Goal: Task Accomplishment & Management: Manage account settings

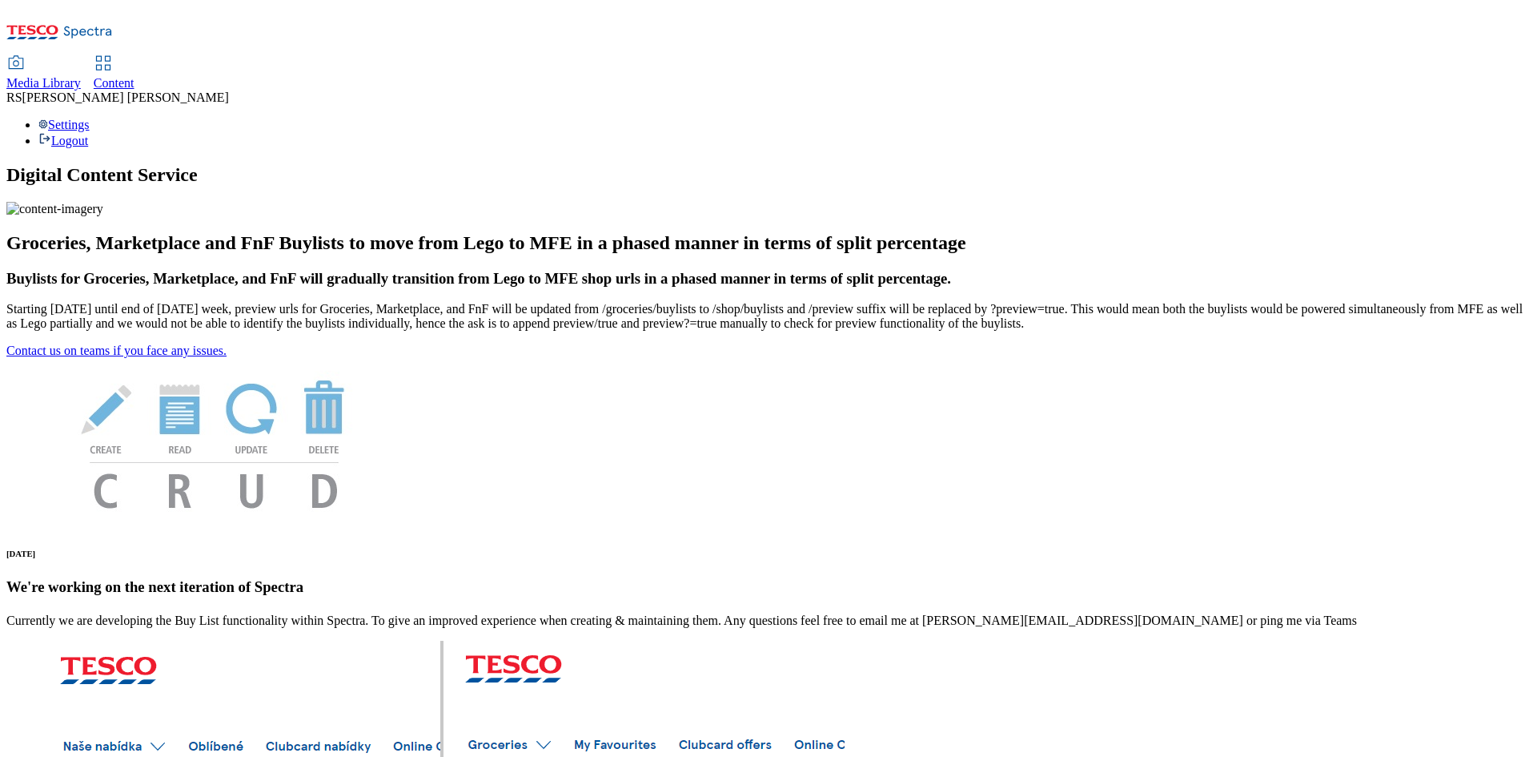
click at [135, 57] on link "Content" at bounding box center [114, 74] width 41 height 34
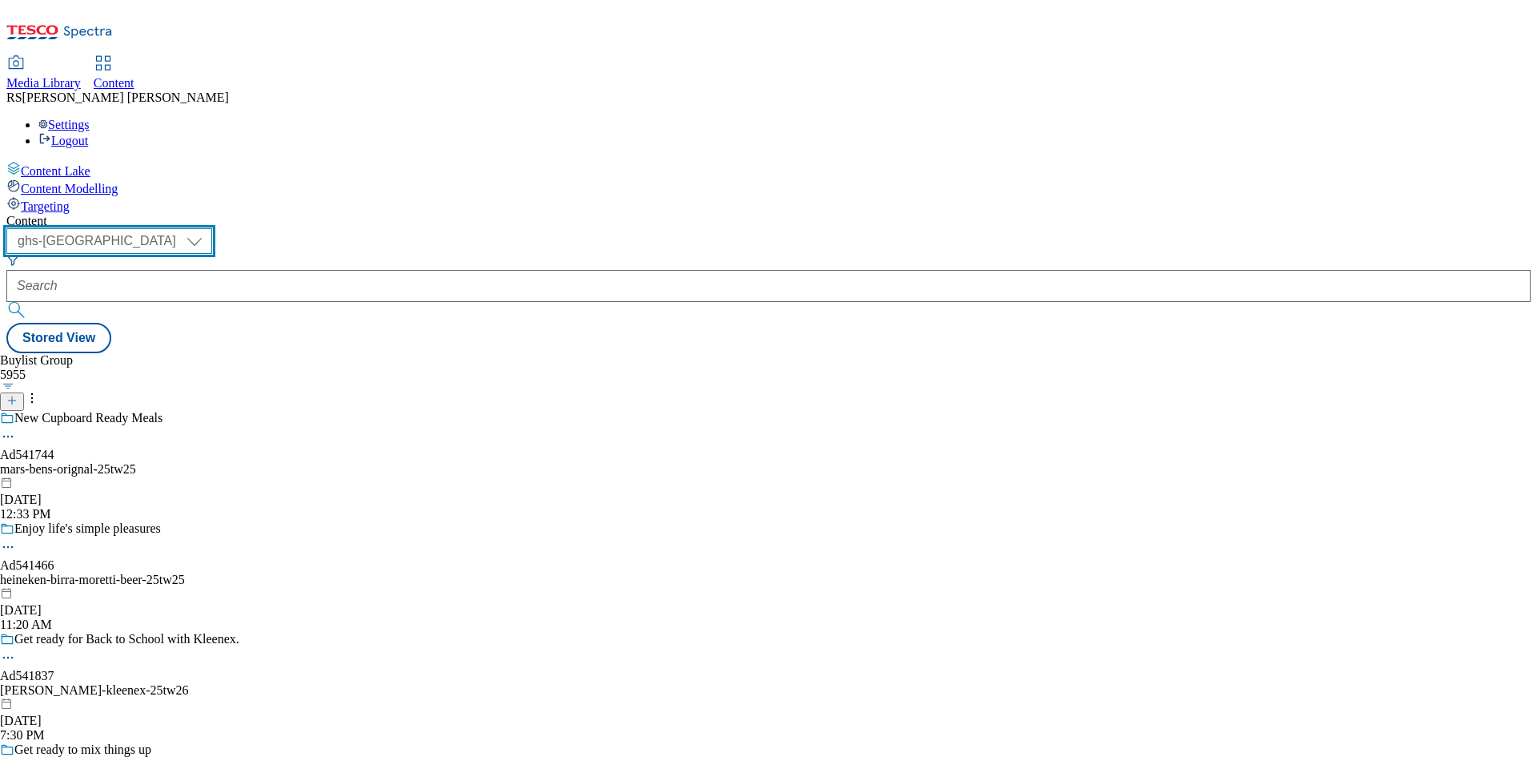
click at [212, 228] on select "ghs-roi ghs-uk" at bounding box center [109, 241] width 206 height 26
select select "ghs-roi"
click at [208, 228] on select "ghs-roi ghs-uk" at bounding box center [109, 241] width 206 height 26
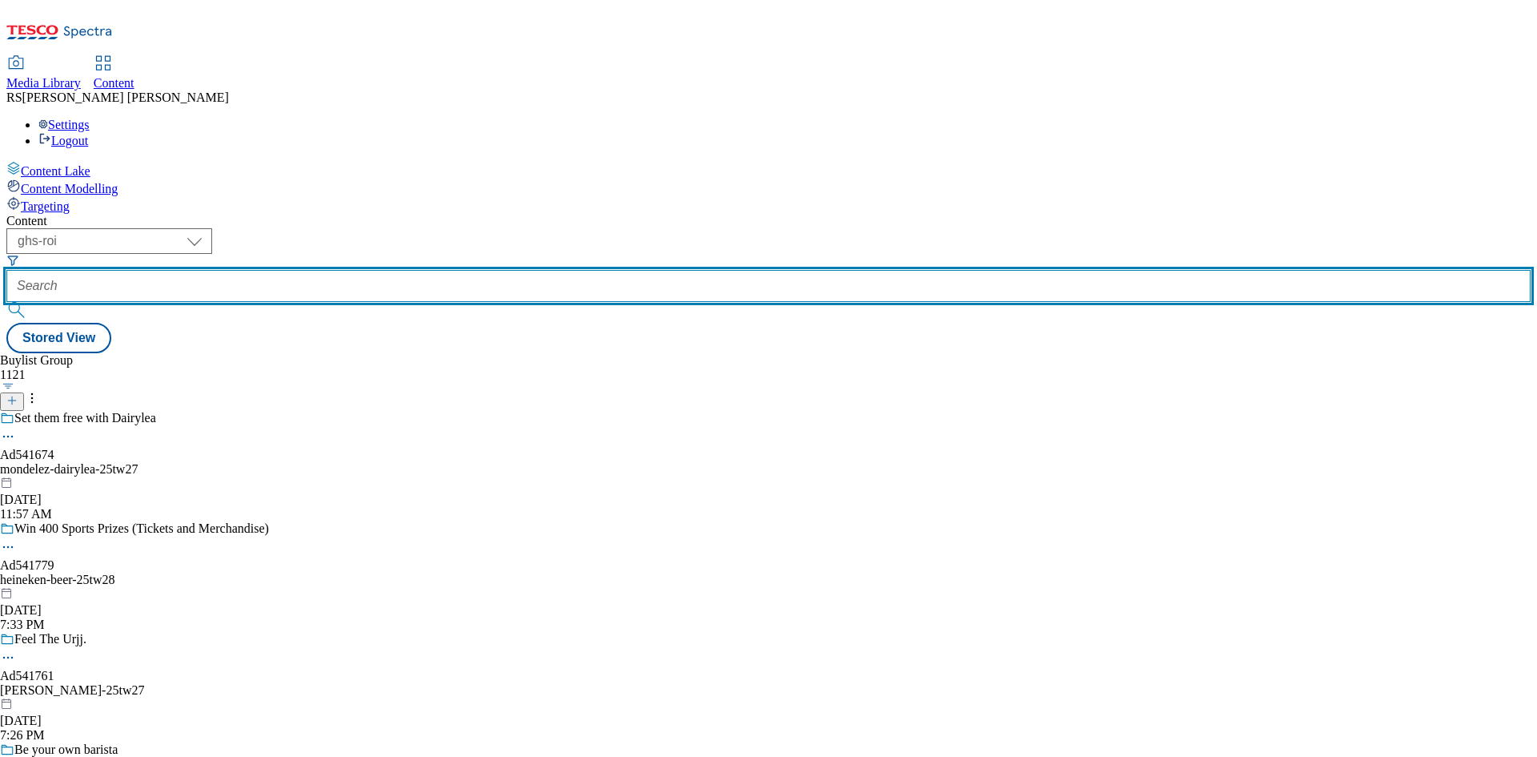
click at [365, 270] on input "text" at bounding box center [768, 286] width 1524 height 32
paste input "541732"
type input "541732"
click at [6, 302] on button "submit" at bounding box center [17, 310] width 22 height 16
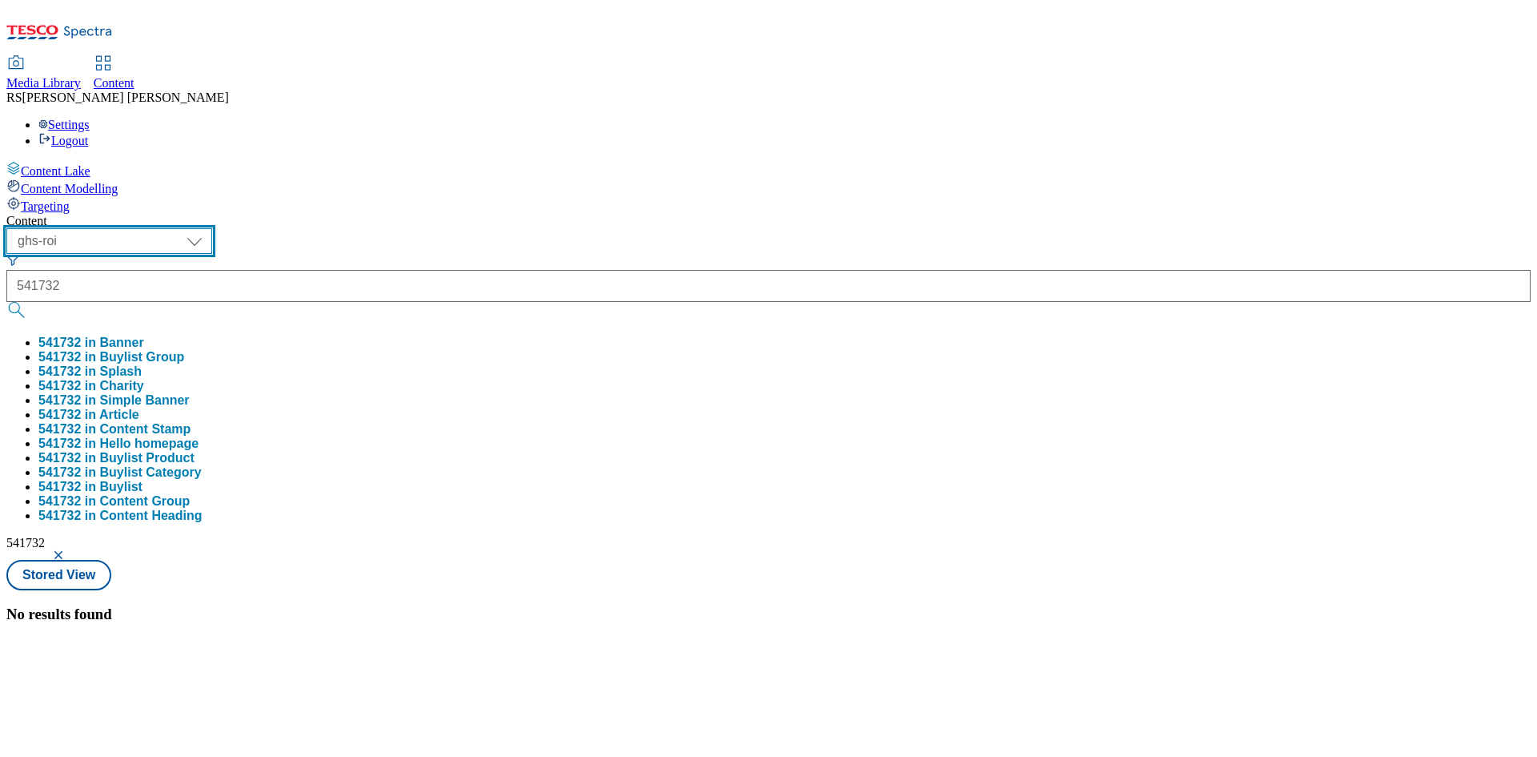
click at [212, 228] on select "ghs-roi ghs-uk" at bounding box center [109, 241] width 206 height 26
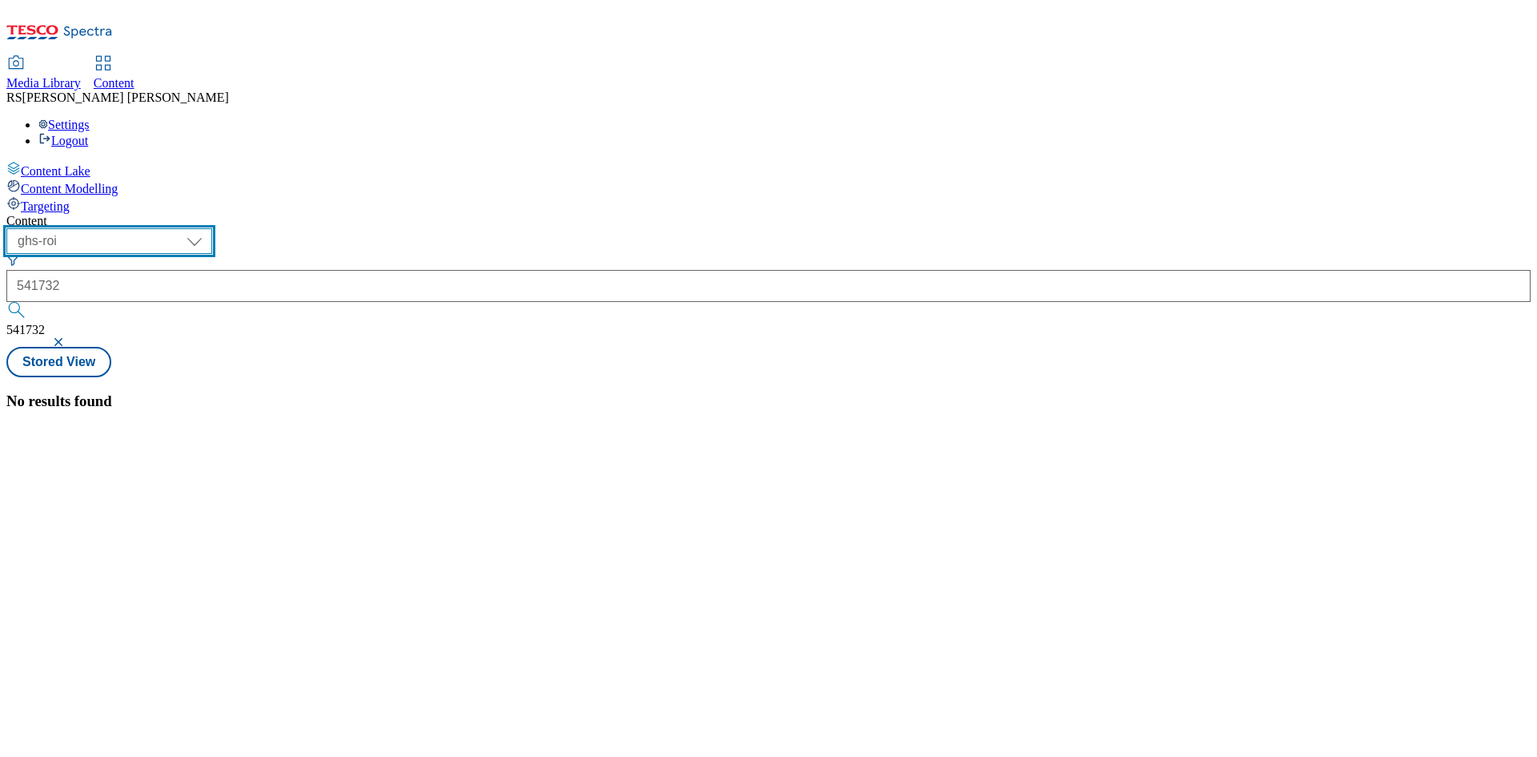
select select "ghs-[GEOGRAPHIC_DATA]"
click at [208, 228] on select "ghs-roi ghs-uk" at bounding box center [109, 241] width 206 height 26
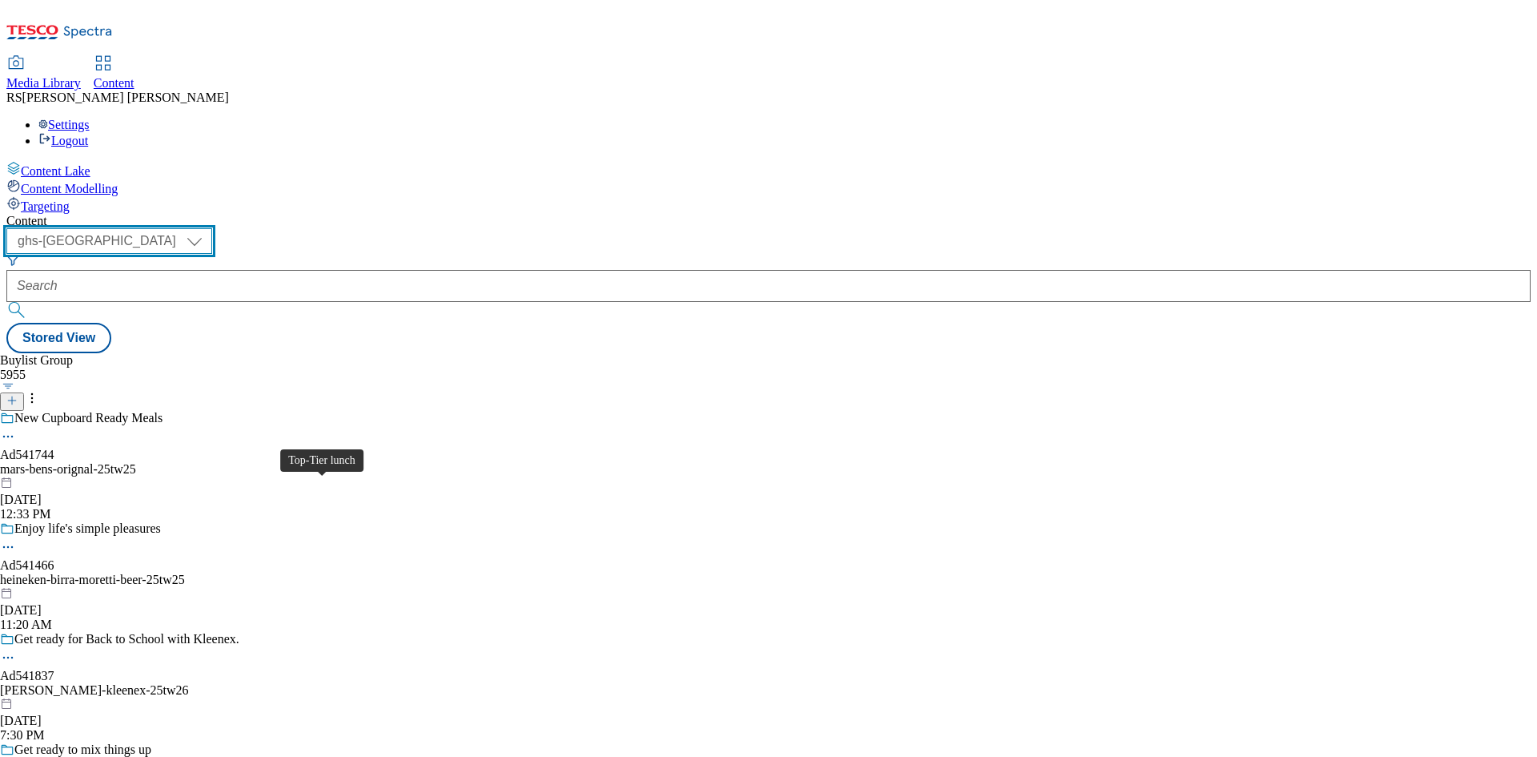
scroll to position [2322, 0]
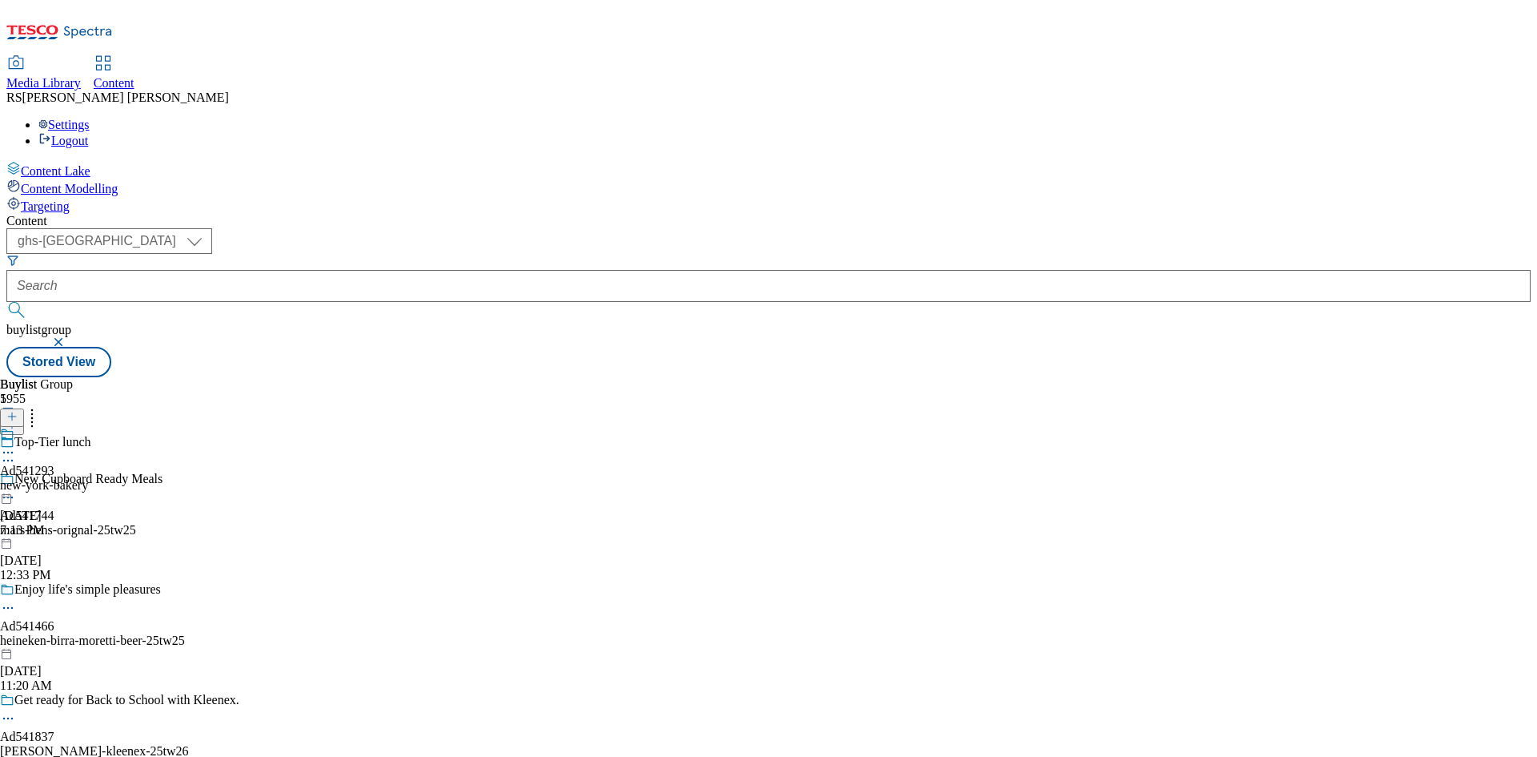
click at [16, 452] on icon at bounding box center [8, 460] width 16 height 16
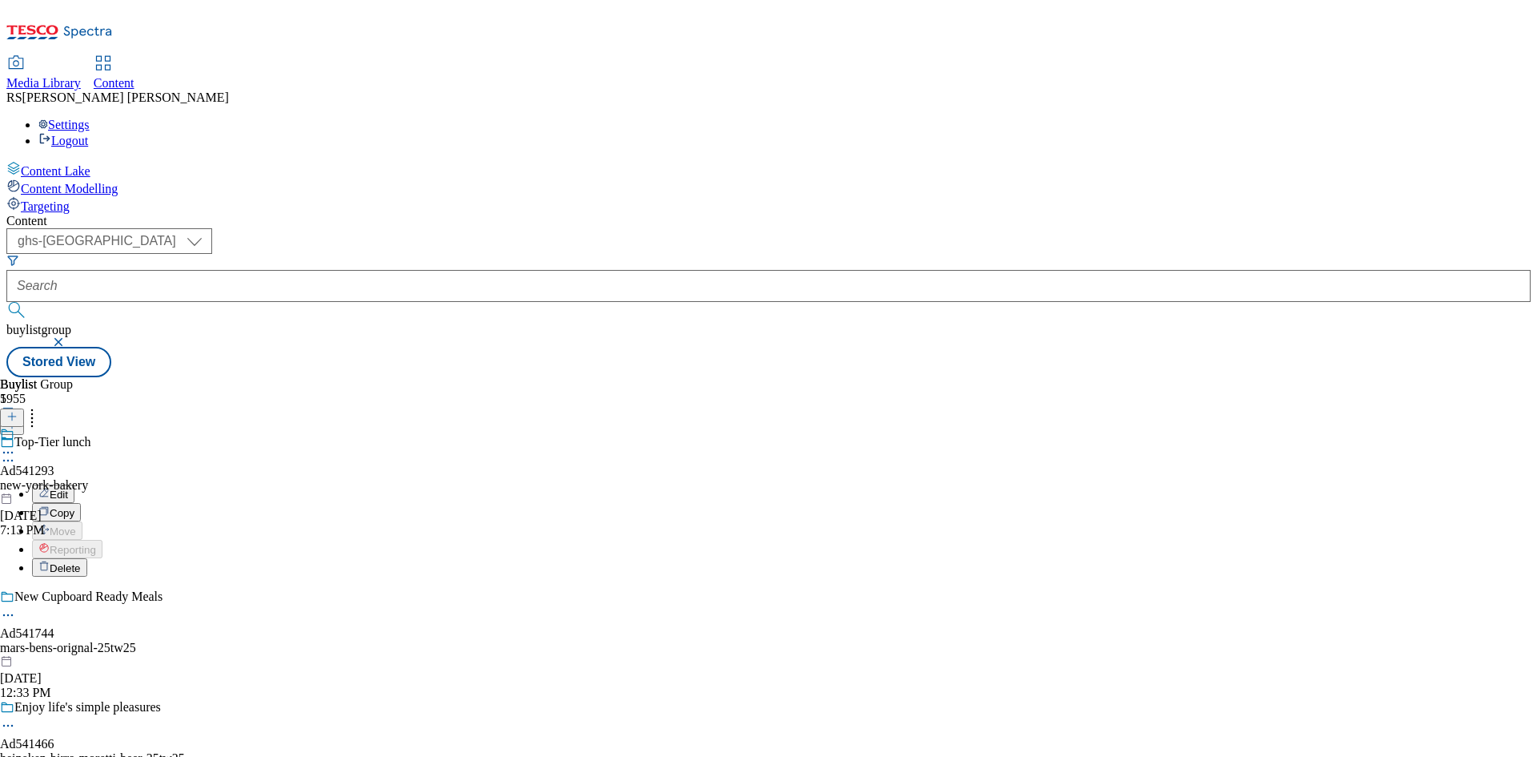
click at [74, 484] on button "Edit" at bounding box center [53, 493] width 42 height 18
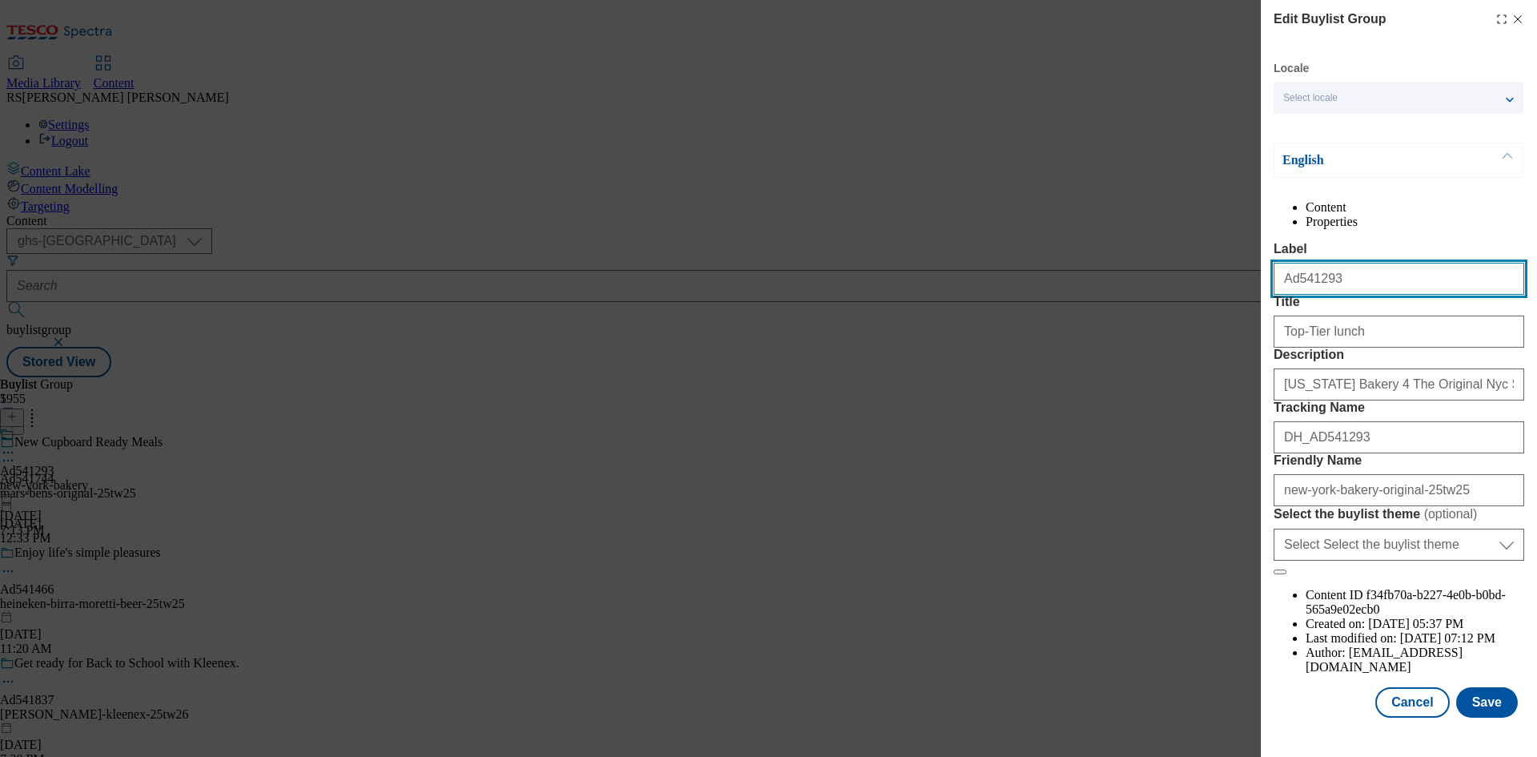
drag, startPoint x: 1329, startPoint y: 313, endPoint x: 1253, endPoint y: 327, distance: 77.3
click at [1253, 327] on div "Edit Buylist Group Locale Select locale English Welsh English Content Propertie…" at bounding box center [768, 378] width 1537 height 757
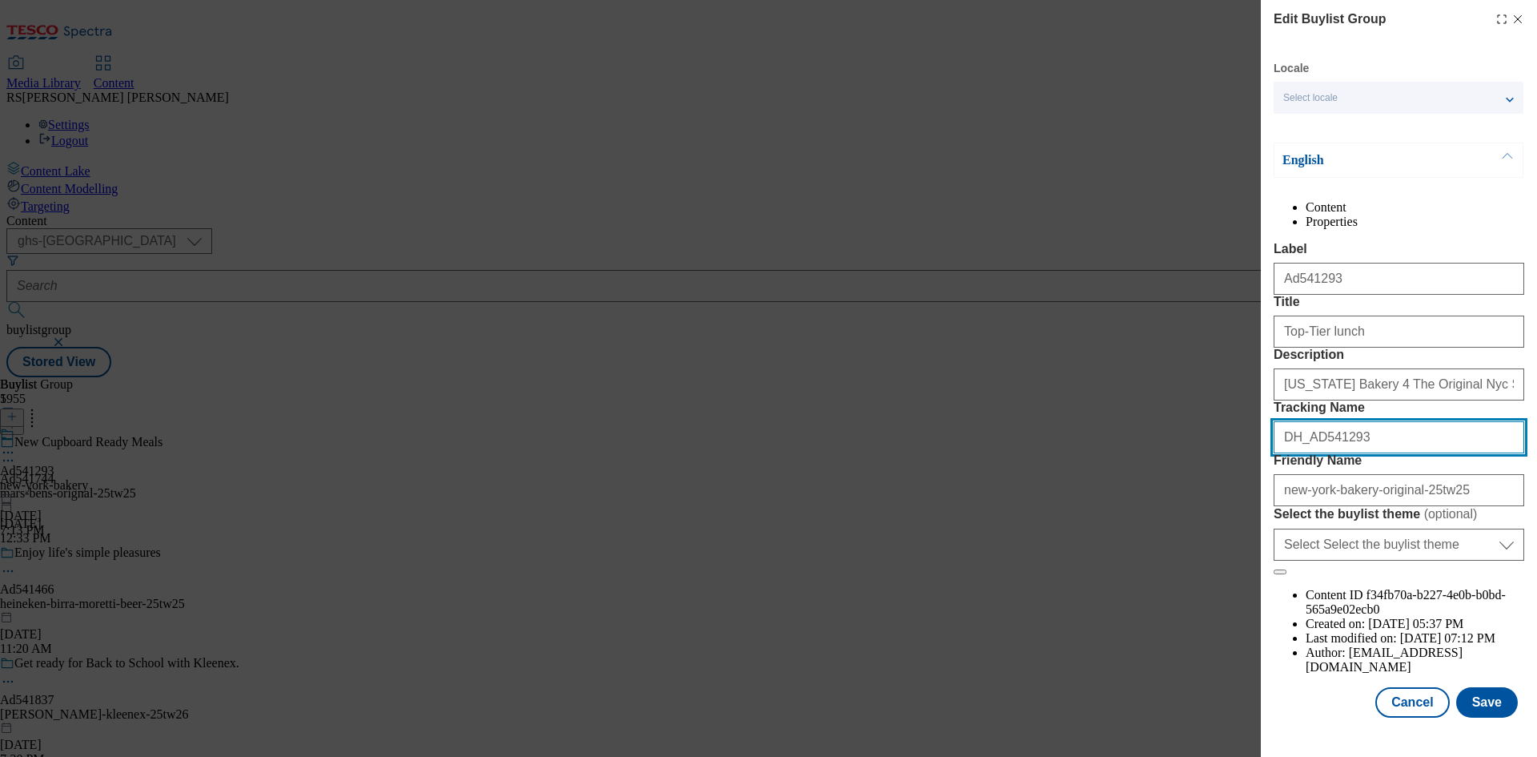
drag, startPoint x: 1295, startPoint y: 557, endPoint x: 1217, endPoint y: 553, distance: 77.8
click at [1217, 553] on div "Edit Buylist Group Locale Select locale English Welsh English Content Propertie…" at bounding box center [768, 378] width 1537 height 757
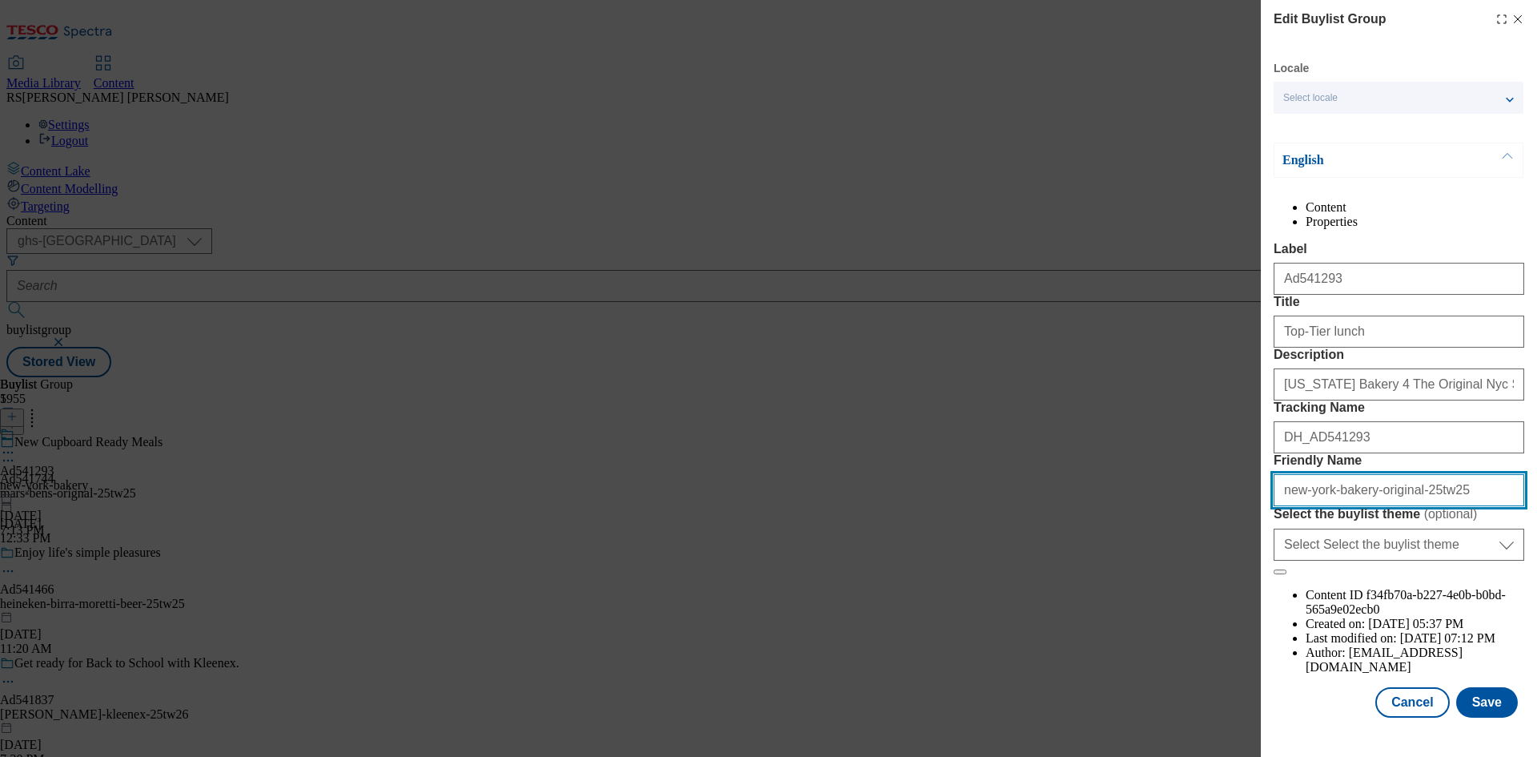
drag, startPoint x: 1453, startPoint y: 632, endPoint x: 1165, endPoint y: 632, distance: 288.2
click at [1165, 632] on div "Edit Buylist Group Locale Select locale English Welsh English Content Propertie…" at bounding box center [768, 378] width 1537 height 757
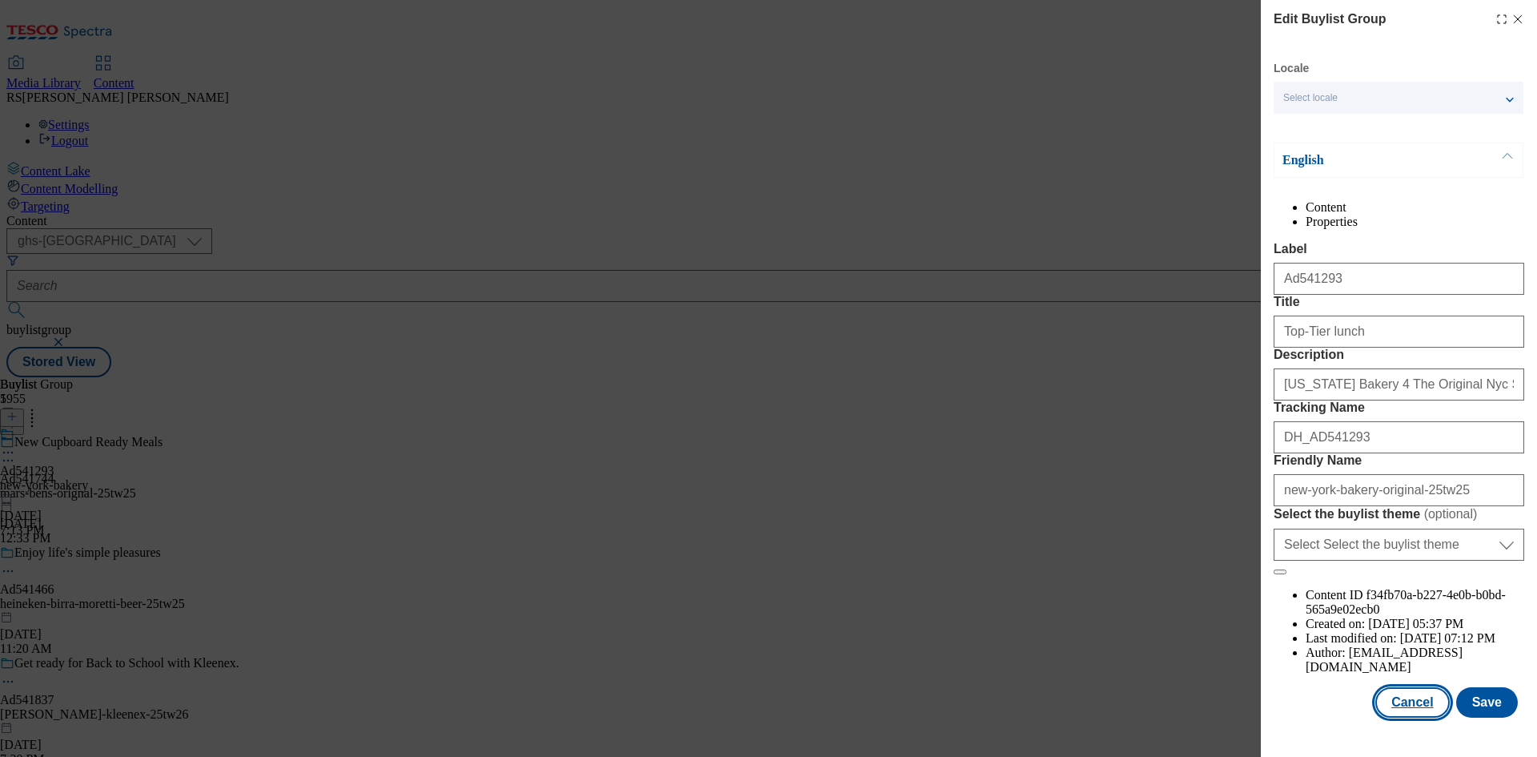
click at [1395, 717] on button "Cancel" at bounding box center [1412, 702] width 74 height 30
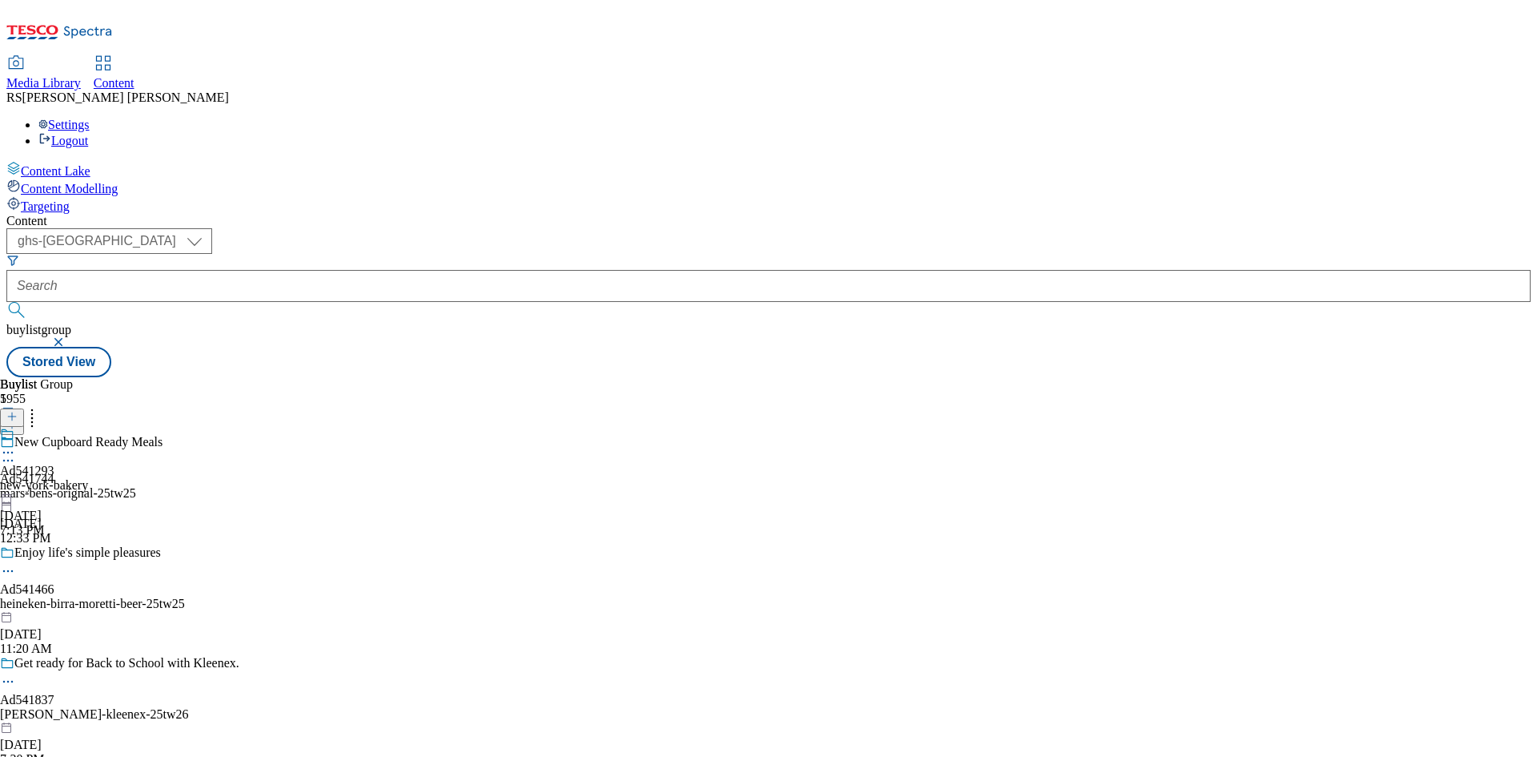
click at [16, 444] on icon at bounding box center [8, 452] width 16 height 16
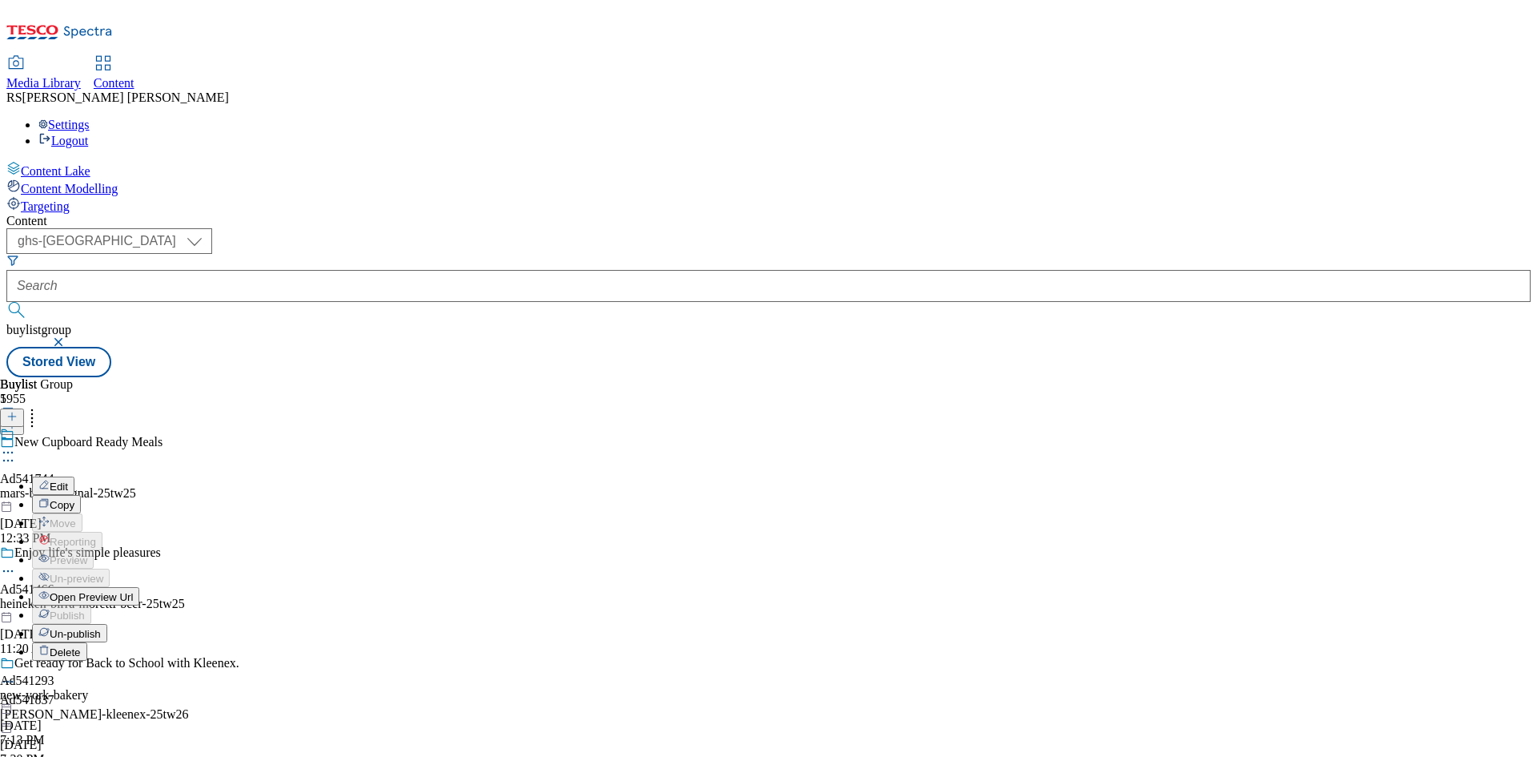
click at [74, 476] on button "Edit" at bounding box center [53, 485] width 42 height 18
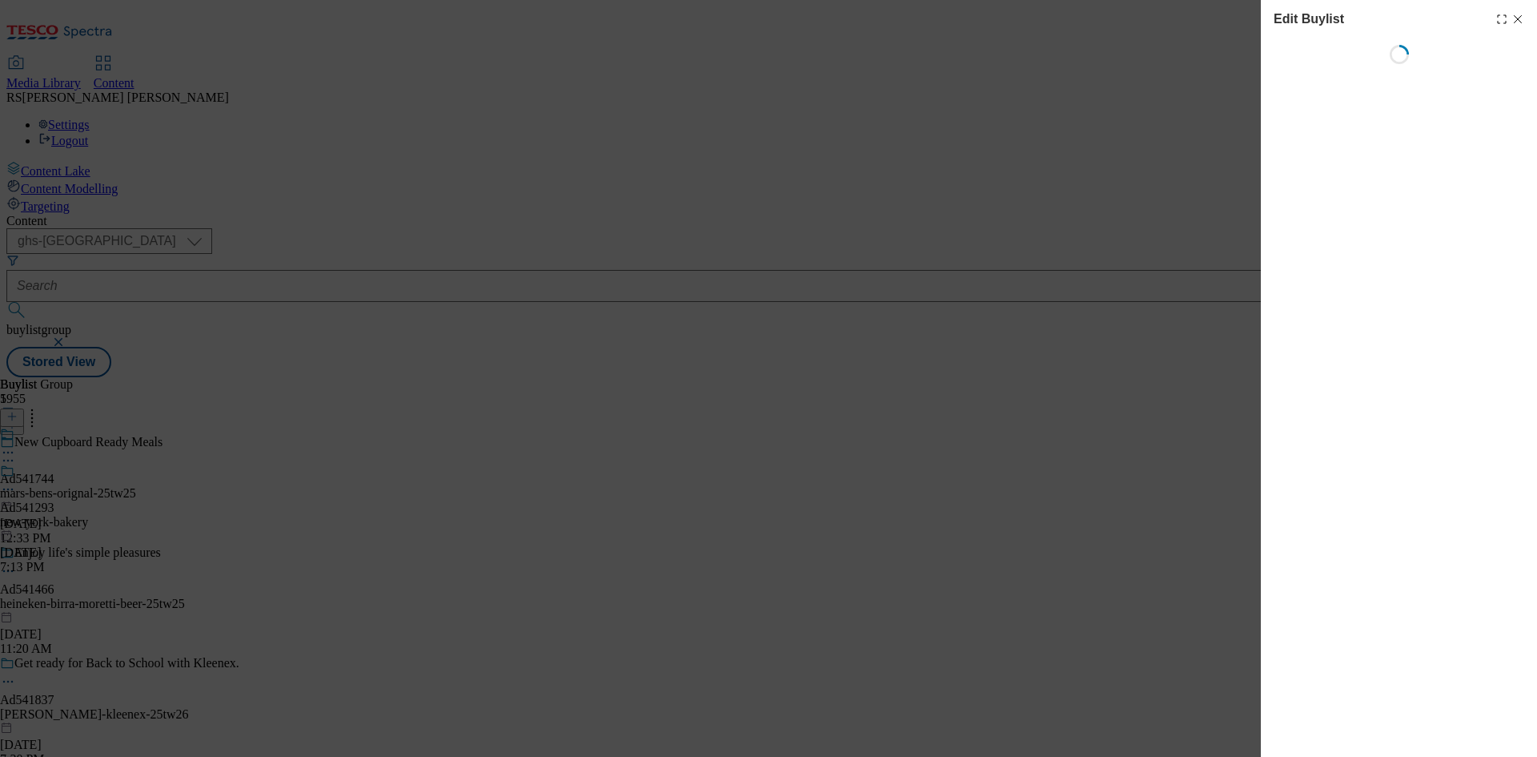
select select "tactical"
select select "supplier funded short term 1-3 weeks"
select select "dunnhumby"
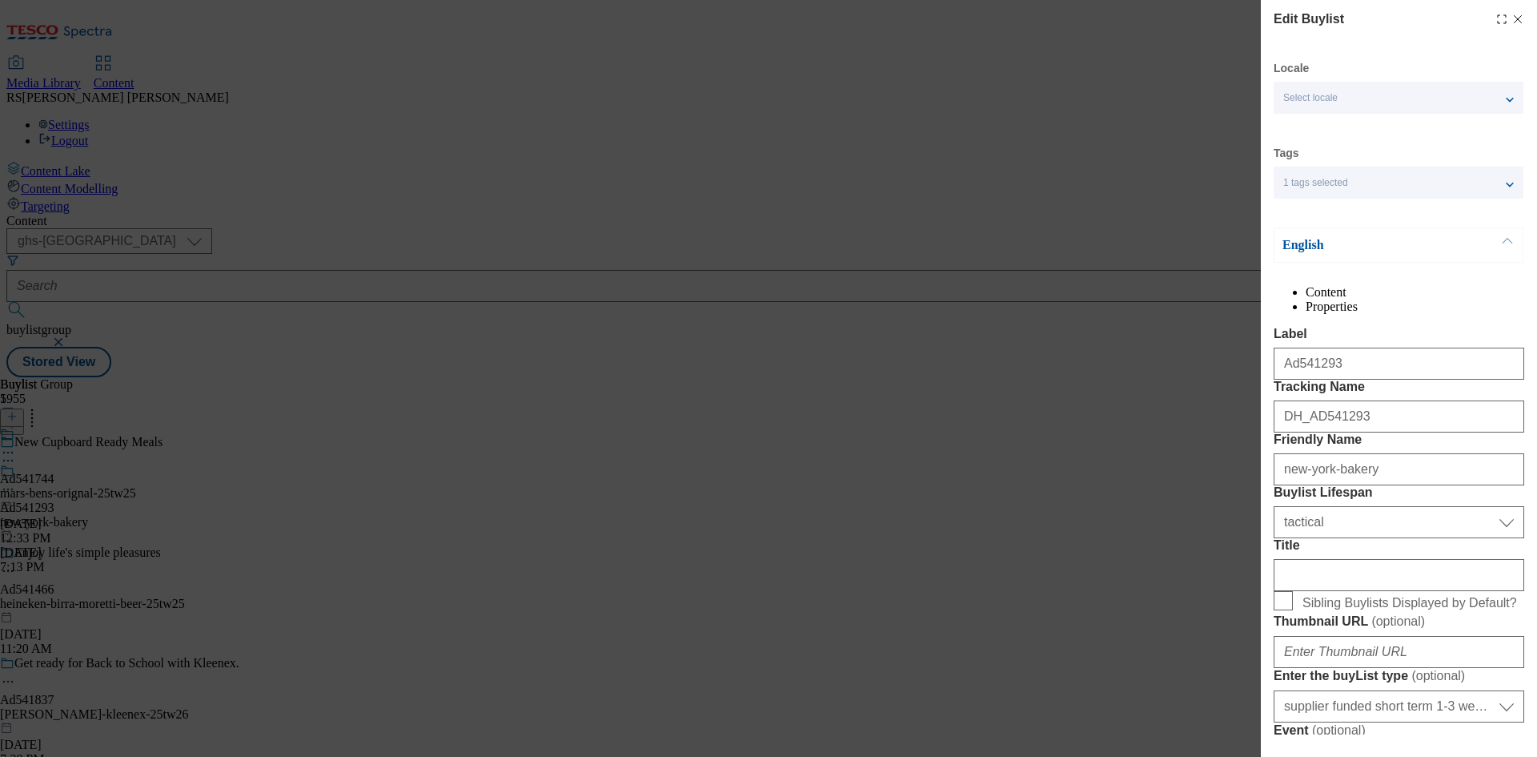
select select "Banner"
drag, startPoint x: 1362, startPoint y: 402, endPoint x: 1174, endPoint y: 387, distance: 188.7
click at [1174, 387] on div "Edit Buylist Locale Select locale English Welsh Tags 1 tags selected fnf market…" at bounding box center [768, 378] width 1537 height 757
drag, startPoint x: 1248, startPoint y: 482, endPoint x: 1239, endPoint y: 483, distance: 8.8
click at [1239, 483] on div "Edit Buylist Locale Select locale English Welsh Tags 1 tags selected fnf market…" at bounding box center [768, 378] width 1537 height 757
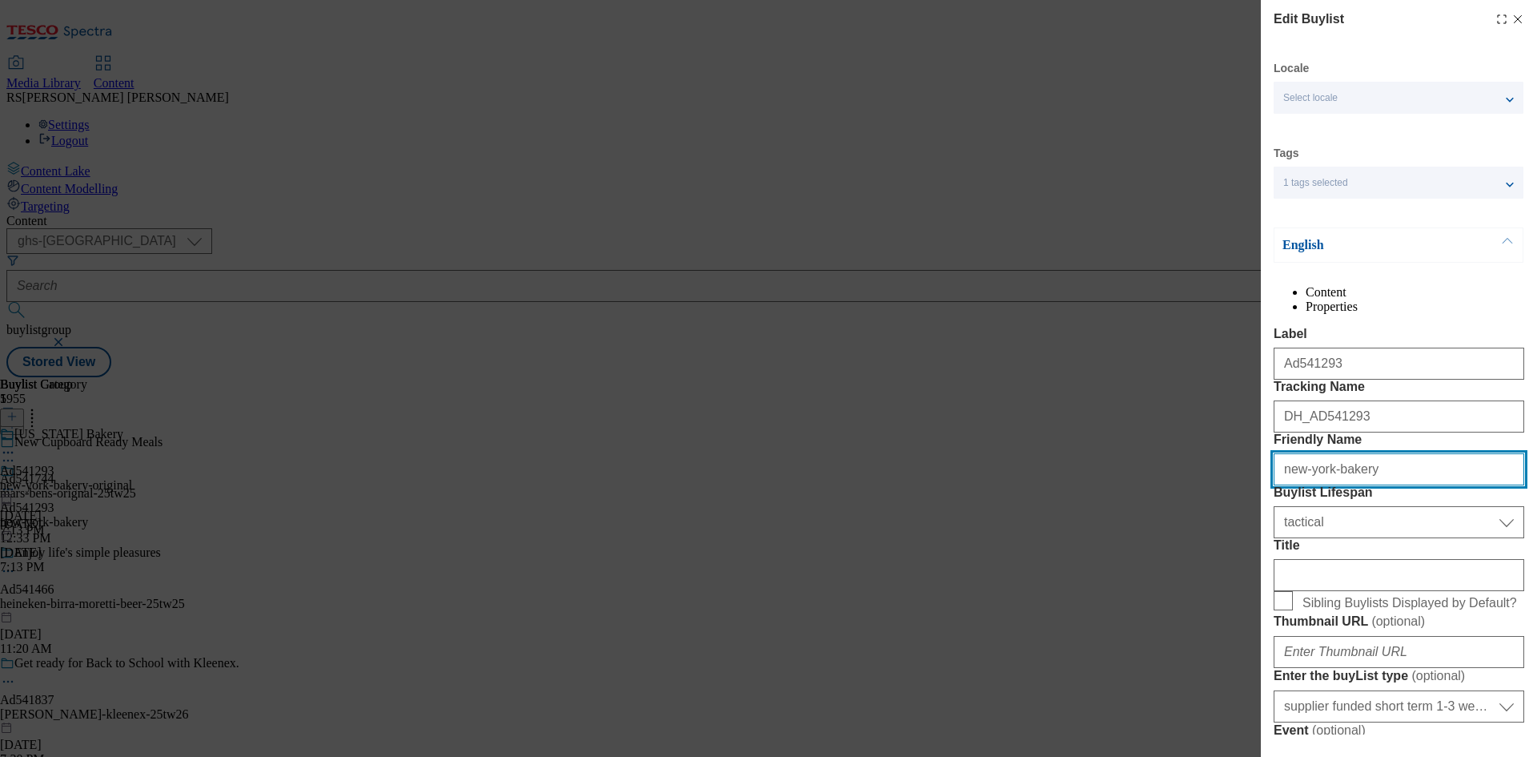
drag, startPoint x: 1383, startPoint y: 556, endPoint x: 1274, endPoint y: 562, distance: 109.8
click at [1274, 485] on input "new-york-bakery" at bounding box center [1399, 469] width 251 height 32
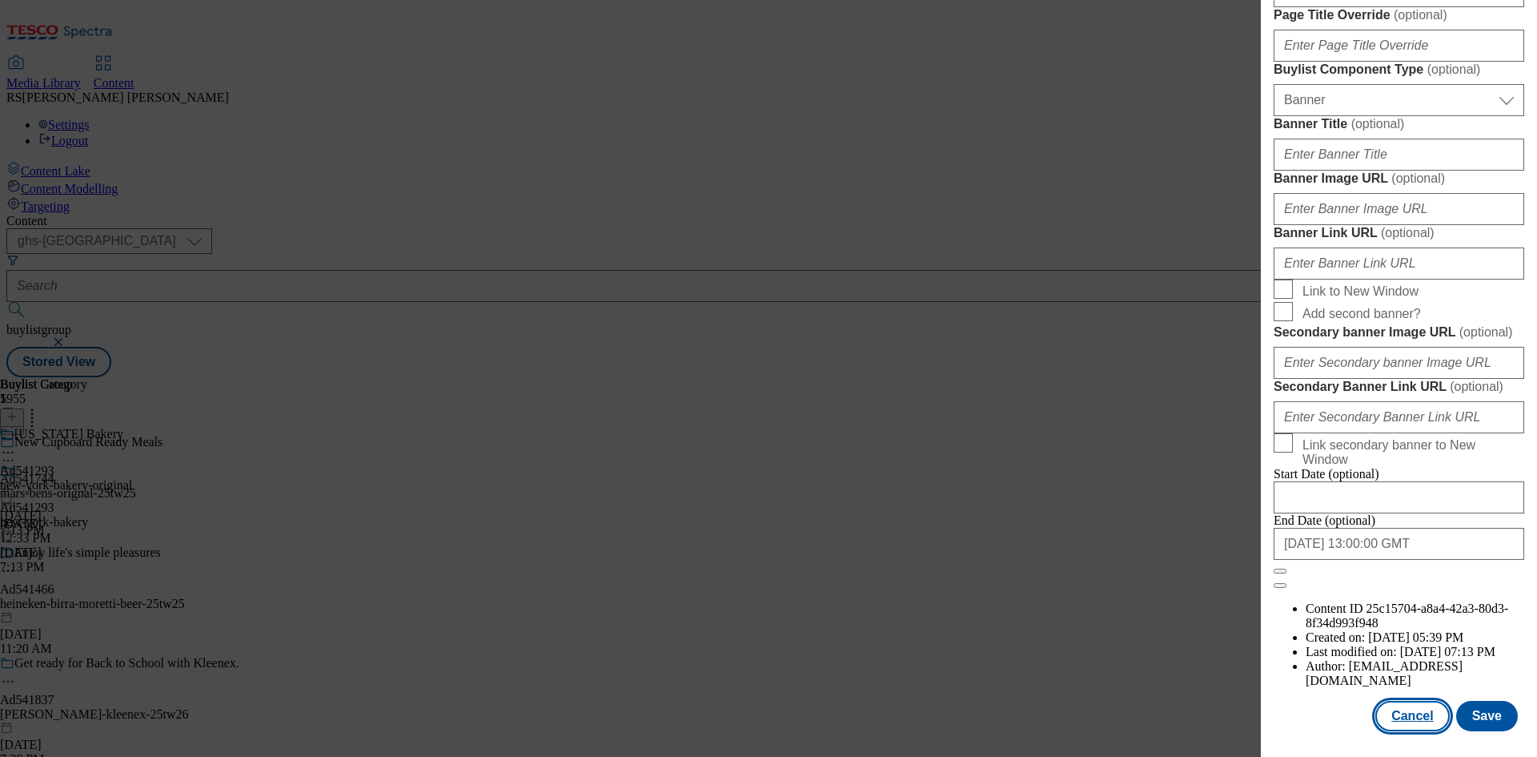
click at [1402, 718] on button "Cancel" at bounding box center [1412, 716] width 74 height 30
select select "tactical"
select select "supplier funded short term 1-3 weeks"
select select "dunnhumby"
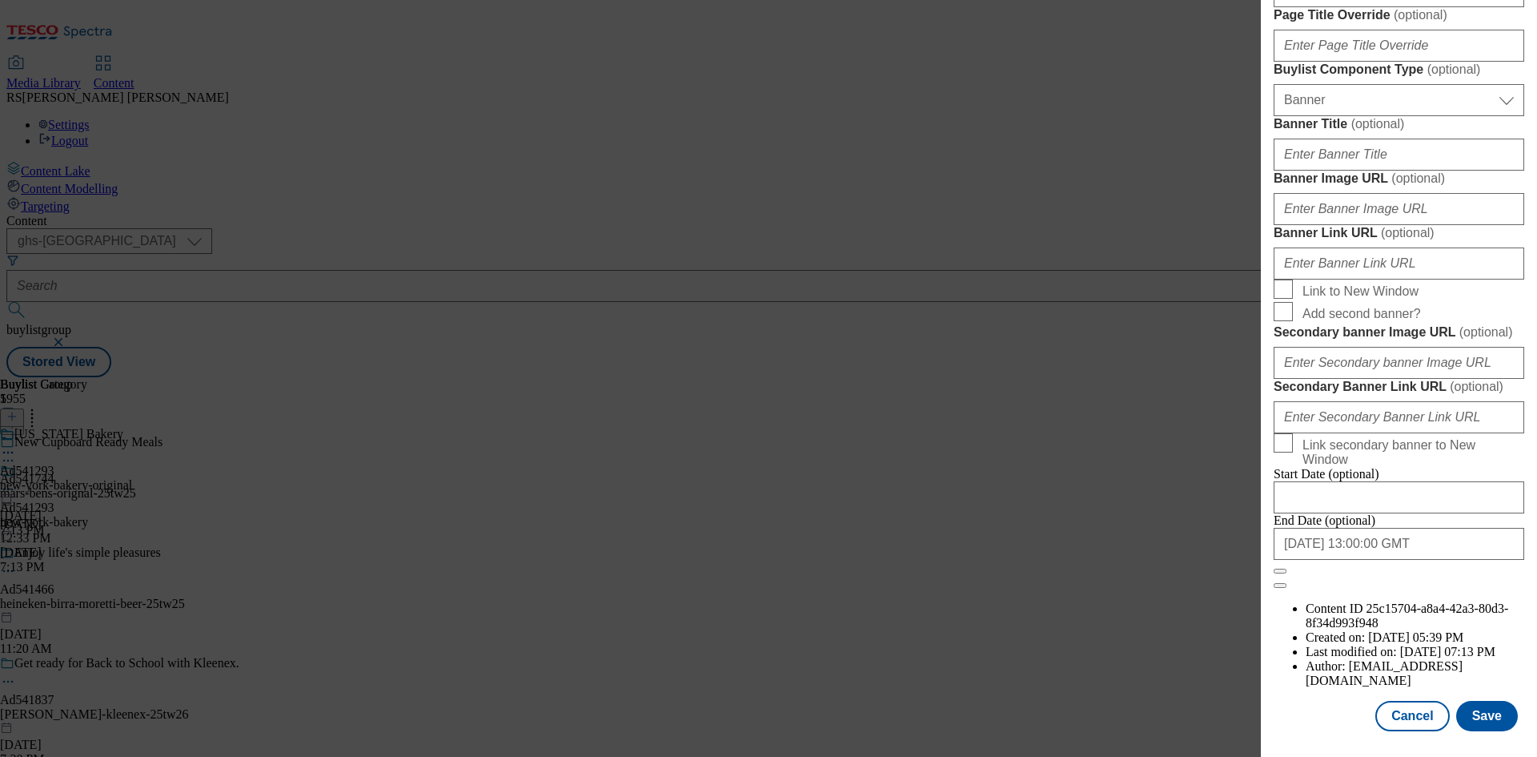
select select "Banner"
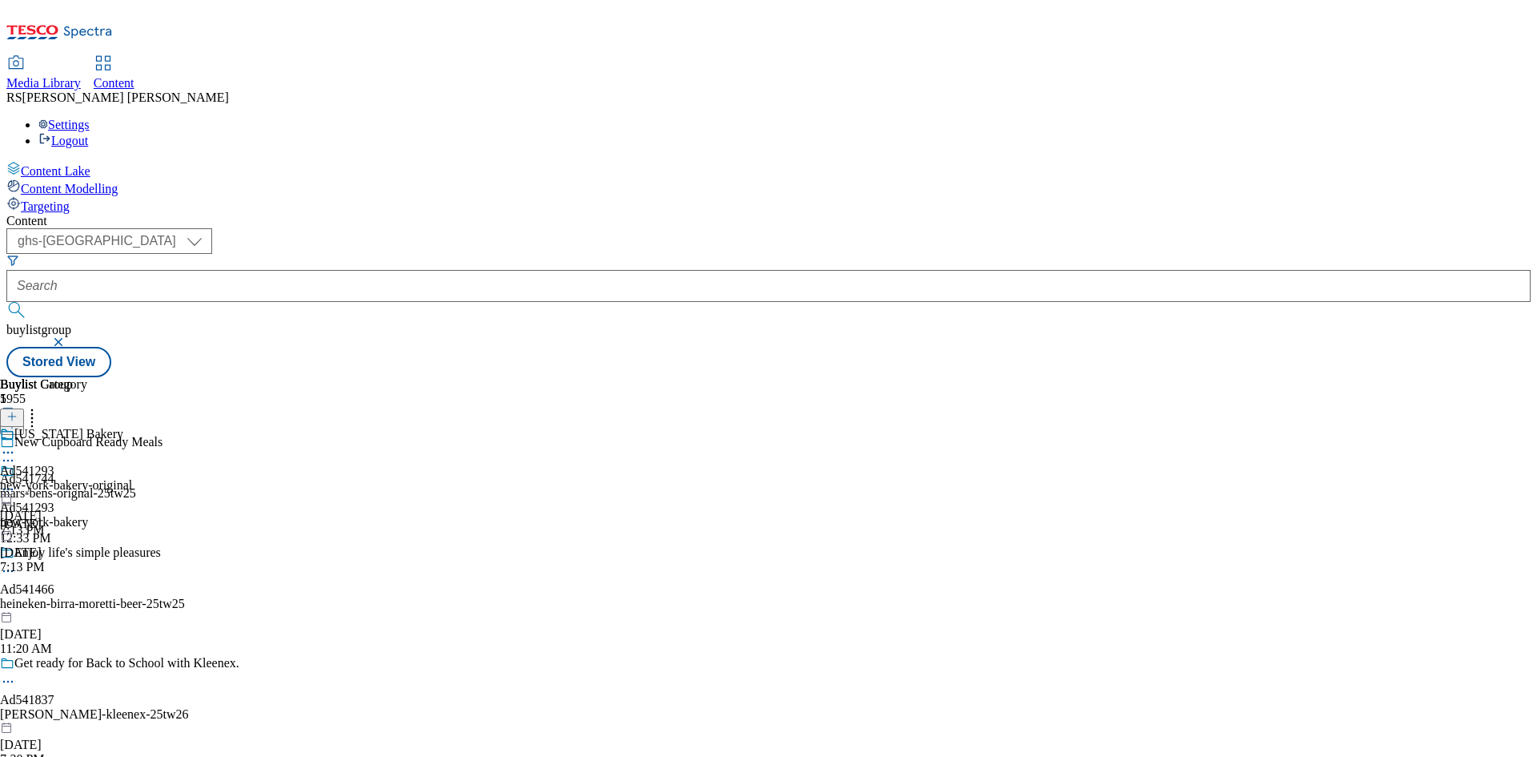
click at [132, 427] on div "[US_STATE] Bakery" at bounding box center [66, 445] width 132 height 37
click at [16, 481] on icon at bounding box center [8, 489] width 16 height 16
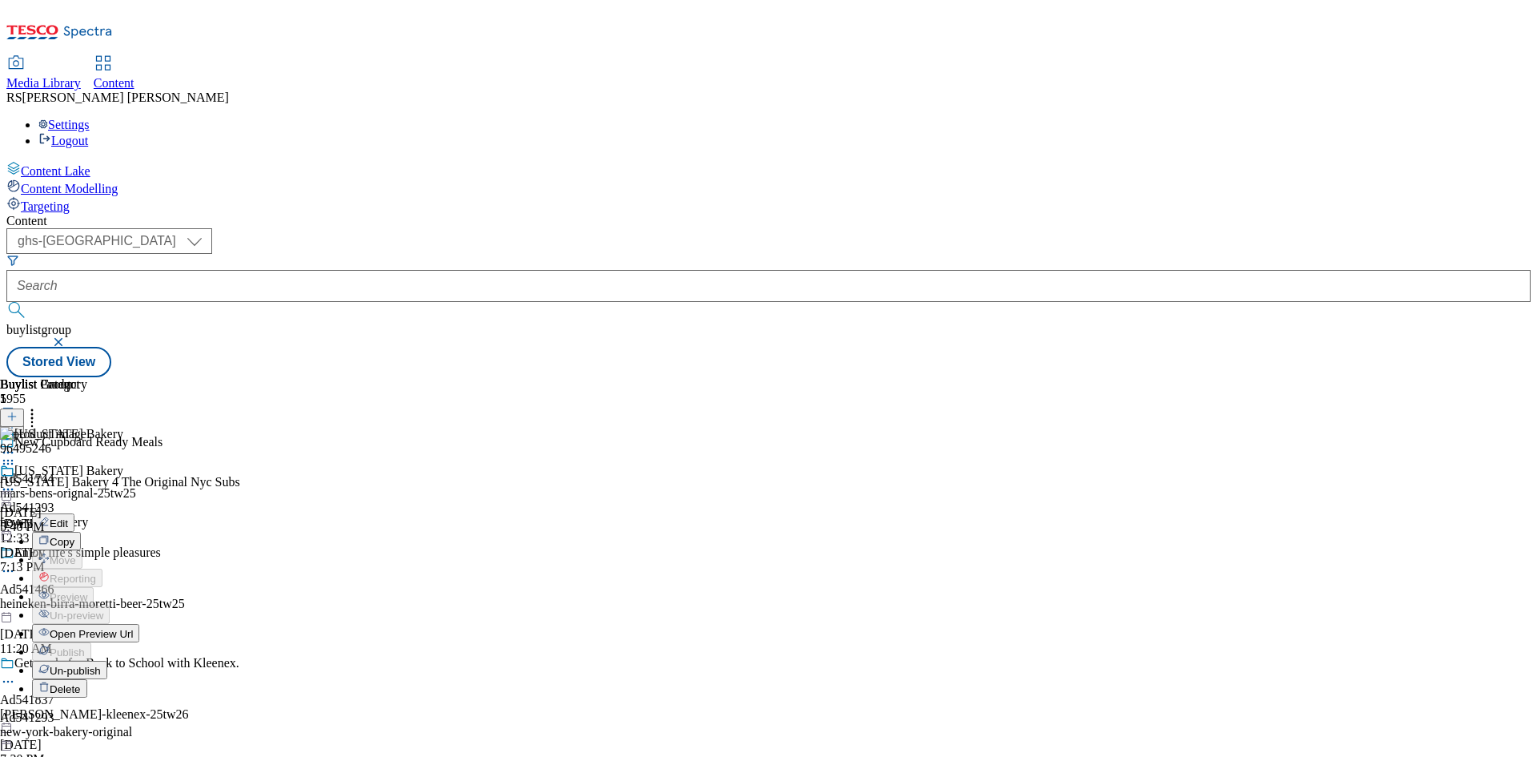
click at [74, 513] on button "Edit" at bounding box center [53, 522] width 42 height 18
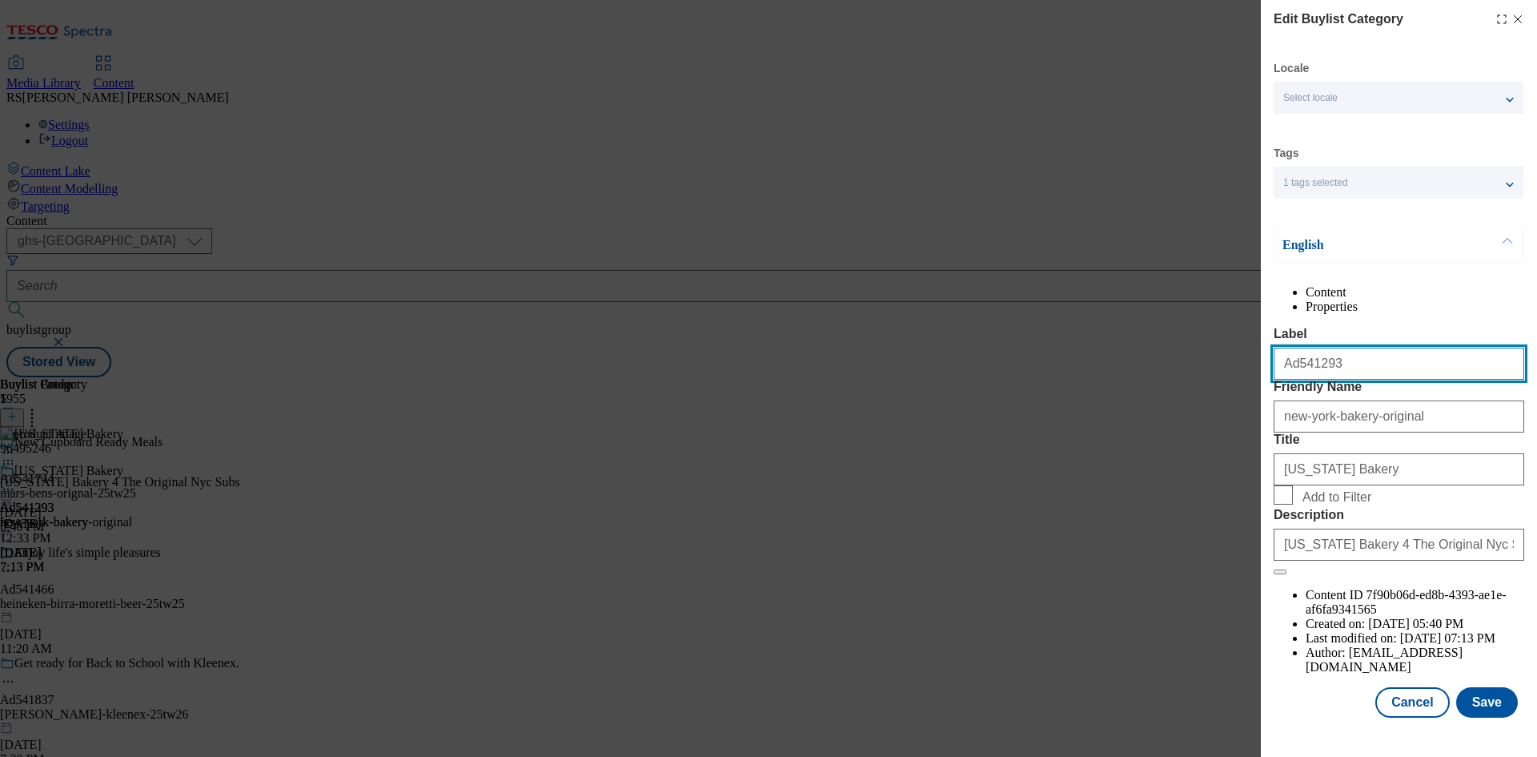
drag, startPoint x: 1339, startPoint y: 404, endPoint x: 1162, endPoint y: 406, distance: 177.0
click at [1162, 406] on div "Edit Buylist Category Locale Select locale English Welsh Tags 1 tags selected f…" at bounding box center [768, 378] width 1537 height 757
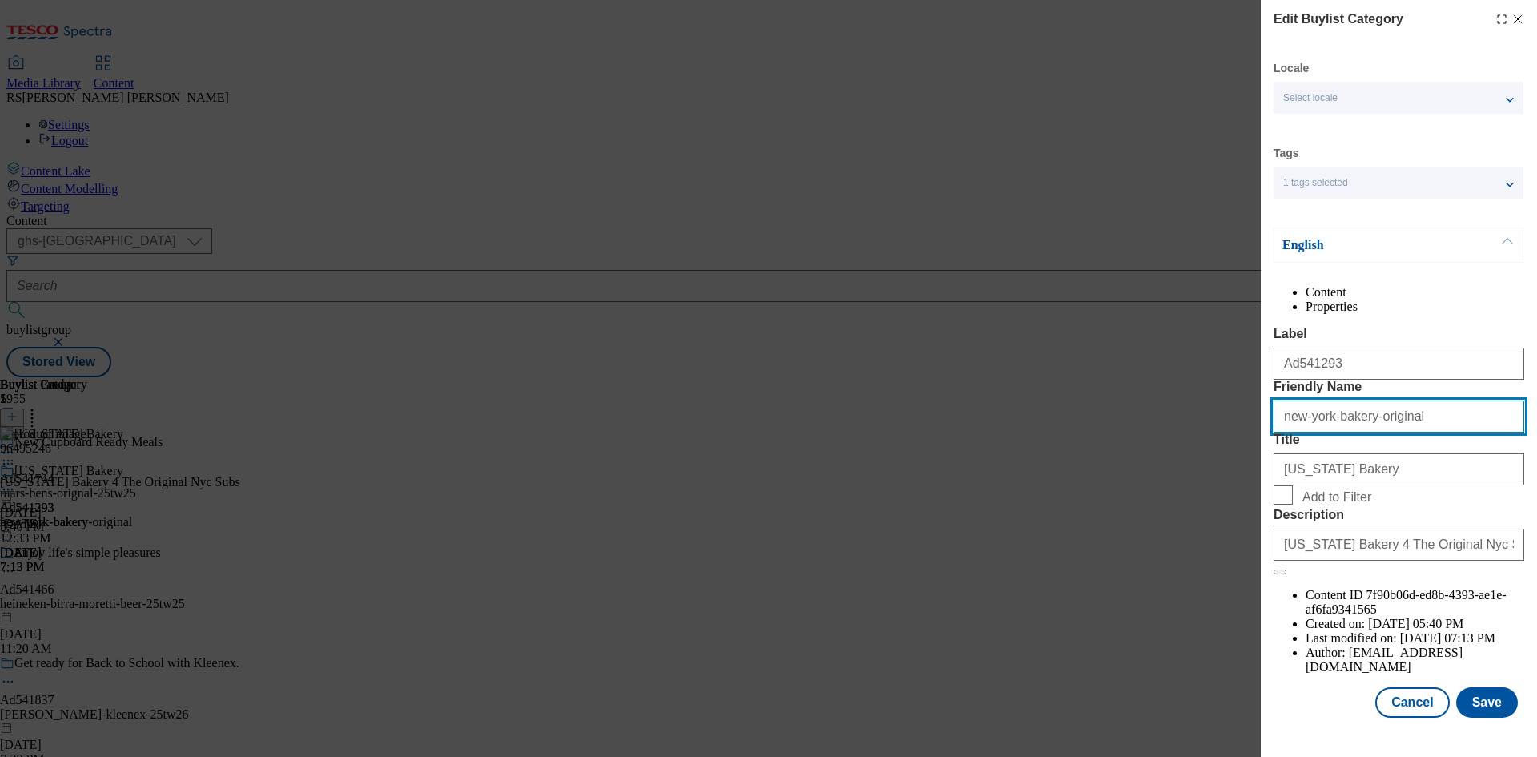
drag, startPoint x: 1429, startPoint y: 474, endPoint x: 1101, endPoint y: 437, distance: 330.3
click at [1101, 437] on div "Edit Buylist Category Locale Select locale English Welsh Tags 1 tags selected f…" at bounding box center [768, 378] width 1537 height 757
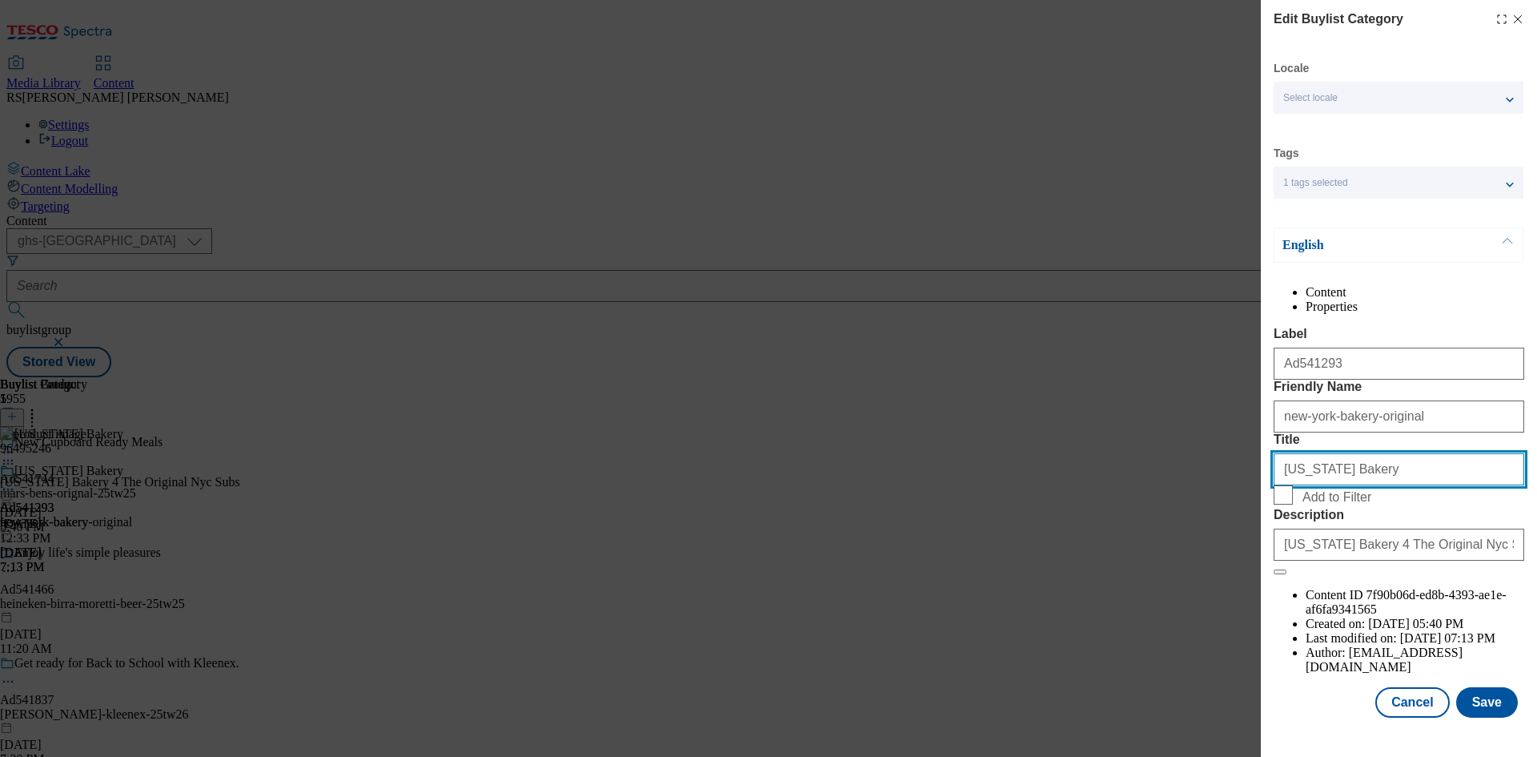
drag, startPoint x: 1387, startPoint y: 563, endPoint x: 1149, endPoint y: 549, distance: 239.0
click at [1149, 548] on div "Edit Buylist Category Locale Select locale English Welsh Tags 1 tags selected f…" at bounding box center [768, 378] width 1537 height 757
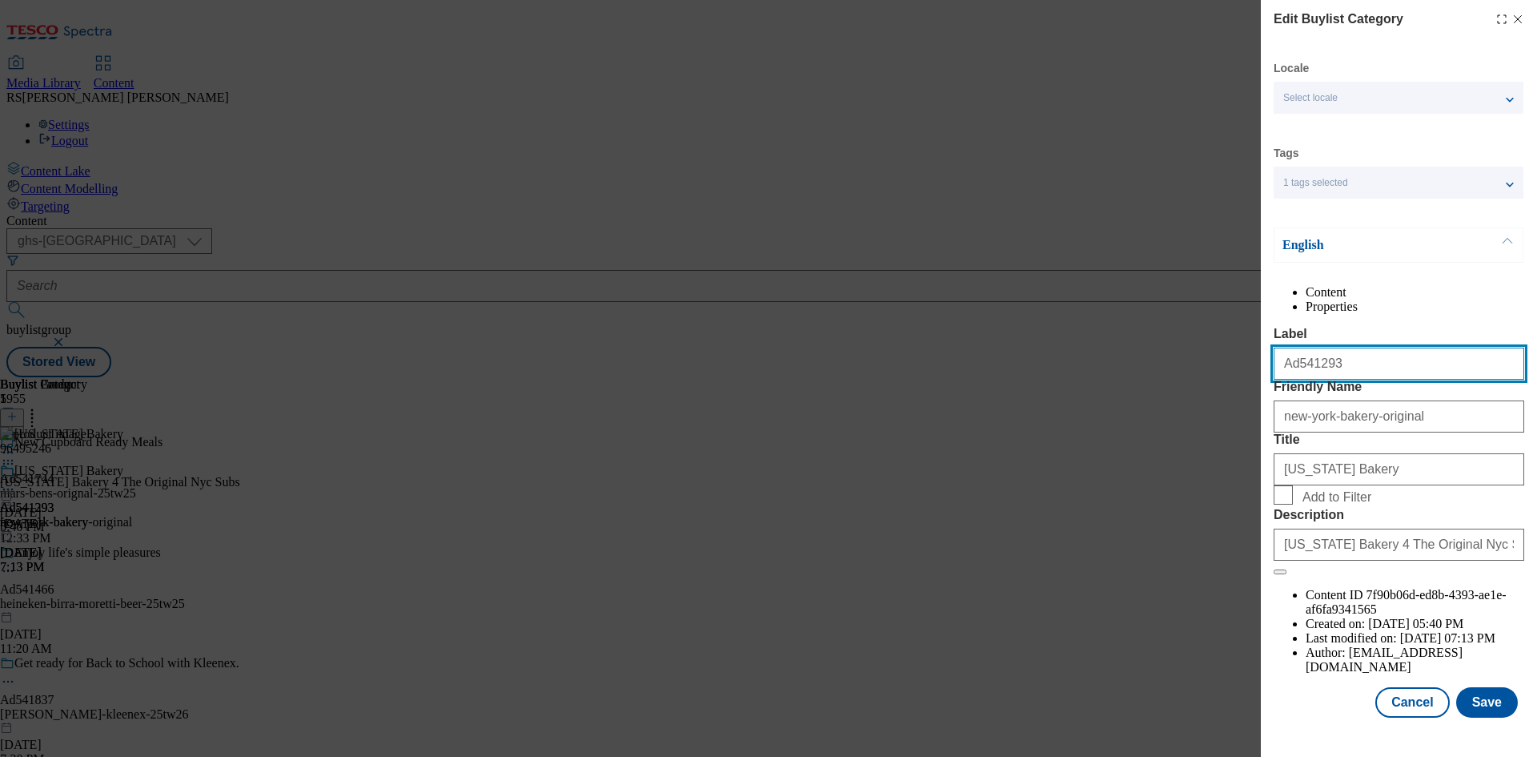
drag, startPoint x: 1365, startPoint y: 386, endPoint x: 1225, endPoint y: 391, distance: 140.2
click at [1225, 391] on div "Edit Buylist Category Locale Select locale English Welsh Tags 1 tags selected f…" at bounding box center [768, 378] width 1537 height 757
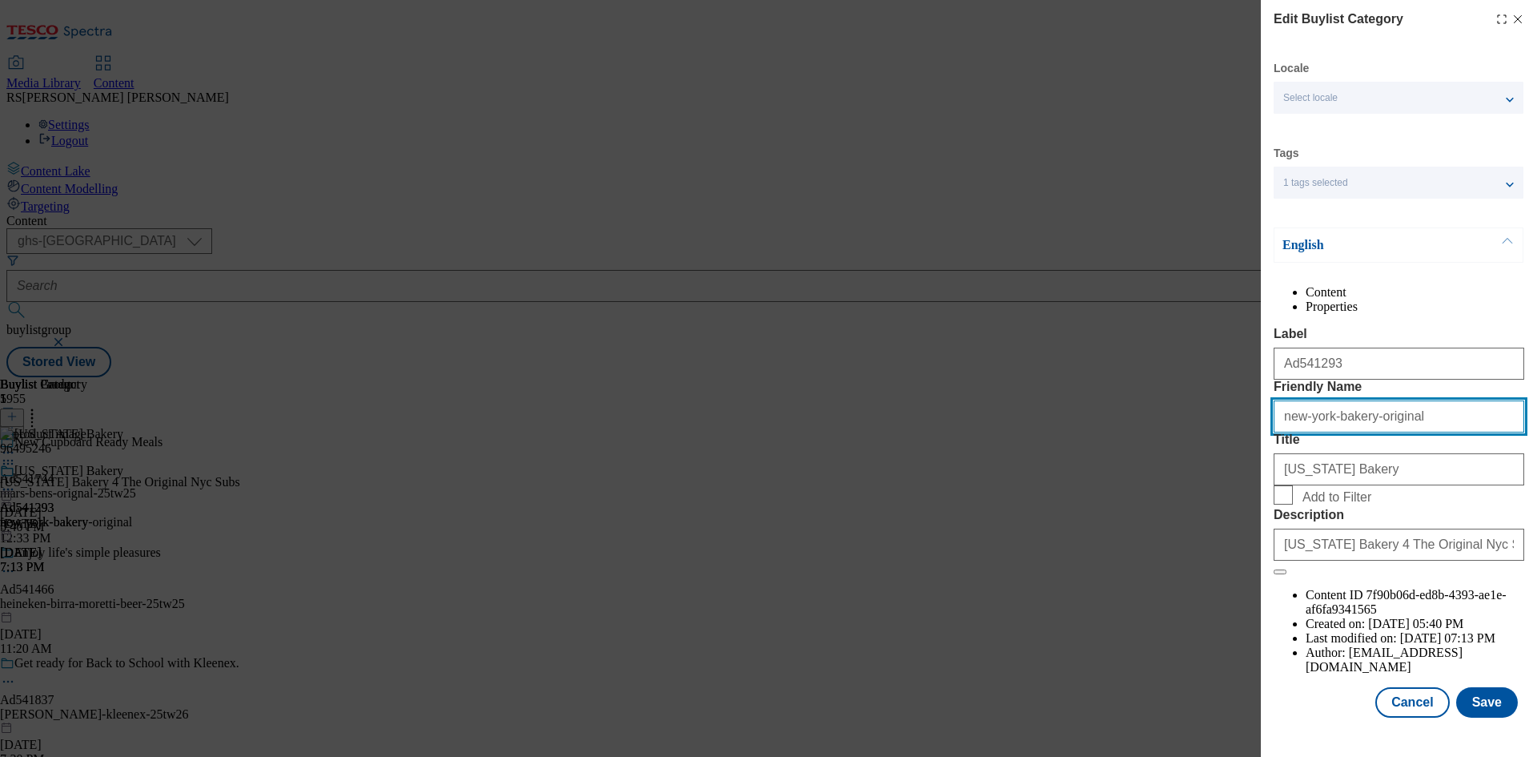
drag, startPoint x: 1413, startPoint y: 480, endPoint x: 1143, endPoint y: 464, distance: 270.3
click at [1143, 464] on div "Edit Buylist Category Locale Select locale English Welsh Tags 1 tags selected f…" at bounding box center [768, 378] width 1537 height 757
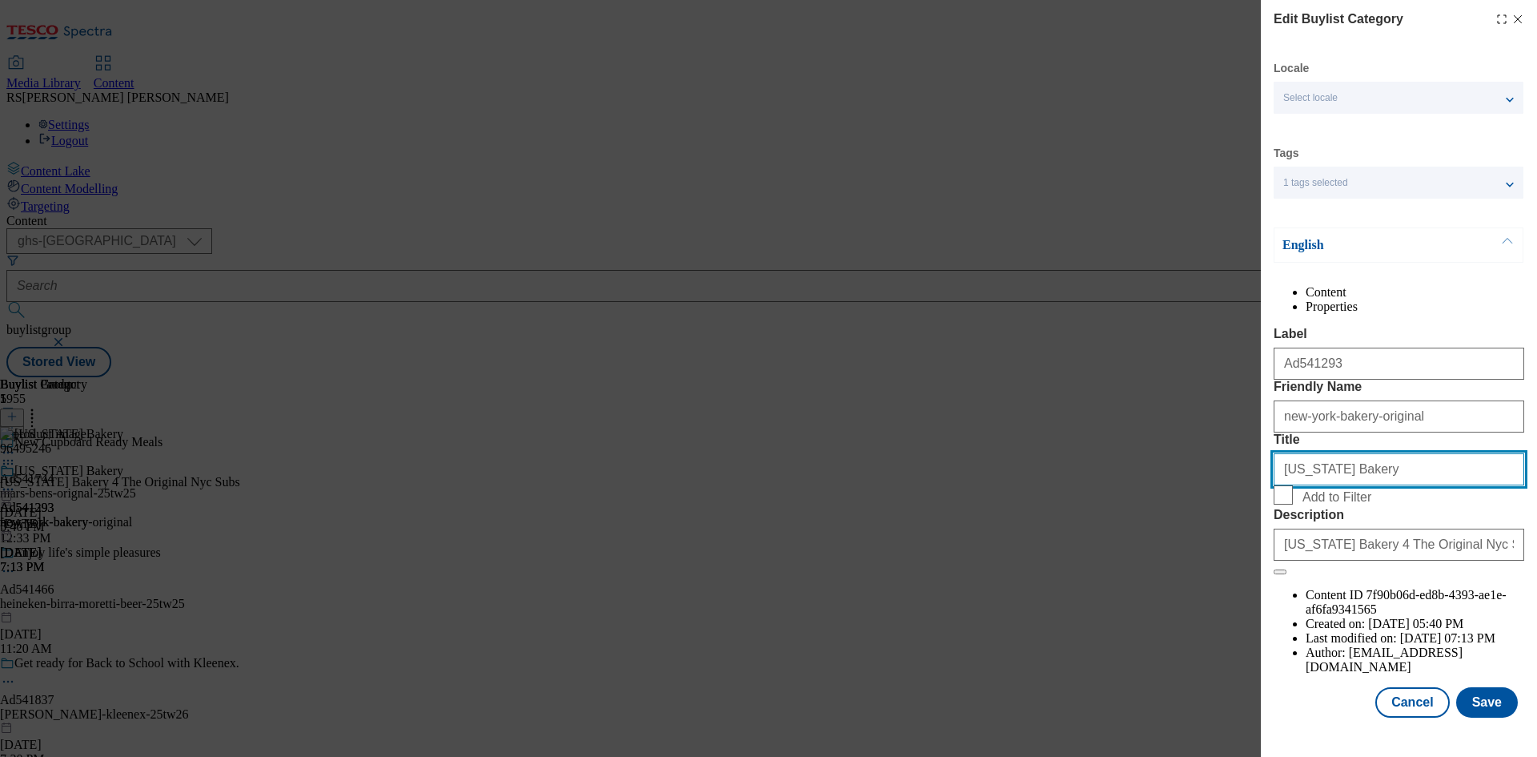
drag, startPoint x: 1347, startPoint y: 560, endPoint x: 1194, endPoint y: 556, distance: 152.9
click at [1194, 556] on div "Edit Buylist Category Locale Select locale English Welsh Tags 1 tags selected f…" at bounding box center [768, 378] width 1537 height 757
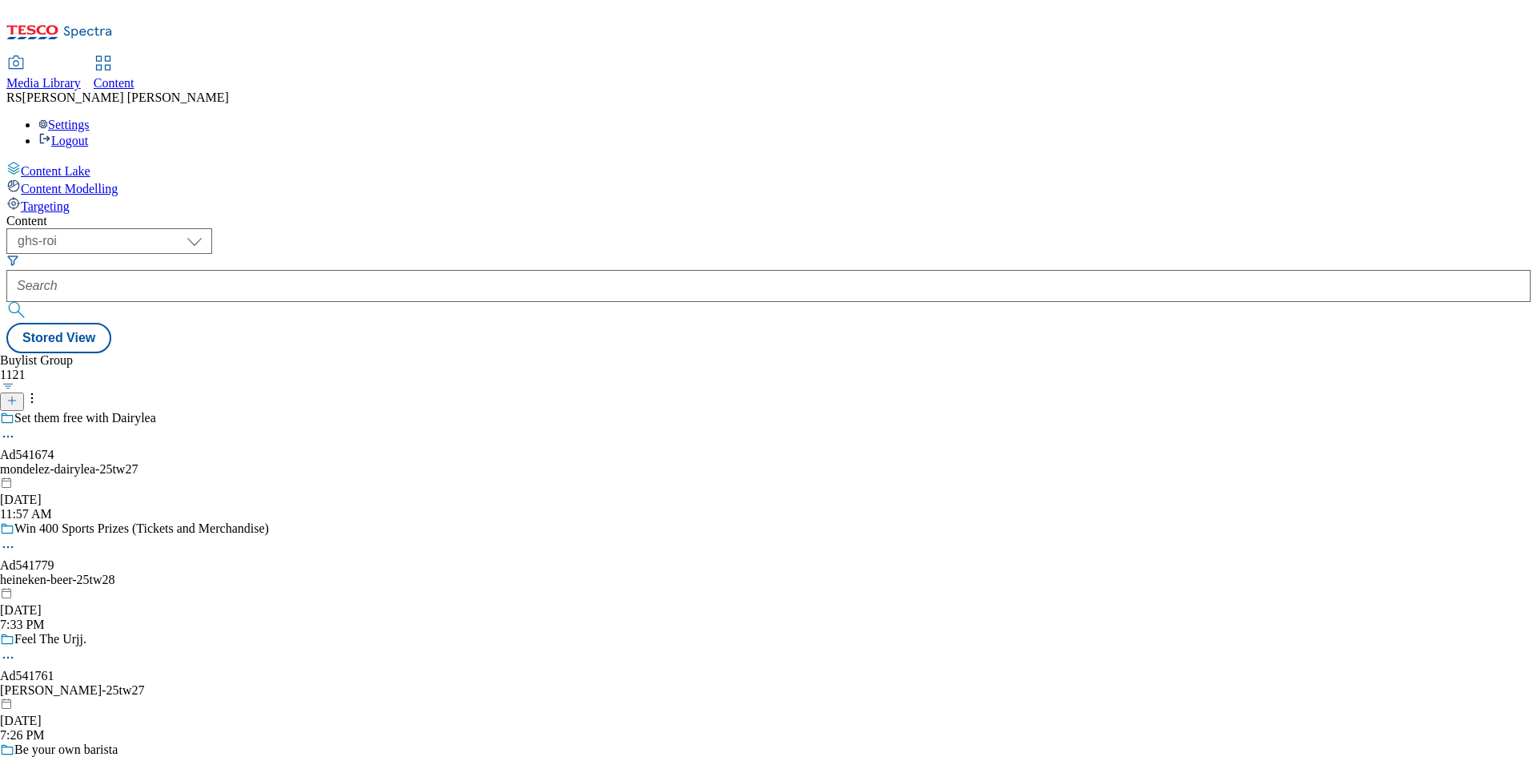
click at [12, 396] on line at bounding box center [12, 400] width 0 height 8
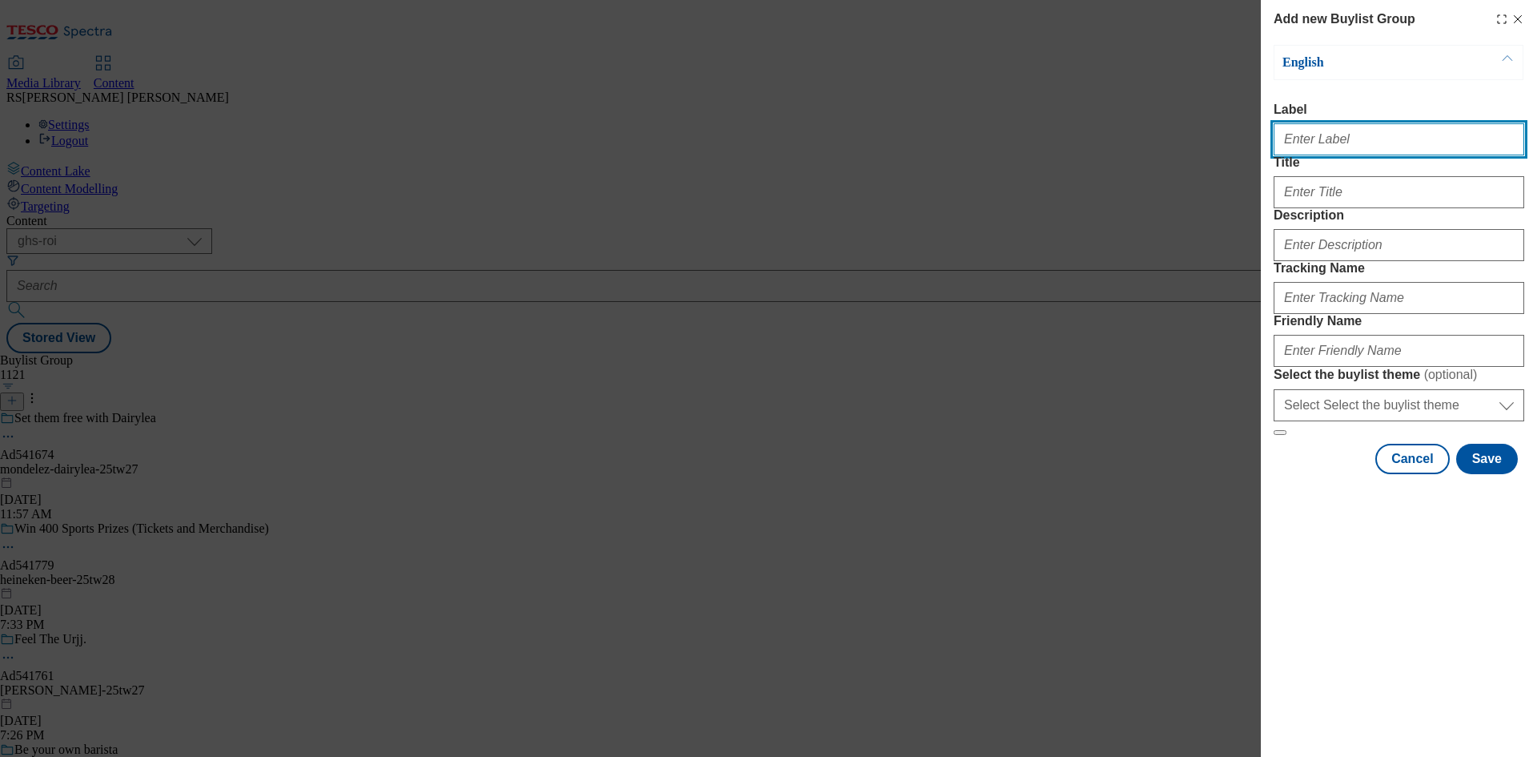
click at [1319, 135] on input "Label" at bounding box center [1399, 139] width 251 height 32
paste input "Ad541293"
type input "Ad541293"
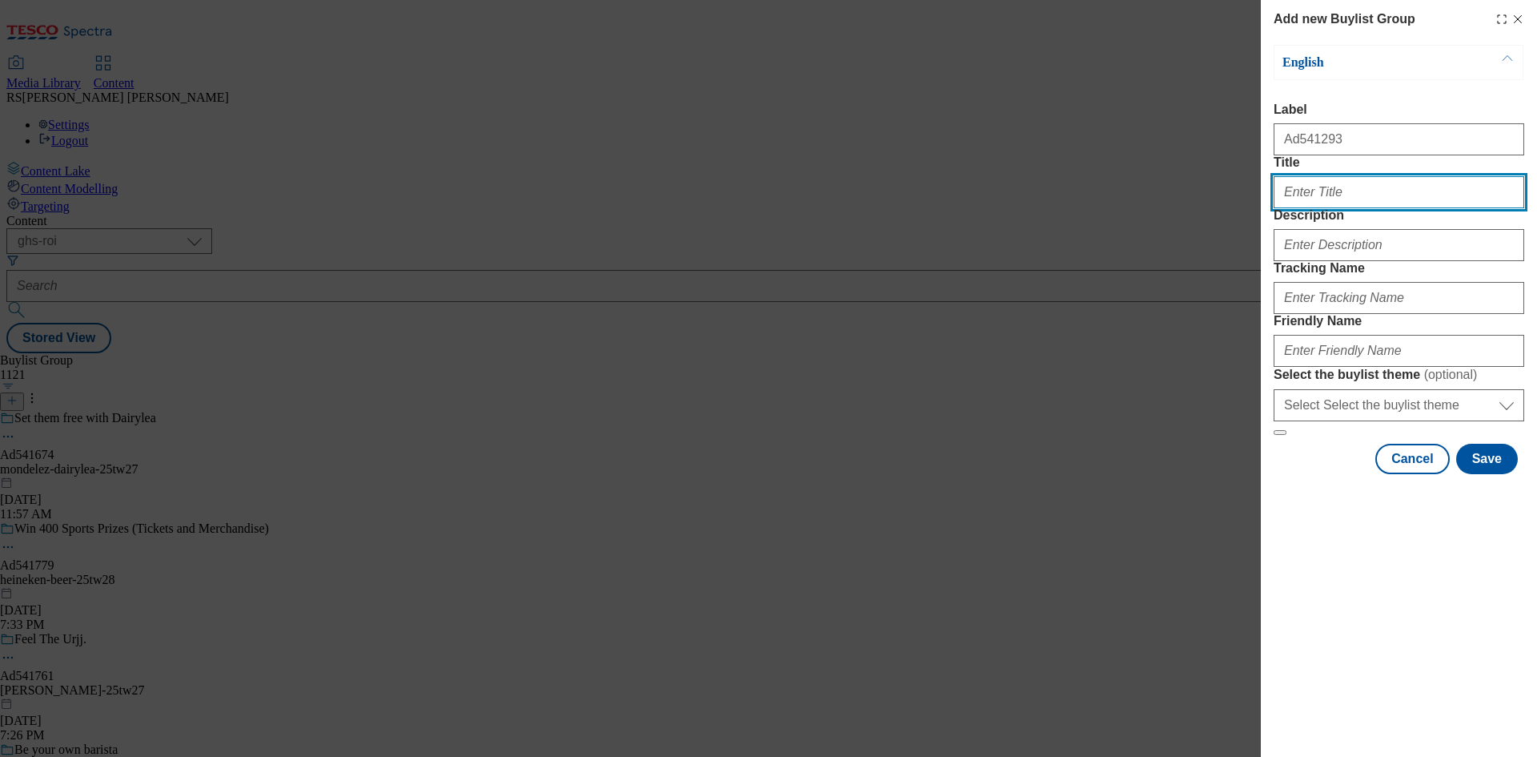
click at [1335, 208] on input "Title" at bounding box center [1399, 192] width 251 height 32
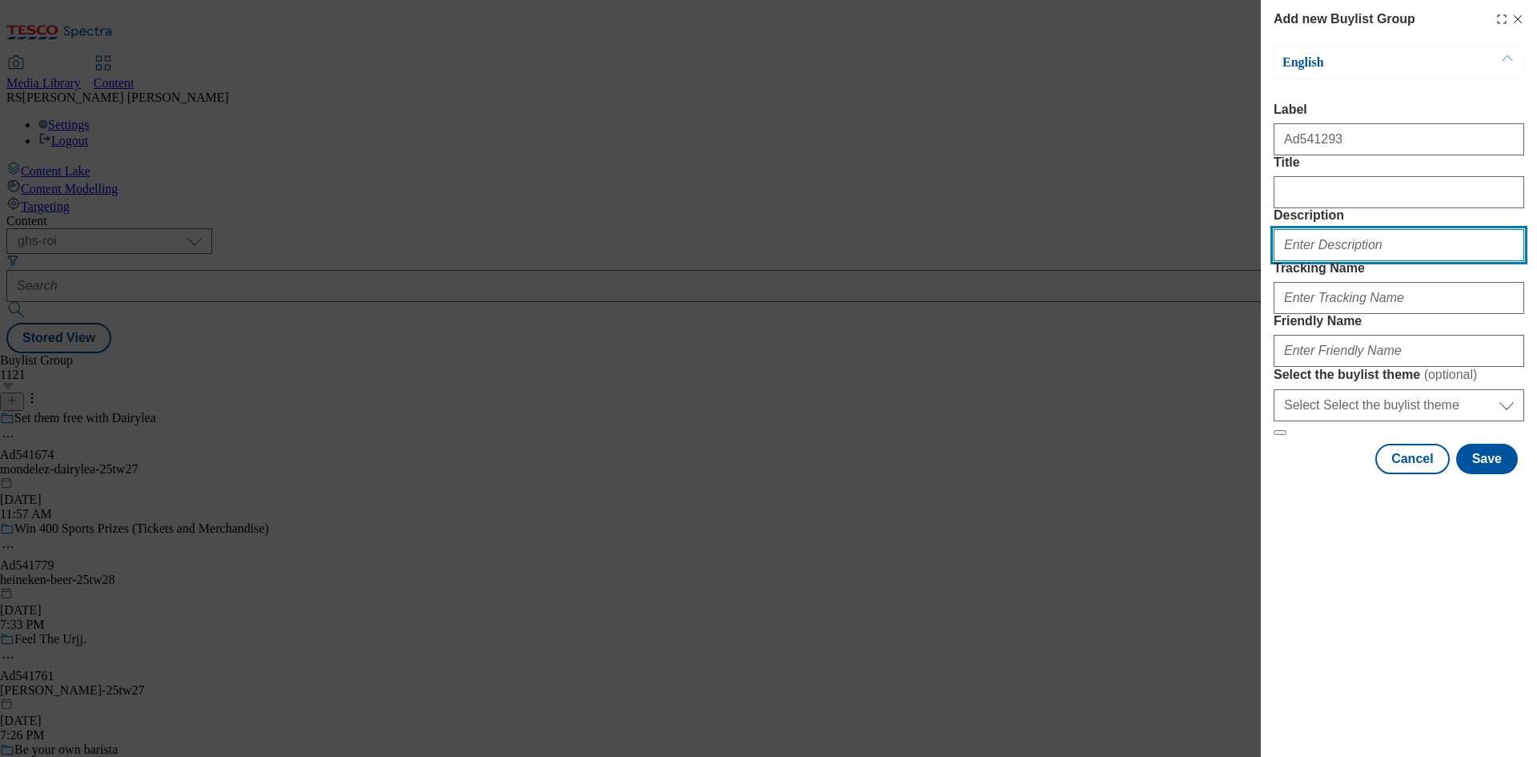
click at [1335, 261] on input "Description" at bounding box center [1399, 245] width 251 height 32
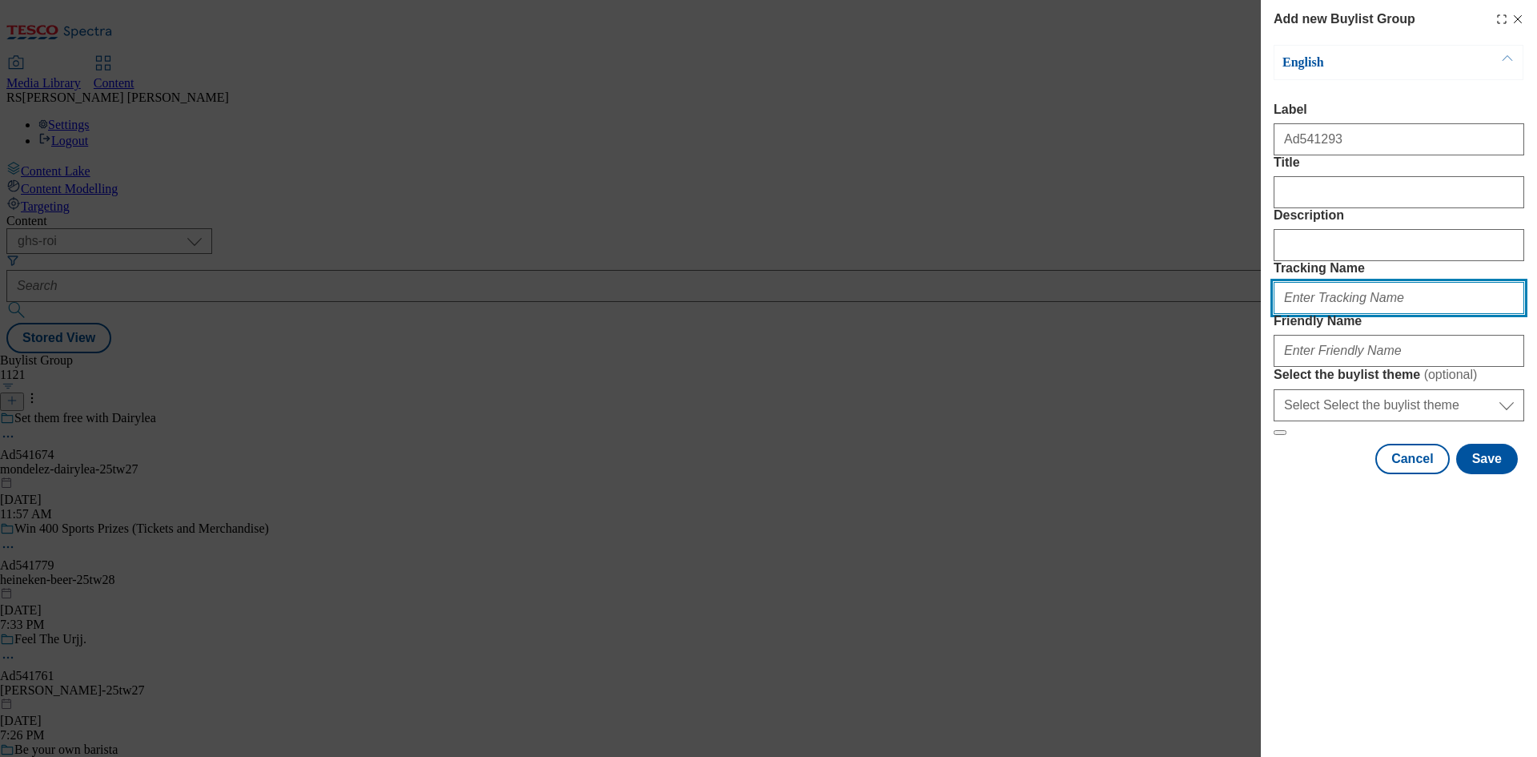
click at [1312, 314] on input "Tracking Name" at bounding box center [1399, 298] width 251 height 32
paste input "DH_AD541293"
type input "DH_AD541293"
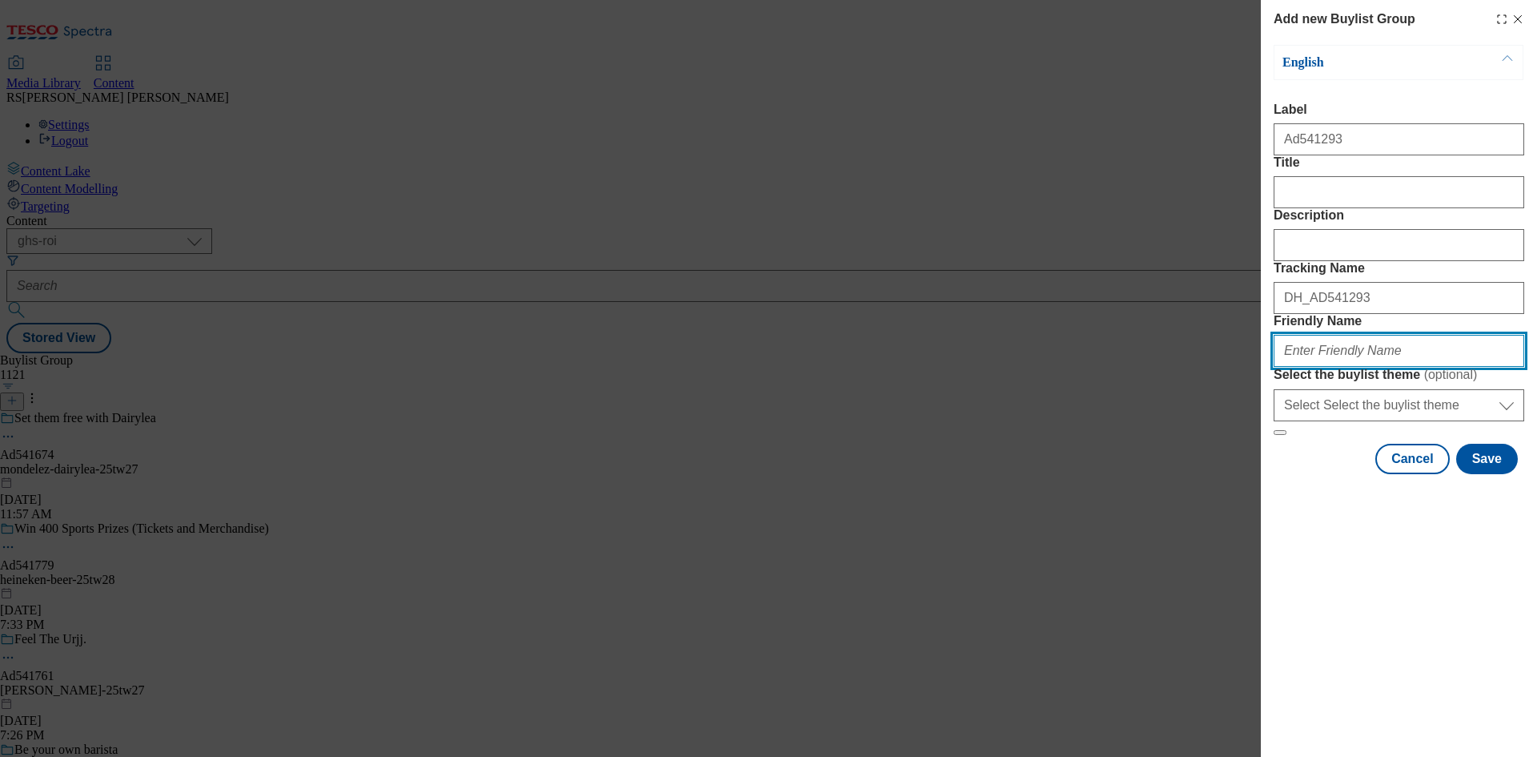
click at [1335, 367] on input "Friendly Name" at bounding box center [1399, 351] width 251 height 32
paste input "new-york-bakery-original-25tw25"
type input "new-york-bakery-original-25tw25"
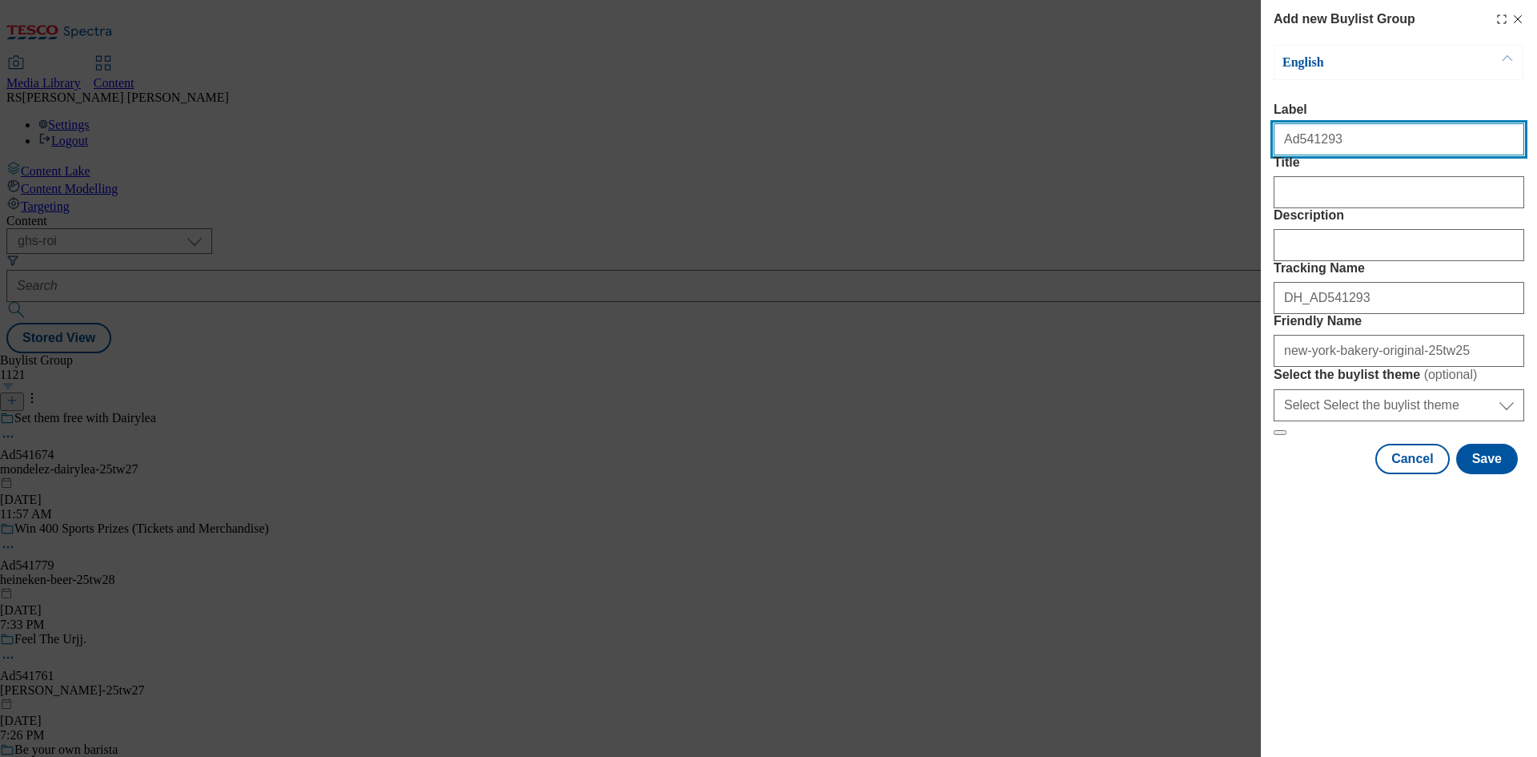
drag, startPoint x: 1351, startPoint y: 148, endPoint x: 1294, endPoint y: 153, distance: 57.8
click at [1294, 153] on input "Ad541293" at bounding box center [1399, 139] width 251 height 32
paste input "736"
type input "Ad541736"
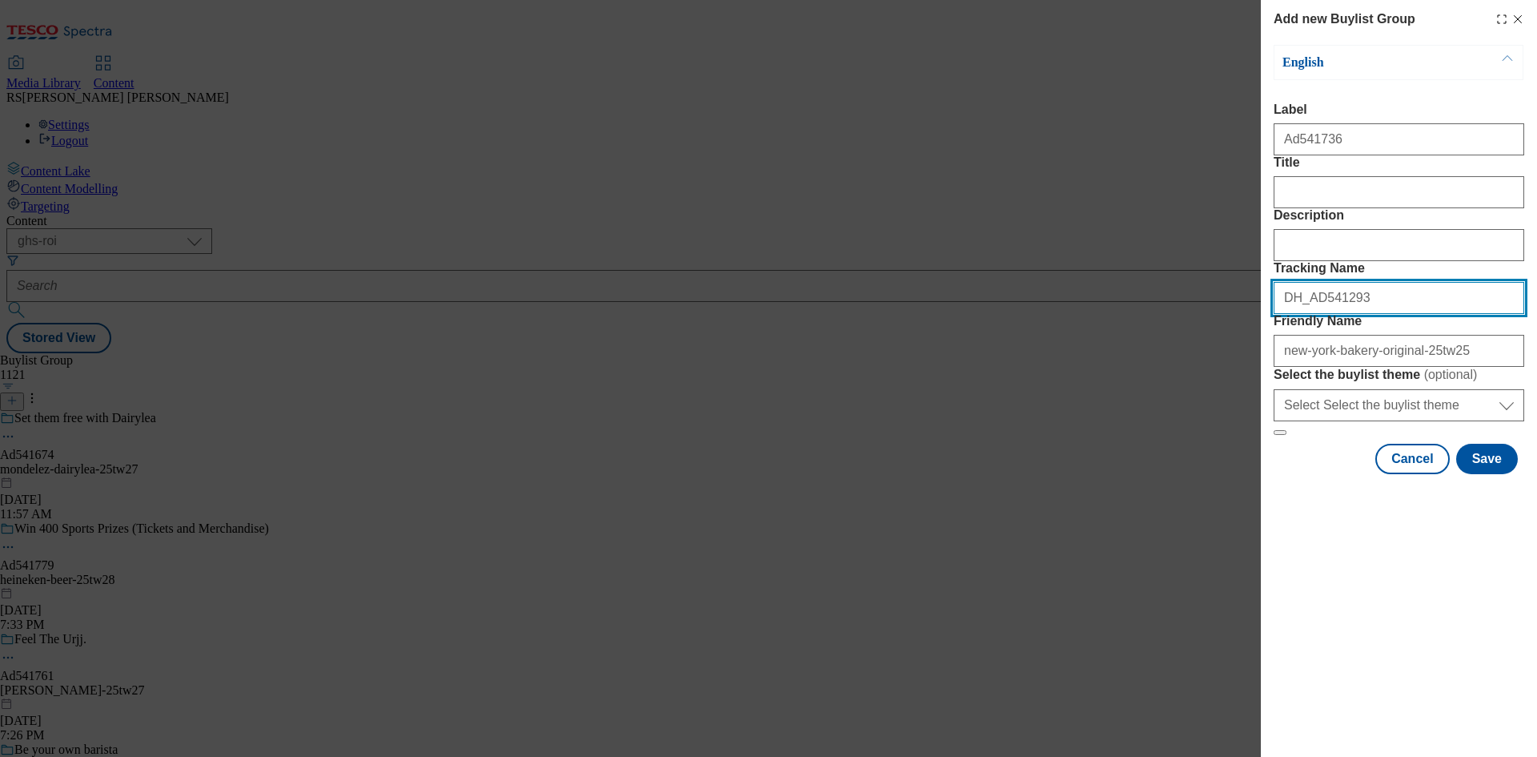
drag, startPoint x: 1365, startPoint y: 383, endPoint x: 1307, endPoint y: 397, distance: 60.2
click at [1307, 314] on input "DH_AD541293" at bounding box center [1399, 298] width 251 height 32
drag, startPoint x: 1315, startPoint y: 390, endPoint x: 1385, endPoint y: 395, distance: 69.8
click at [1385, 314] on input "DH_AD541293" at bounding box center [1399, 298] width 251 height 32
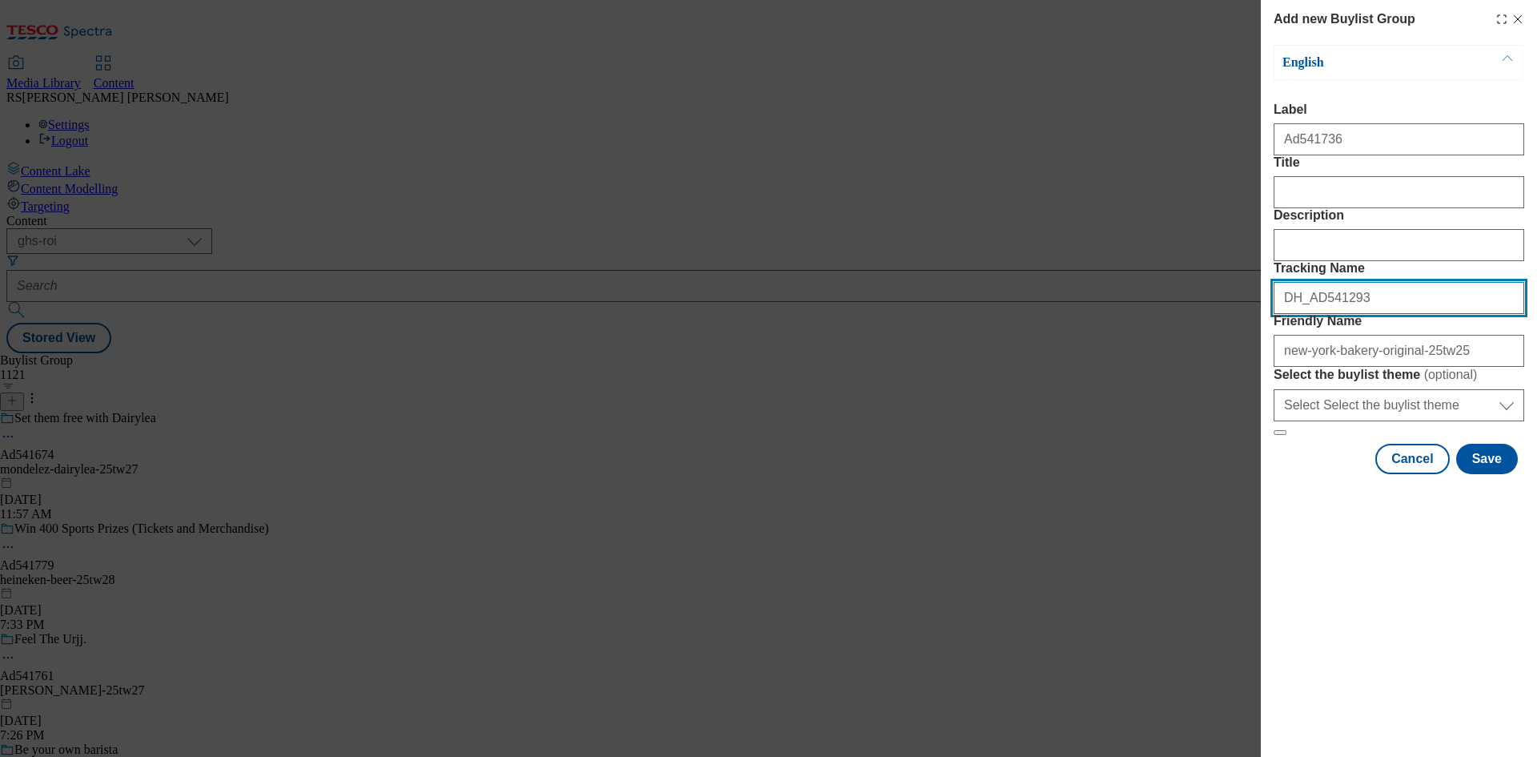
paste input "736"
type input "DH_AD541736"
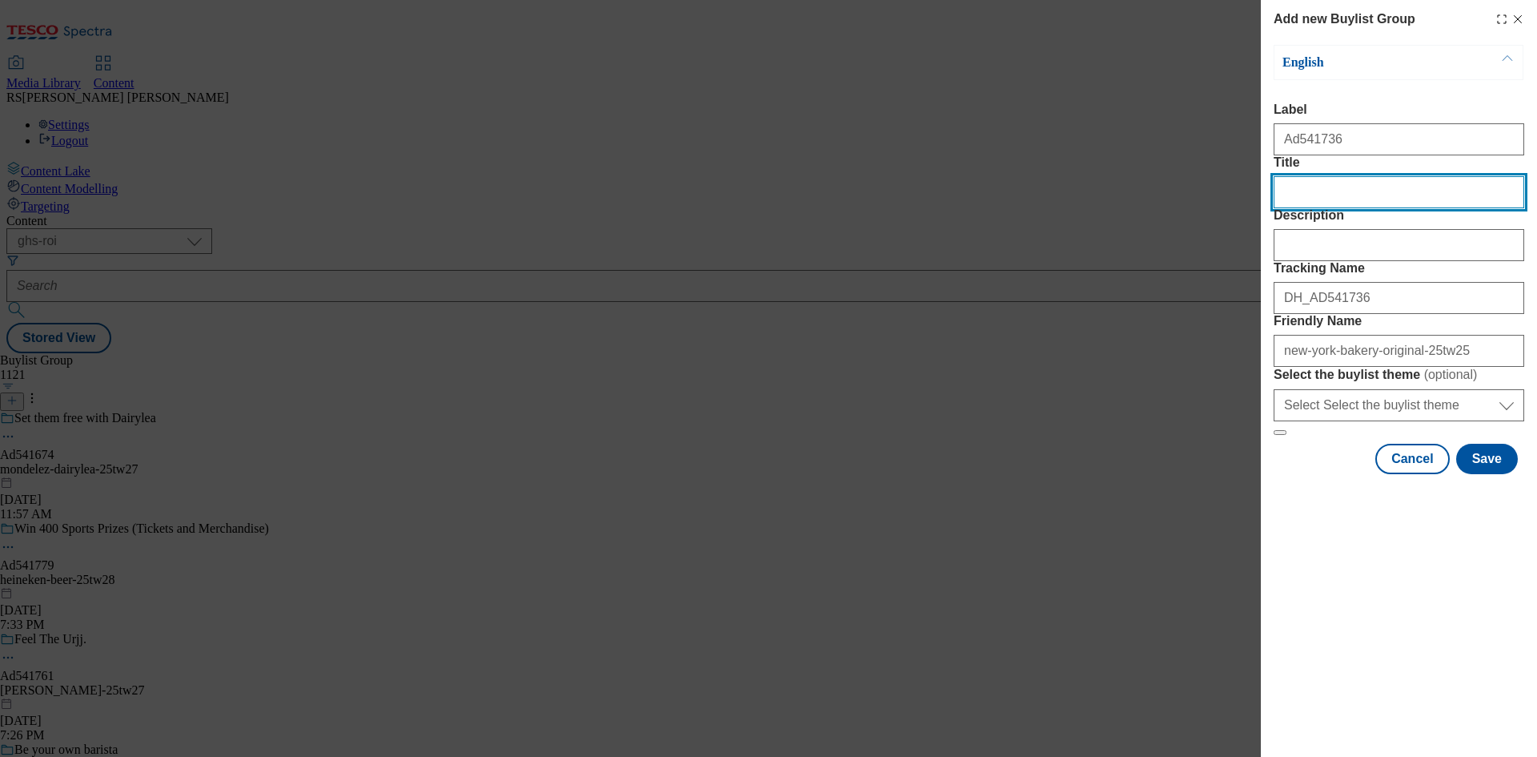
click at [1310, 208] on input "Title" at bounding box center [1399, 192] width 251 height 32
paste input "SAVE SANDPAPER FOR DIY."
drag, startPoint x: 1287, startPoint y: 227, endPoint x: 1244, endPoint y: 220, distance: 43.0
click at [1244, 220] on div "Add new Buylist Group English Label Ad541736 Title SAVE SANDPAPER FOR DIY. Desc…" at bounding box center [768, 378] width 1537 height 757
drag, startPoint x: 1434, startPoint y: 223, endPoint x: 1227, endPoint y: 208, distance: 207.1
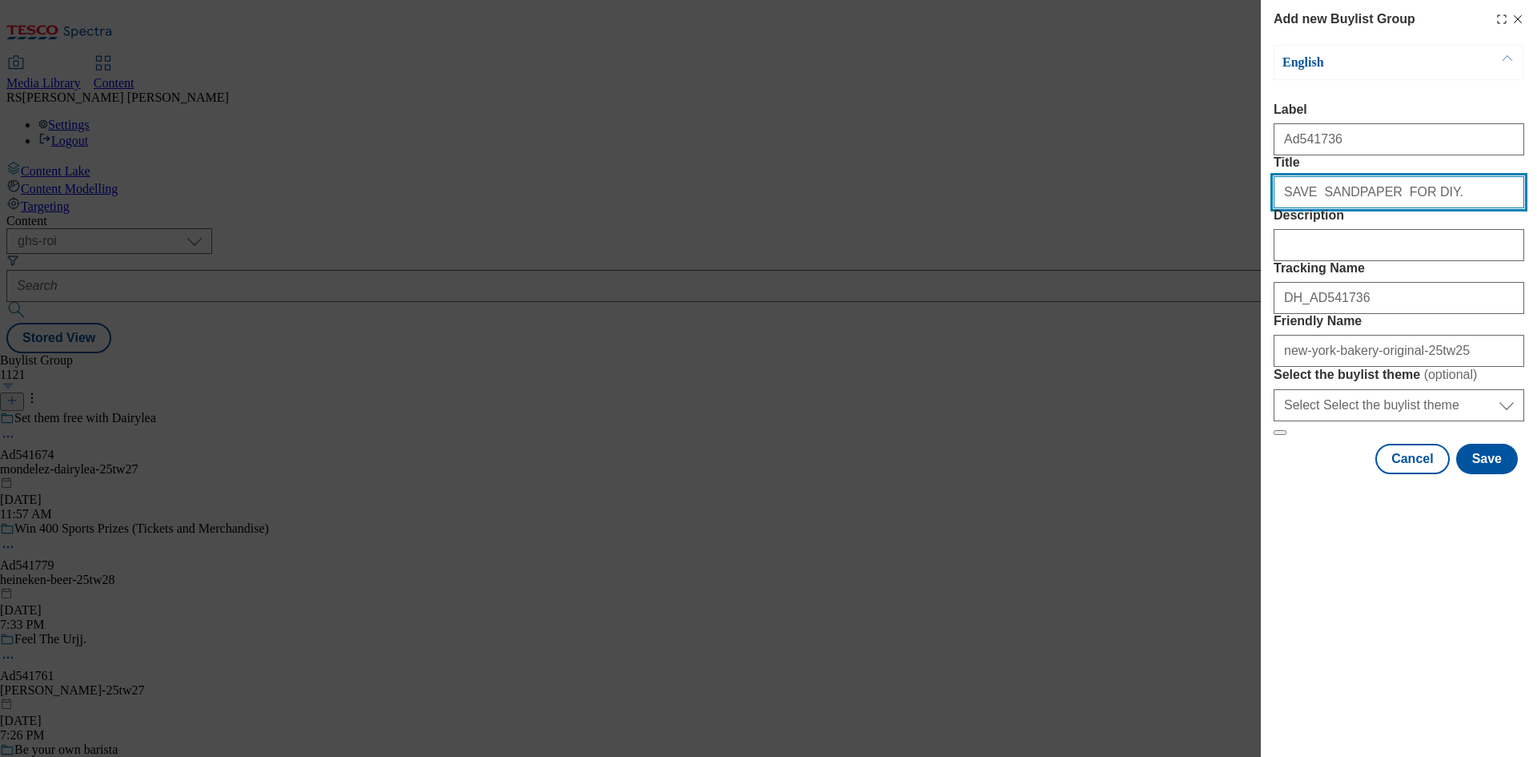
click at [1227, 208] on div "Add new Buylist Group English Label Ad541736 Title SAVE SANDPAPER FOR DIY. Desc…" at bounding box center [768, 378] width 1537 height 757
paste input "ave sandpaper for diy"
click at [1356, 208] on input "Save sandpaper for diy." at bounding box center [1399, 192] width 251 height 32
type input "Save sandpaper for diy."
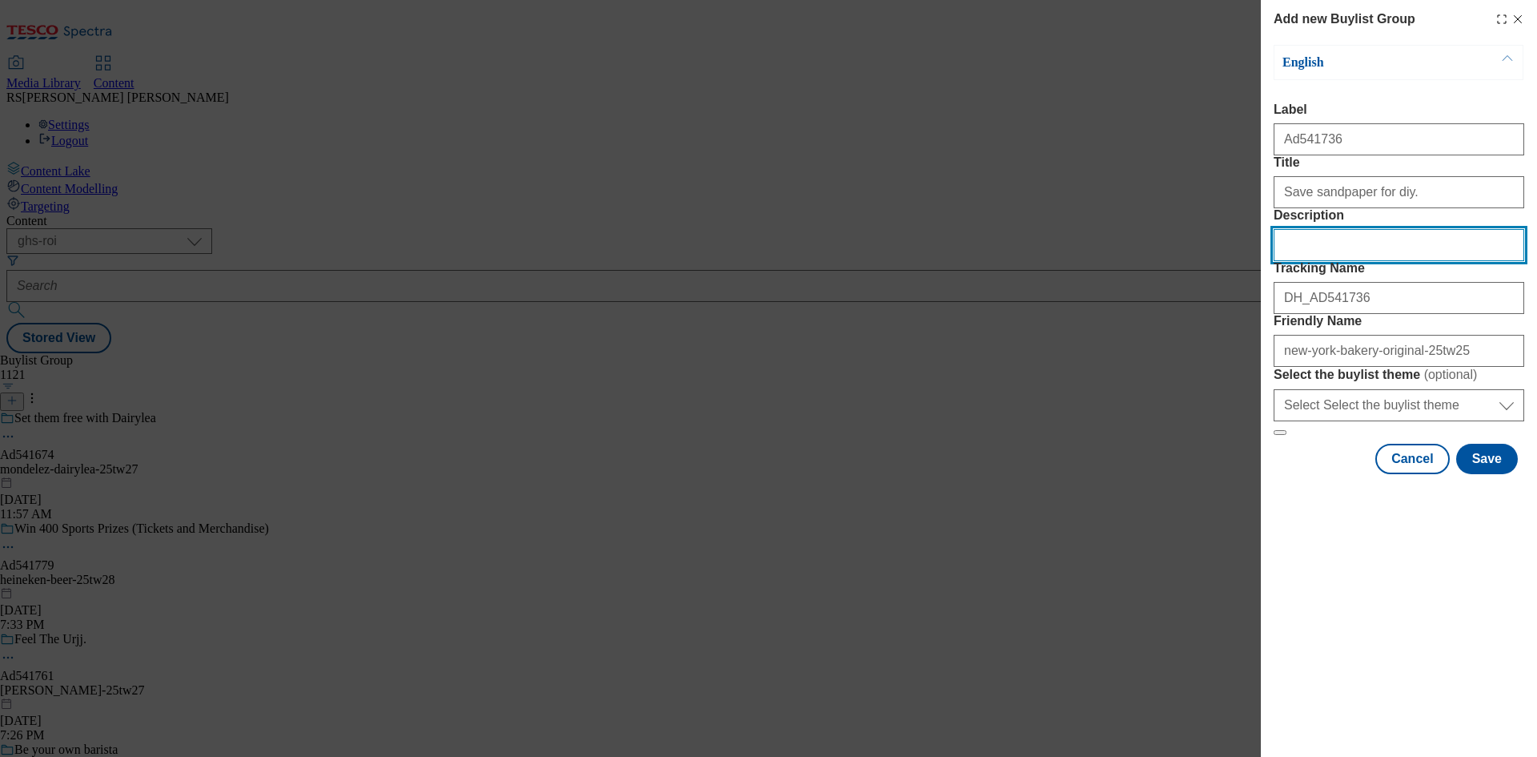
click at [1363, 261] on input "Description" at bounding box center [1399, 245] width 251 height 32
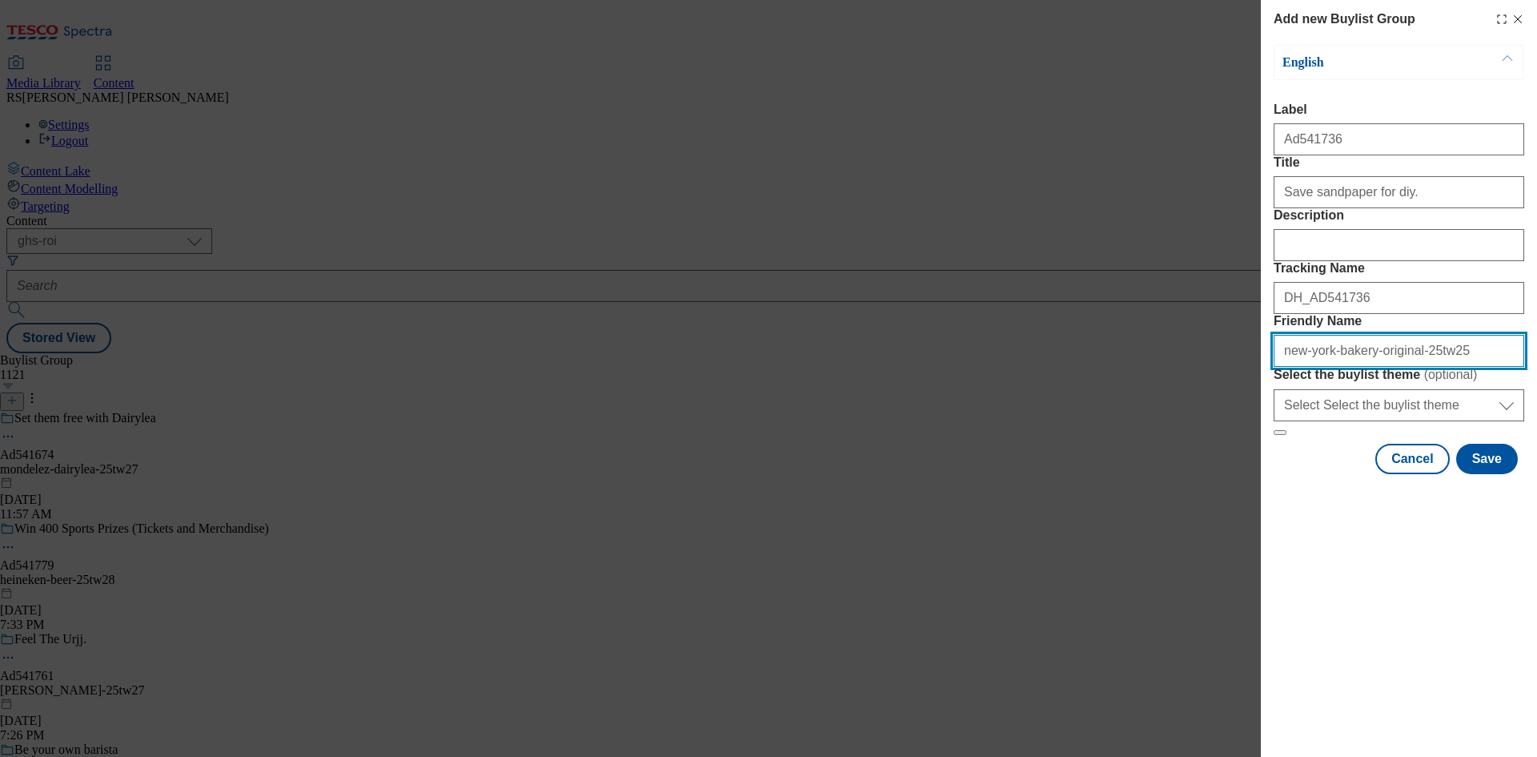
drag, startPoint x: 1323, startPoint y: 466, endPoint x: 1263, endPoint y: 468, distance: 60.1
click at [1263, 468] on div "Add new Buylist Group English Label Ad541736 Title Save sandpaper for diy. Desc…" at bounding box center [1399, 238] width 276 height 477
paste input "[PERSON_NAME]"
drag, startPoint x: 1289, startPoint y: 468, endPoint x: 1280, endPoint y: 470, distance: 9.1
click at [1280, 367] on input "[PERSON_NAME]-bakery-original-25tw25" at bounding box center [1399, 351] width 251 height 32
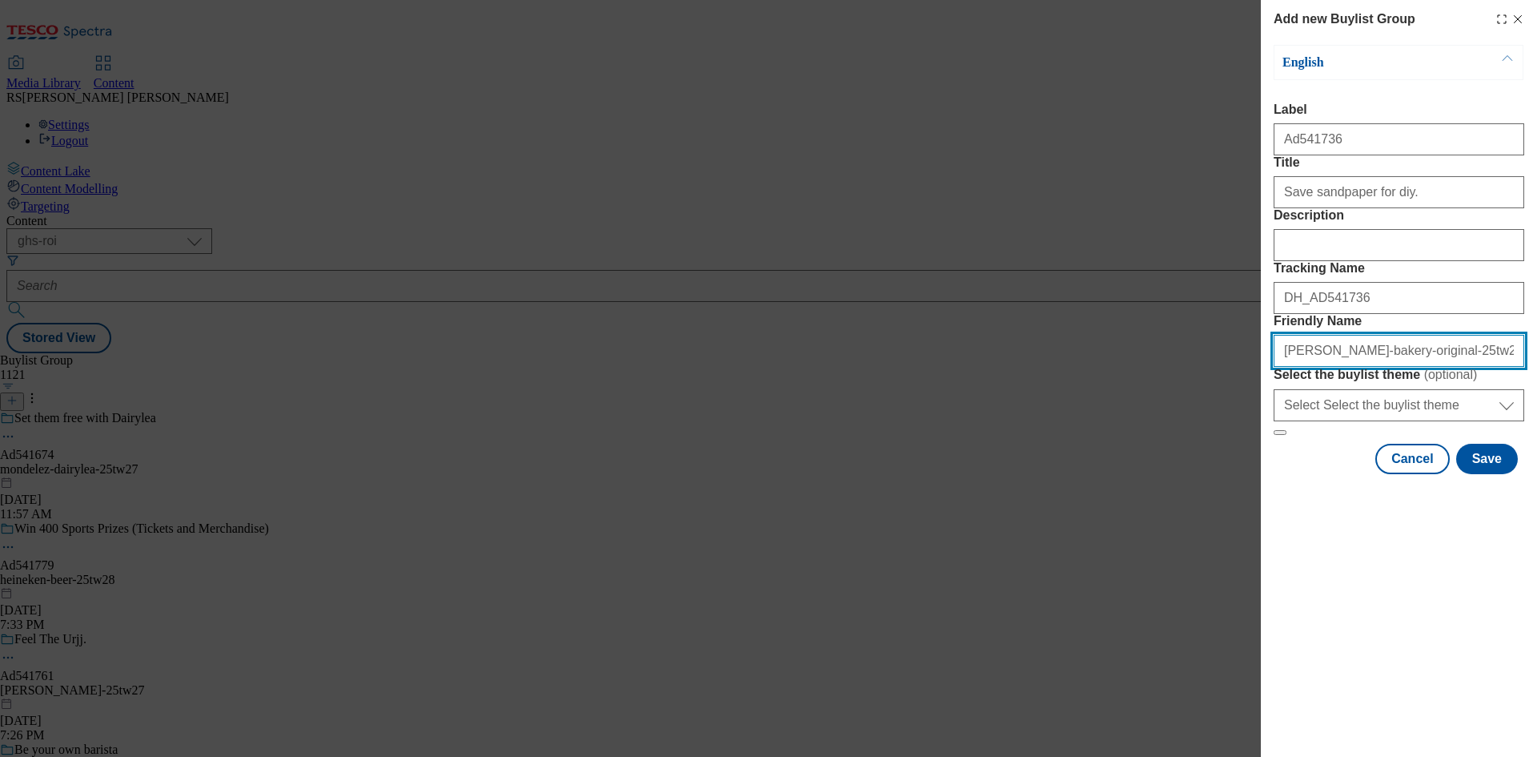
click at [1327, 367] on input "[PERSON_NAME]-bakery-original-25tw25" at bounding box center [1399, 351] width 251 height 32
click at [1351, 367] on input "[PERSON_NAME]-bakery-original-25tw25" at bounding box center [1399, 351] width 251 height 32
click at [1418, 367] on input "[PERSON_NAME]-bakery-original-25tw25" at bounding box center [1399, 351] width 251 height 32
click at [1427, 367] on input "[PERSON_NAME]-25tw25" at bounding box center [1399, 351] width 251 height 32
type input "[PERSON_NAME]-25tw26"
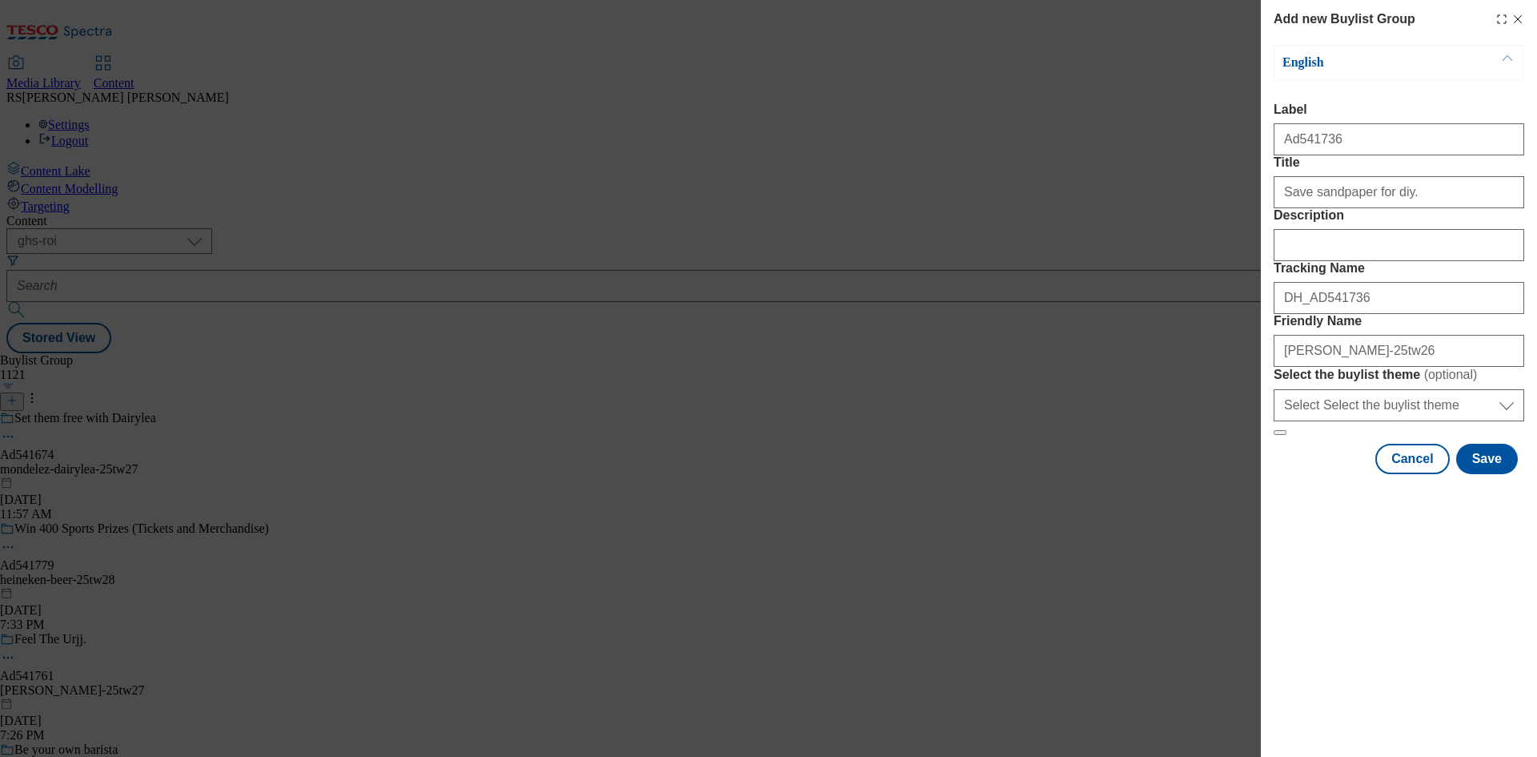
click at [1022, 558] on div "Add new Buylist Group English Label Ad541736 Title Save sandpaper for diy. Desc…" at bounding box center [768, 378] width 1537 height 757
click at [1479, 474] on button "Save" at bounding box center [1487, 459] width 62 height 30
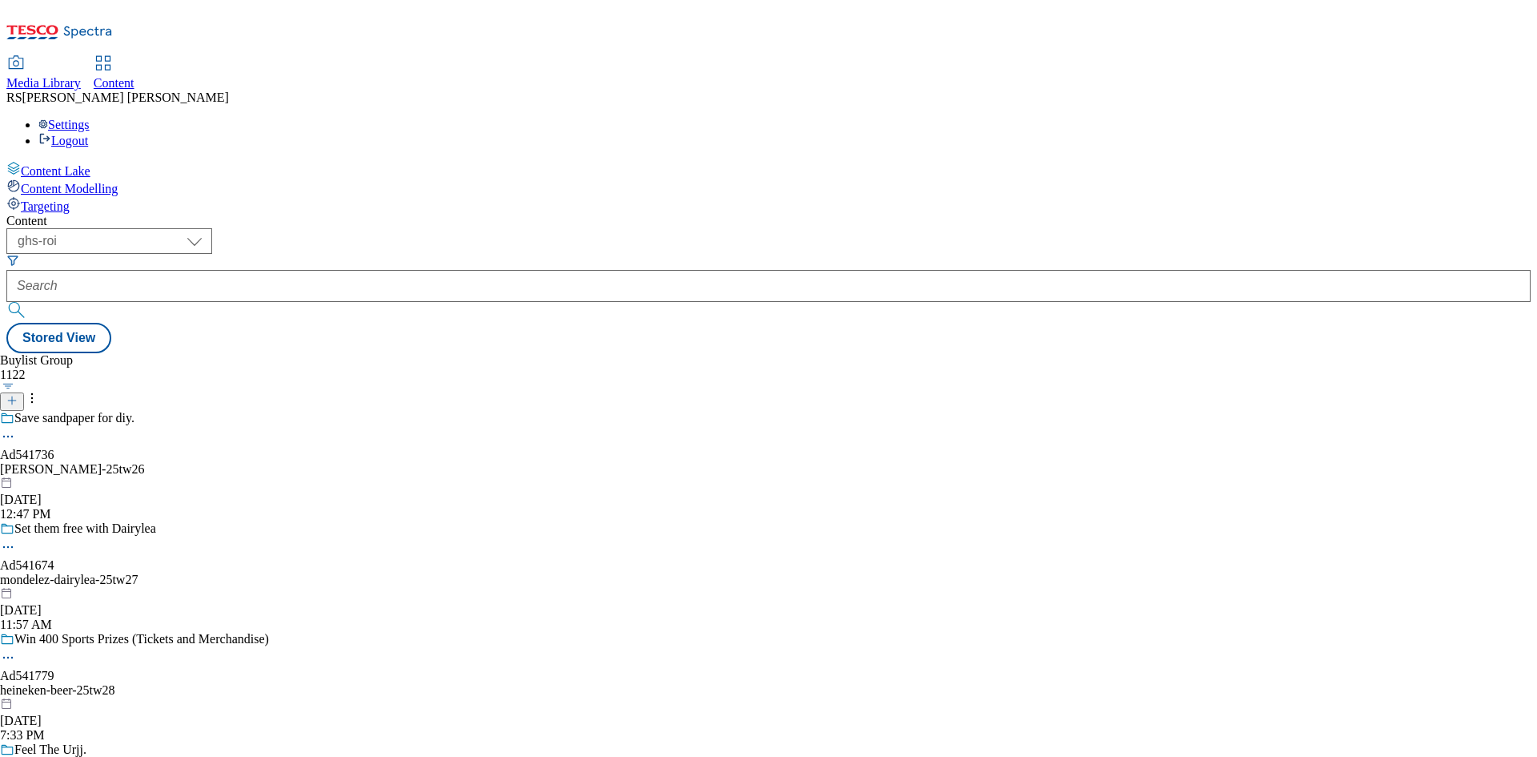
click at [135, 411] on span "Save sandpaper for diy." at bounding box center [74, 420] width 120 height 18
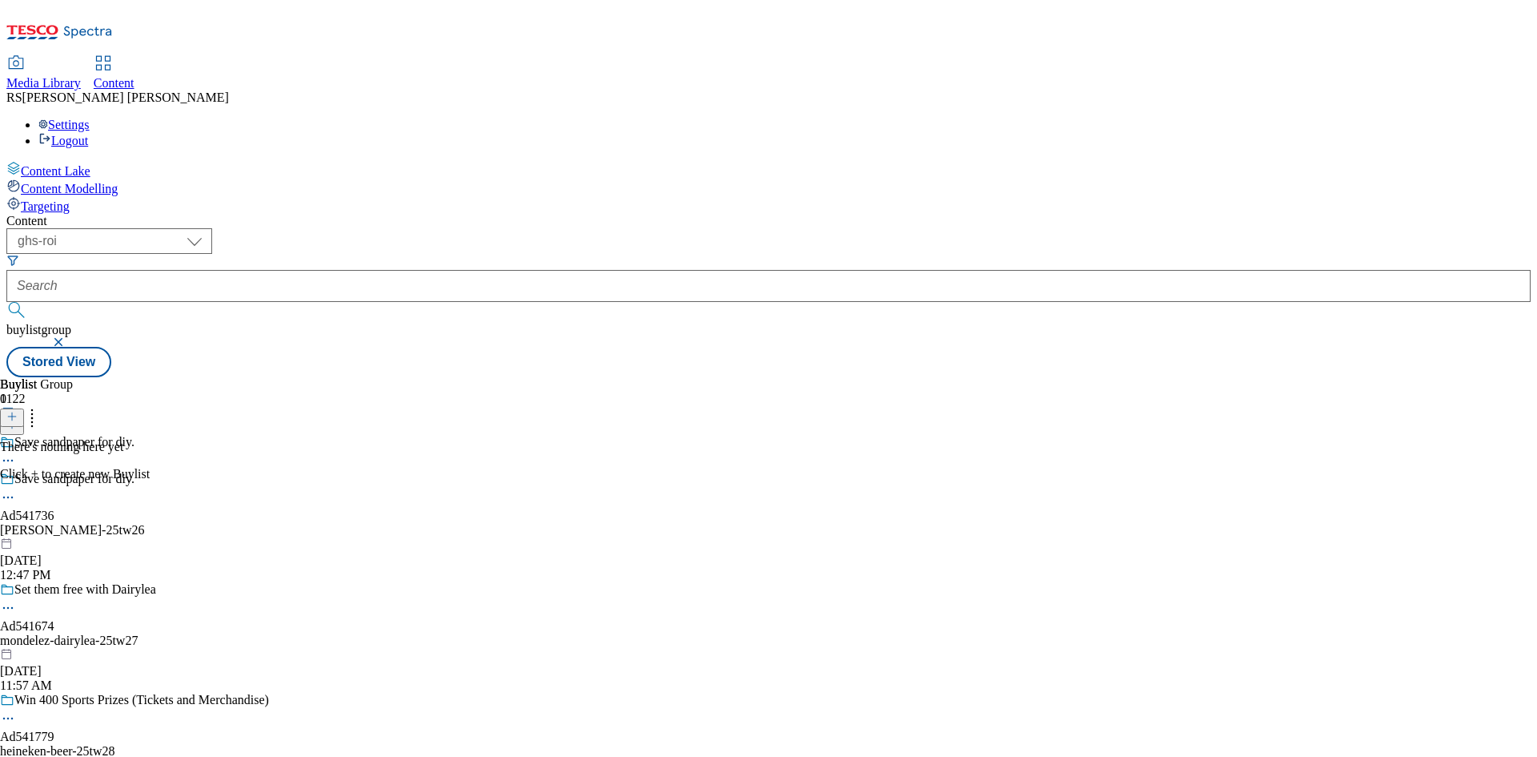
click at [24, 408] on button at bounding box center [12, 417] width 24 height 18
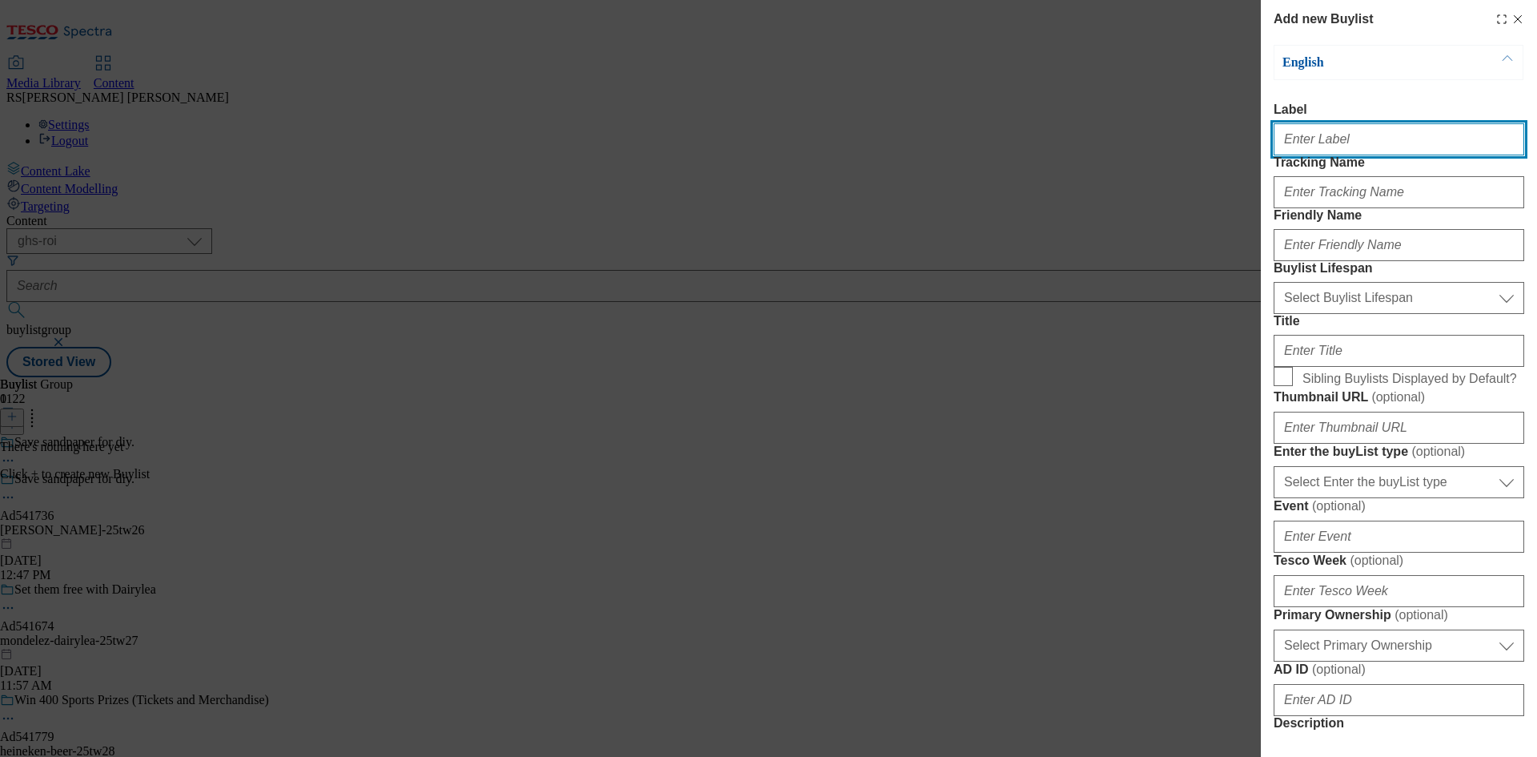
click at [1316, 139] on input "Label" at bounding box center [1399, 139] width 251 height 32
paste input "Ad541293"
type input "Ad541293"
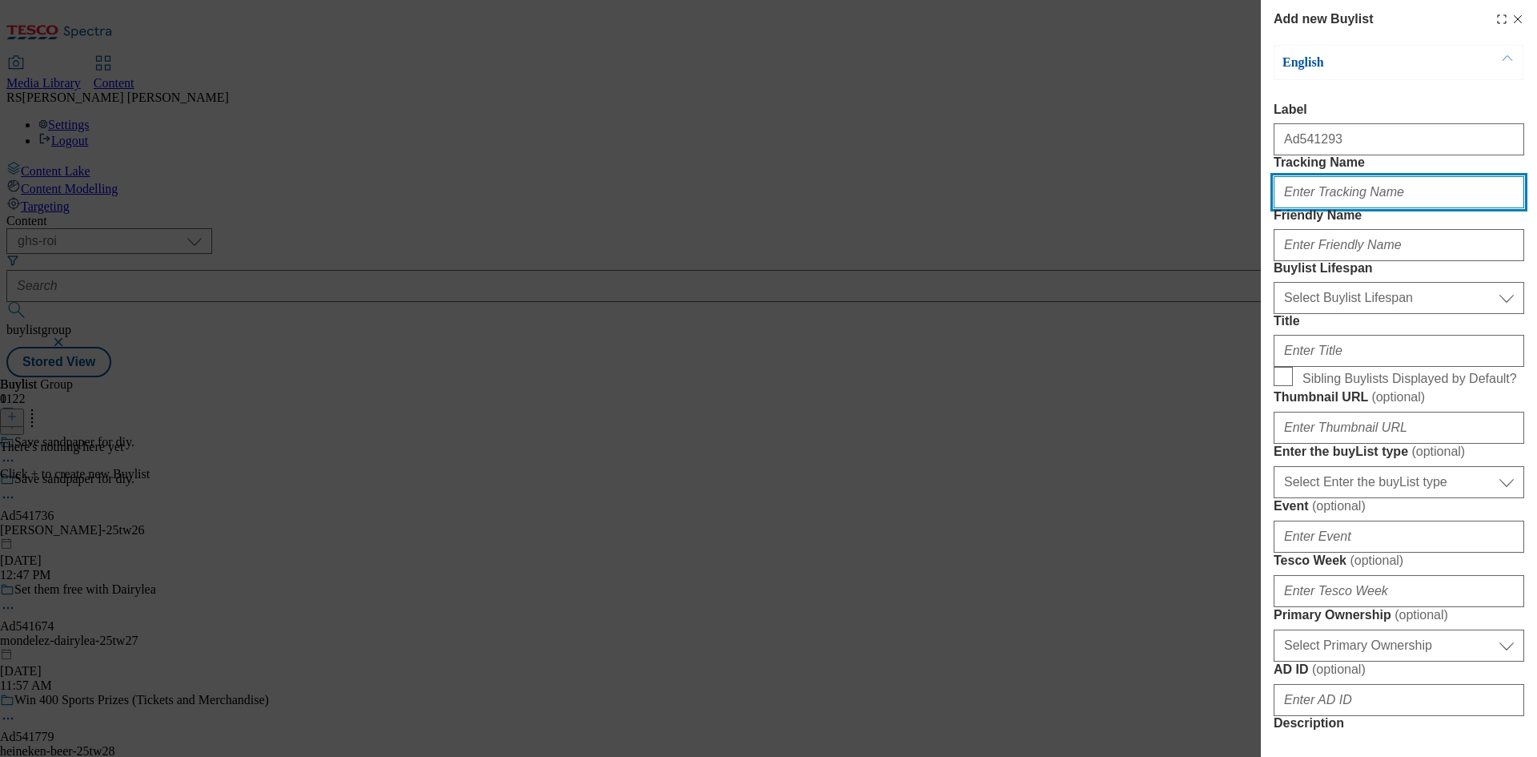
click at [1319, 208] on input "Tracking Name" at bounding box center [1399, 192] width 251 height 32
paste input "DH_AD541293"
type input "DH_AD541293"
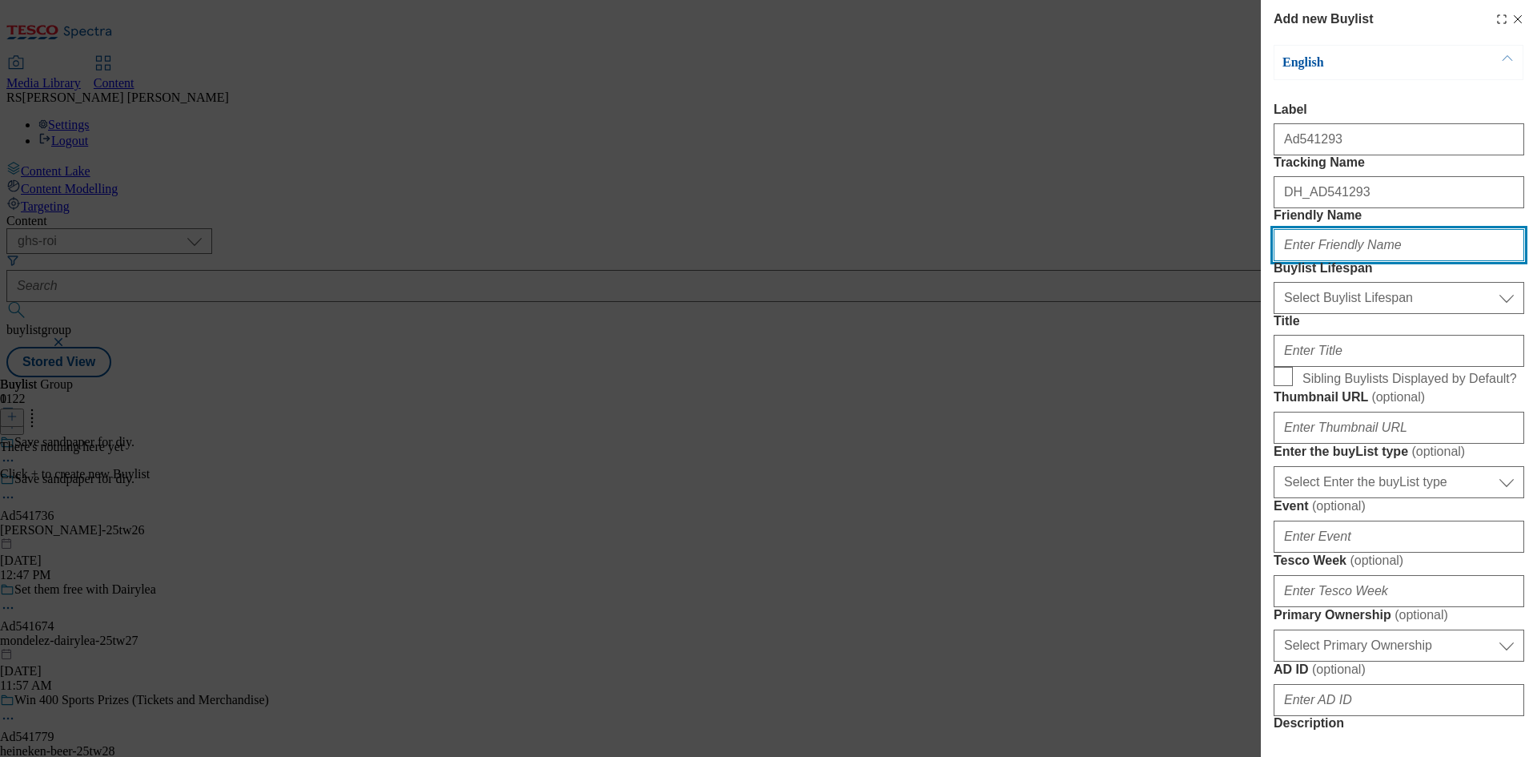
click at [1313, 261] on input "Friendly Name" at bounding box center [1399, 245] width 251 height 32
paste input "new-york-bakery"
type input "new-york-bakery"
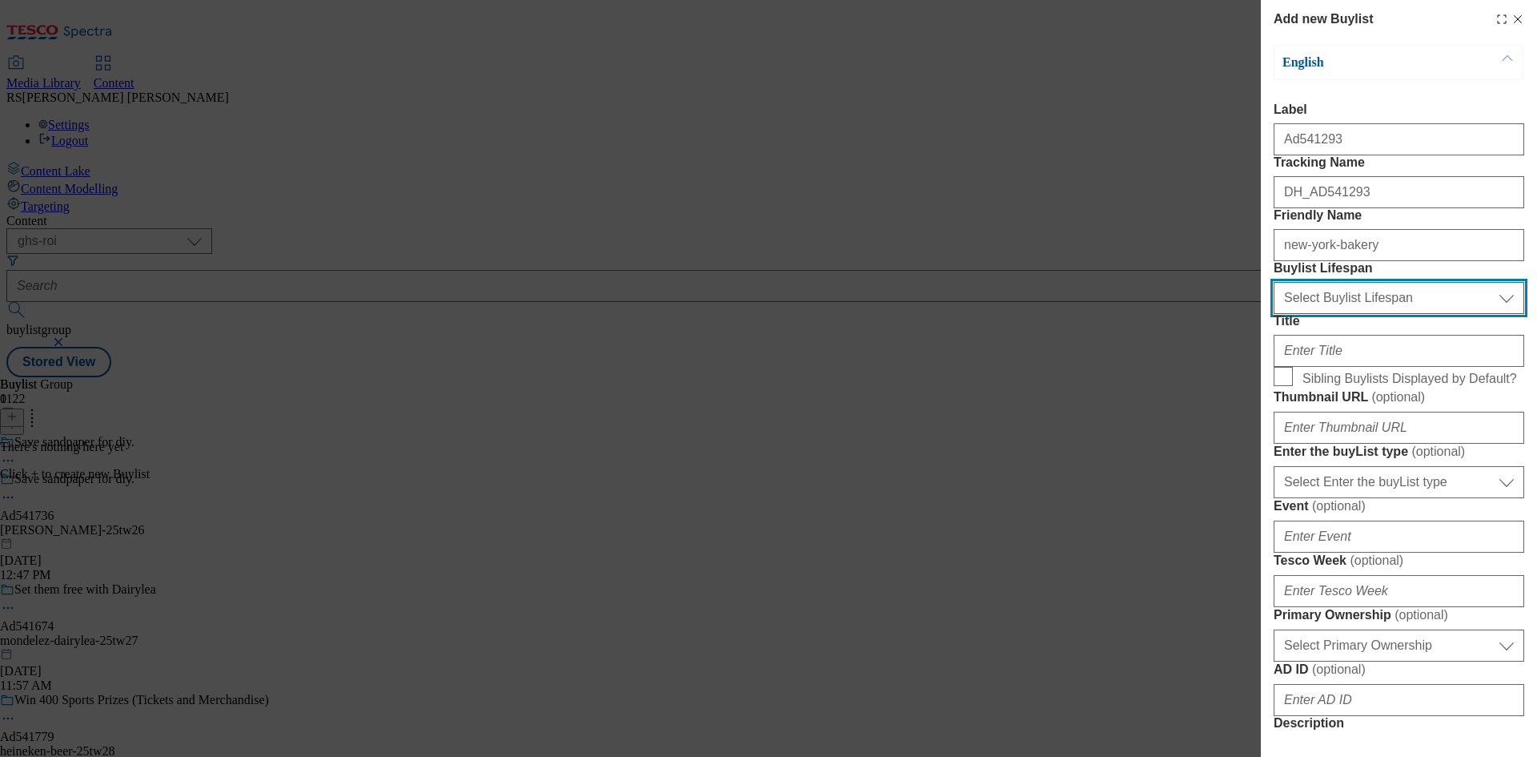
click at [1355, 314] on select "Select Buylist Lifespan evergreen seasonal tactical" at bounding box center [1399, 298] width 251 height 32
select select "tactical"
click at [1274, 314] on select "Select Buylist Lifespan evergreen seasonal tactical" at bounding box center [1399, 298] width 251 height 32
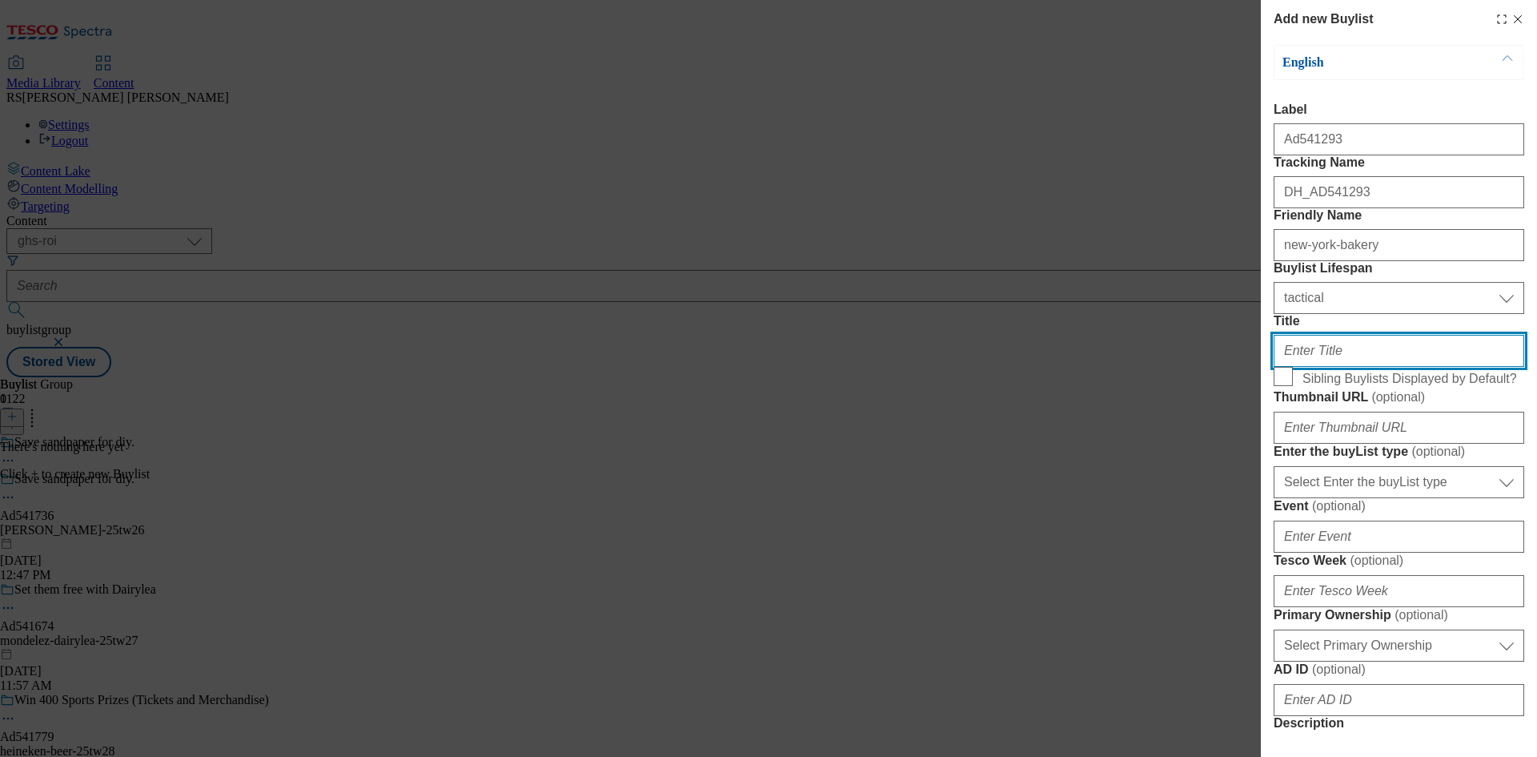
click at [1327, 367] on input "Title" at bounding box center [1399, 351] width 251 height 32
paste input "Andrex complete clean, now even softer."
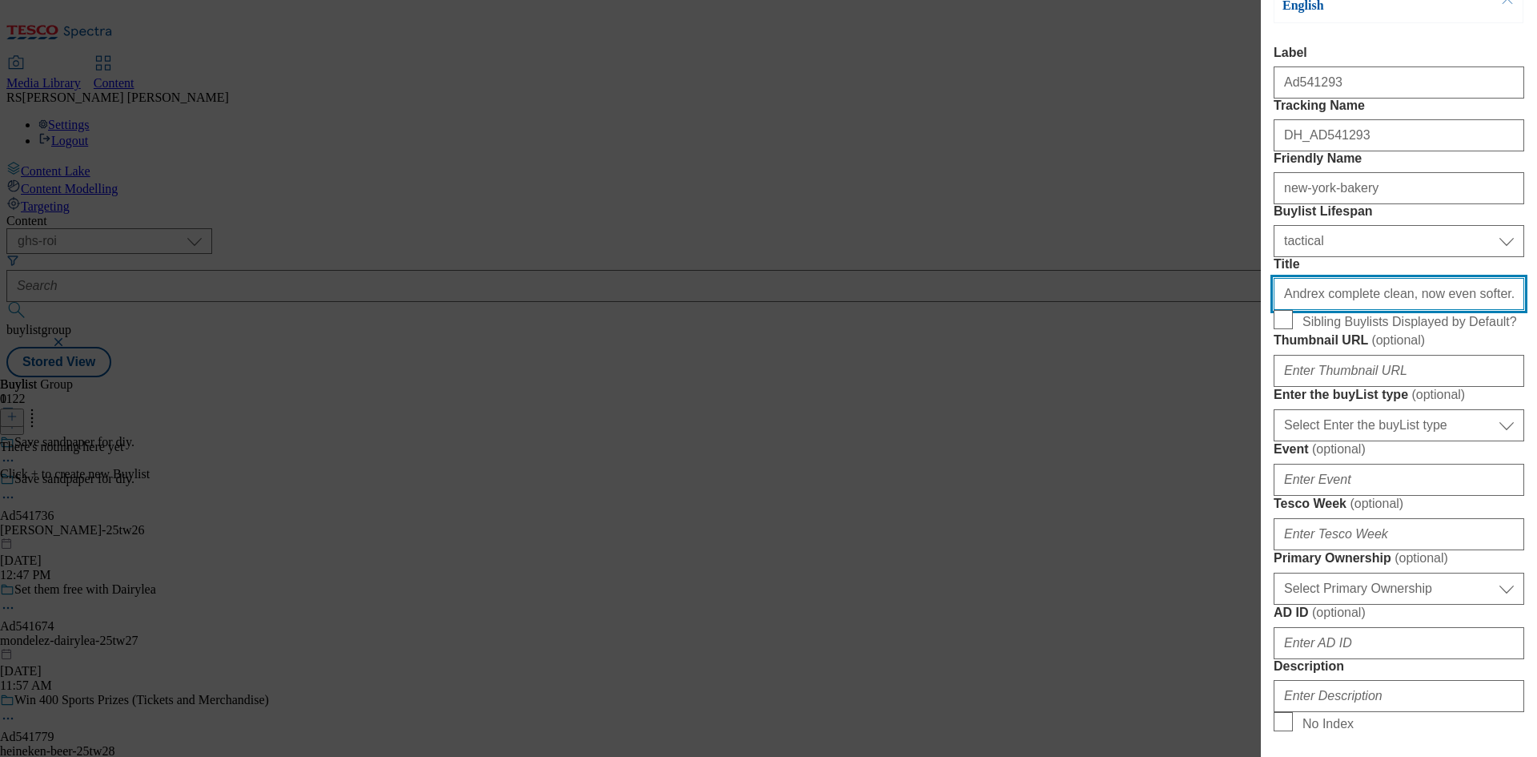
scroll to position [80, 0]
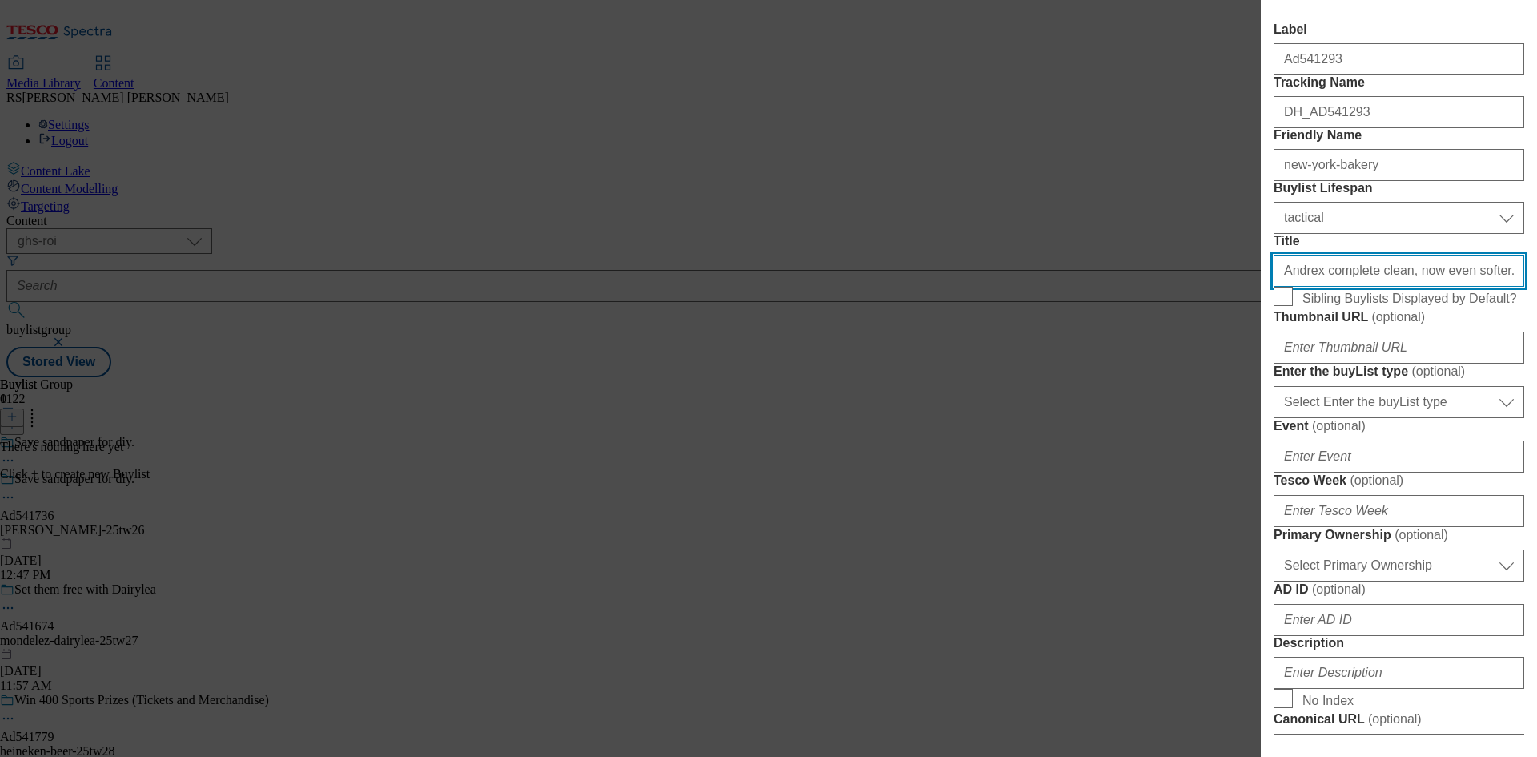
type input "Andrex complete clean, now even softer."
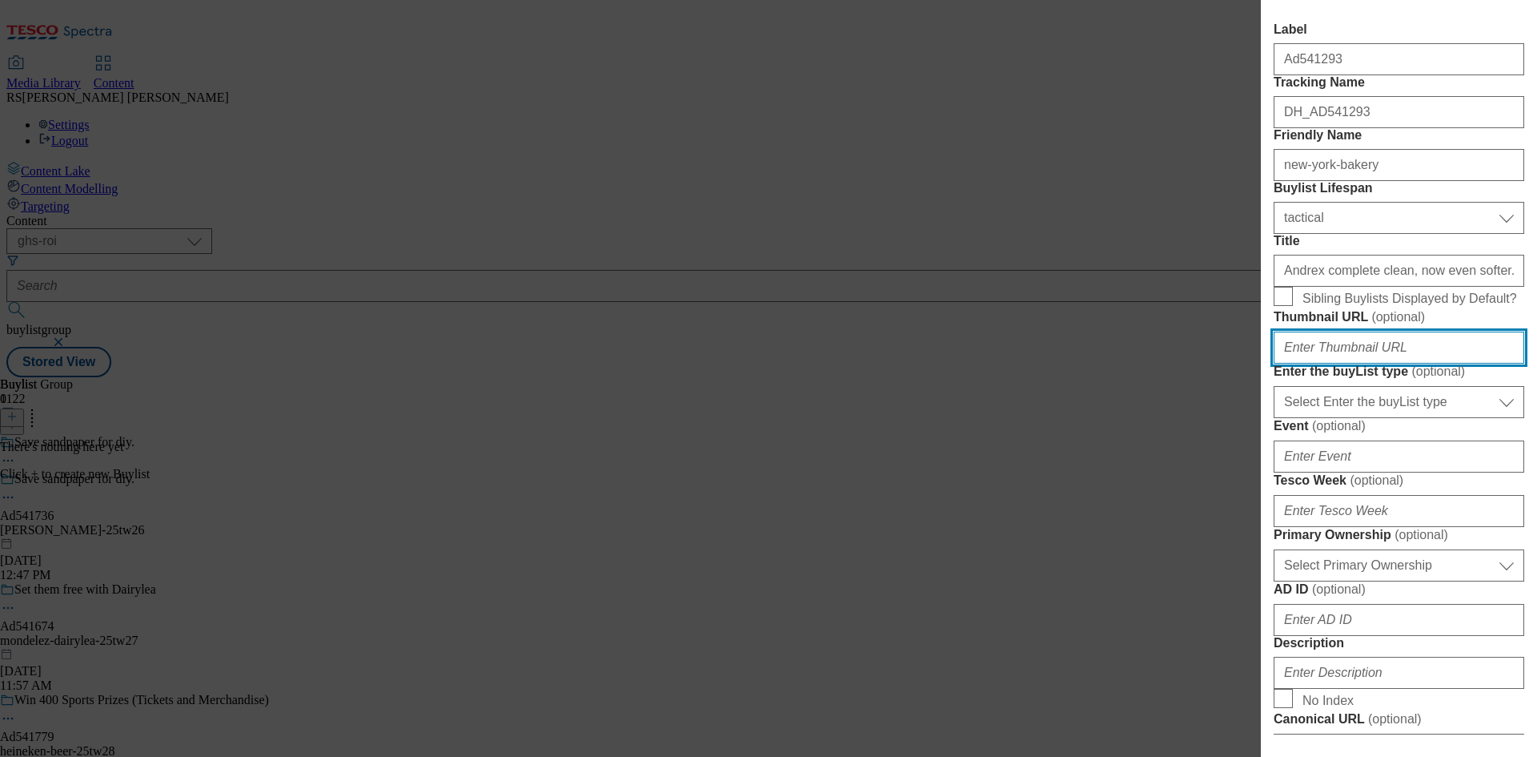
click at [1331, 363] on input "Thumbnail URL ( optional )" at bounding box center [1399, 347] width 251 height 32
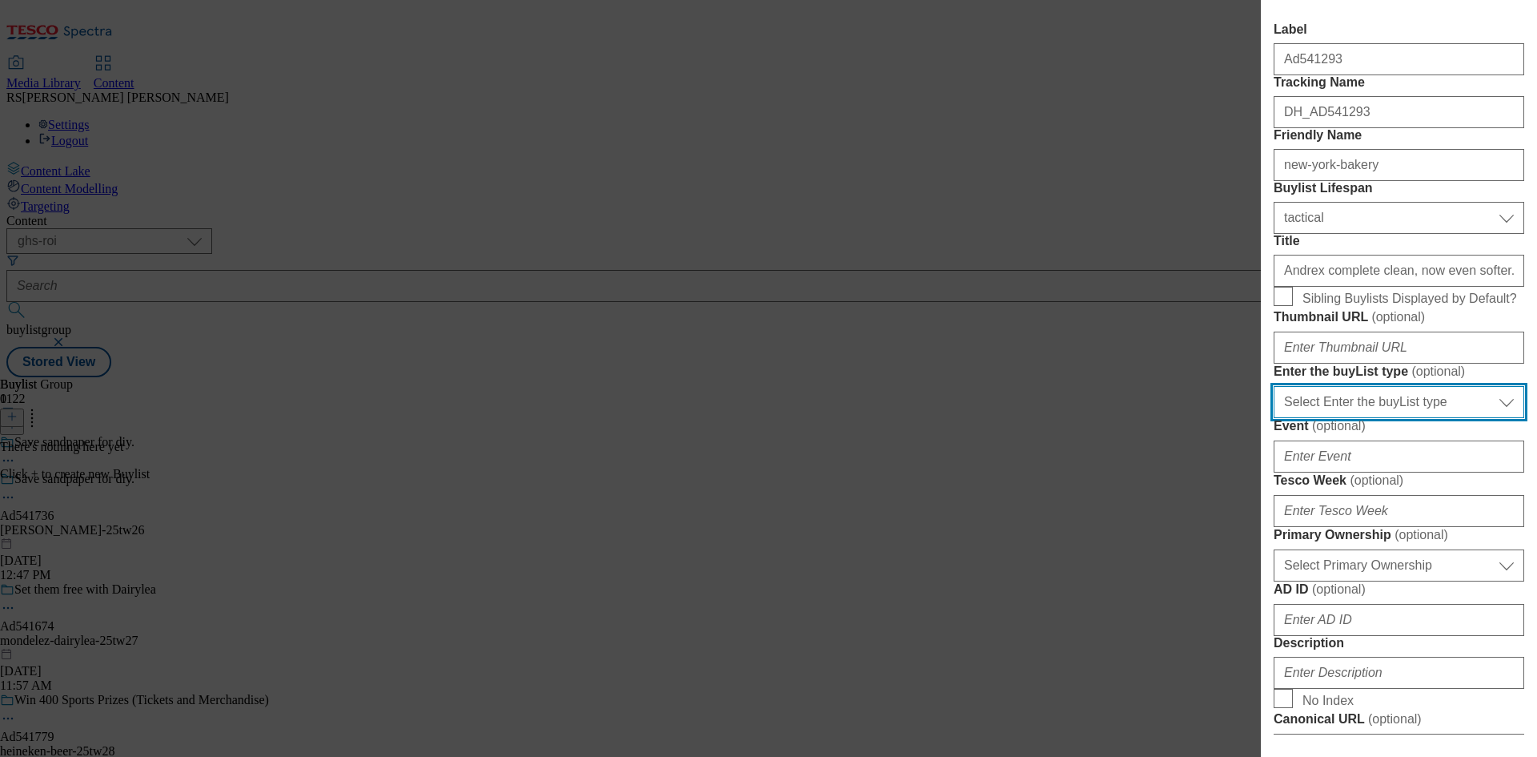
click at [1342, 418] on select "Select Enter the buyList type event supplier funded long term >4 weeks supplier…" at bounding box center [1399, 402] width 251 height 32
select select "supplier funded short term 1-3 weeks"
click at [1274, 418] on select "Select Enter the buyList type event supplier funded long term >4 weeks supplier…" at bounding box center [1399, 402] width 251 height 32
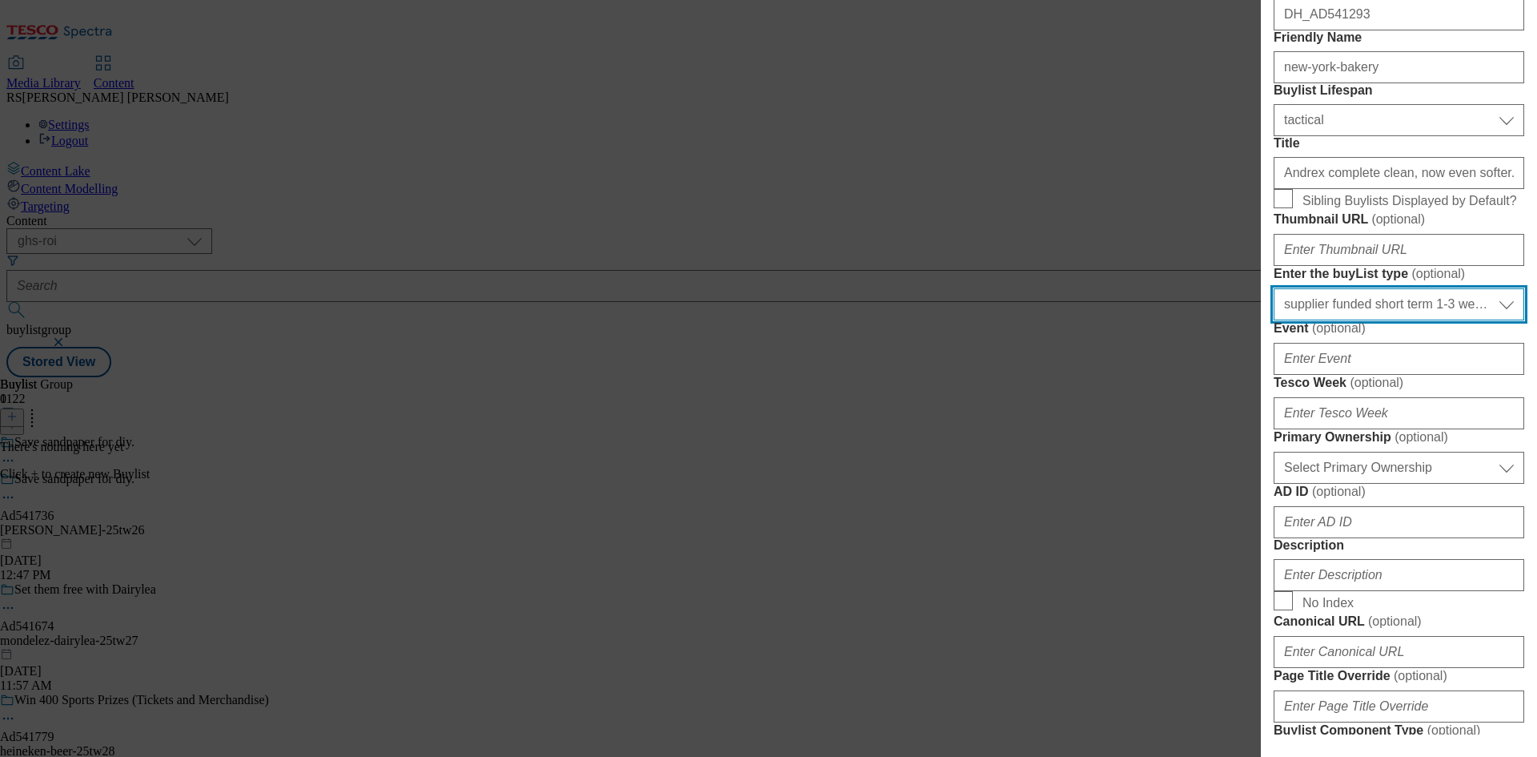
scroll to position [320, 0]
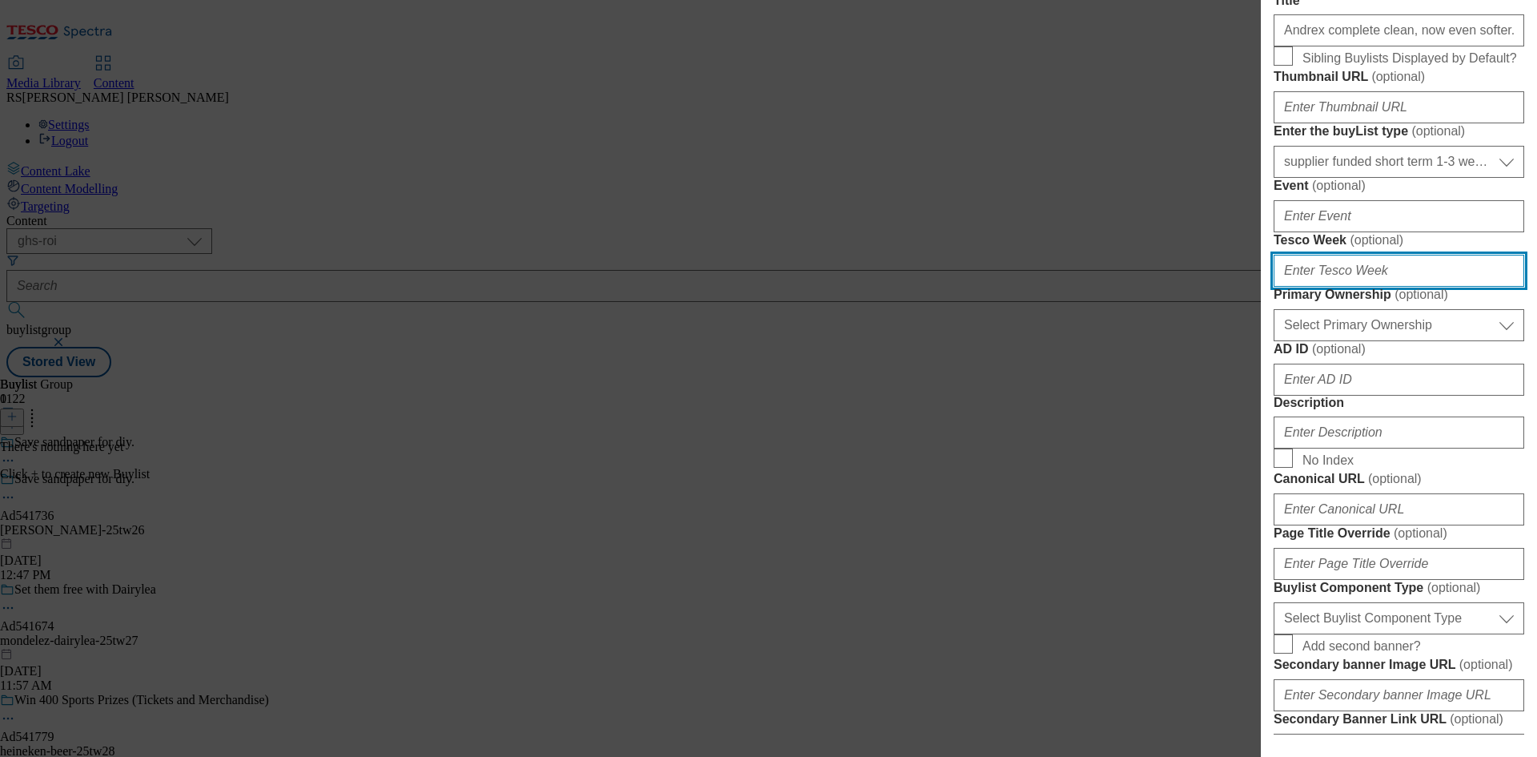
click at [1335, 287] on input "Tesco Week ( optional )" at bounding box center [1399, 271] width 251 height 32
type input "26"
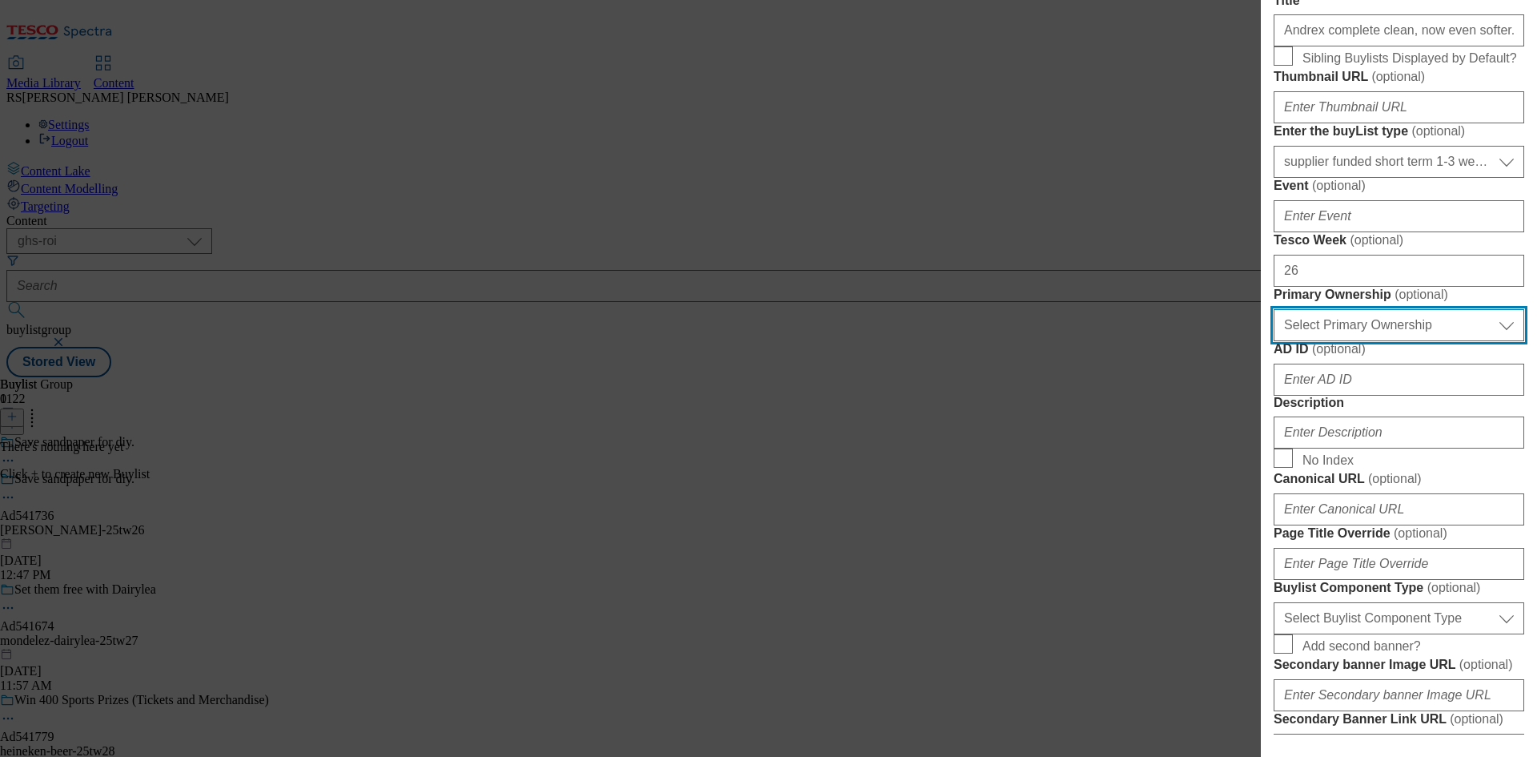
click at [1353, 341] on select "Select Primary Ownership [PERSON_NAME]" at bounding box center [1399, 325] width 251 height 32
select select "dunnhumby"
click at [1274, 341] on select "Select Primary Ownership [PERSON_NAME]" at bounding box center [1399, 325] width 251 height 32
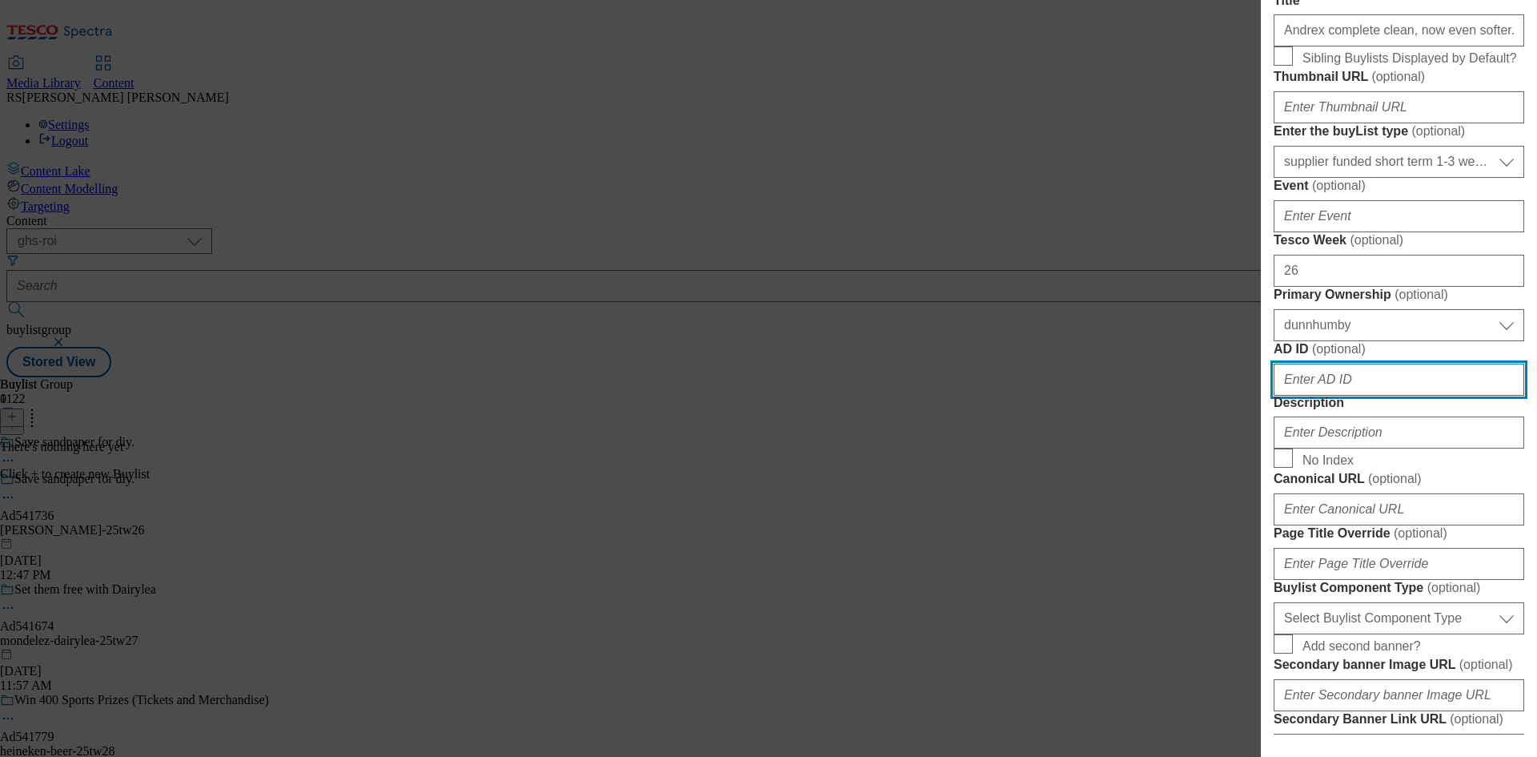
click at [1319, 396] on input "AD ID ( optional )" at bounding box center [1399, 379] width 251 height 32
paste input "541736"
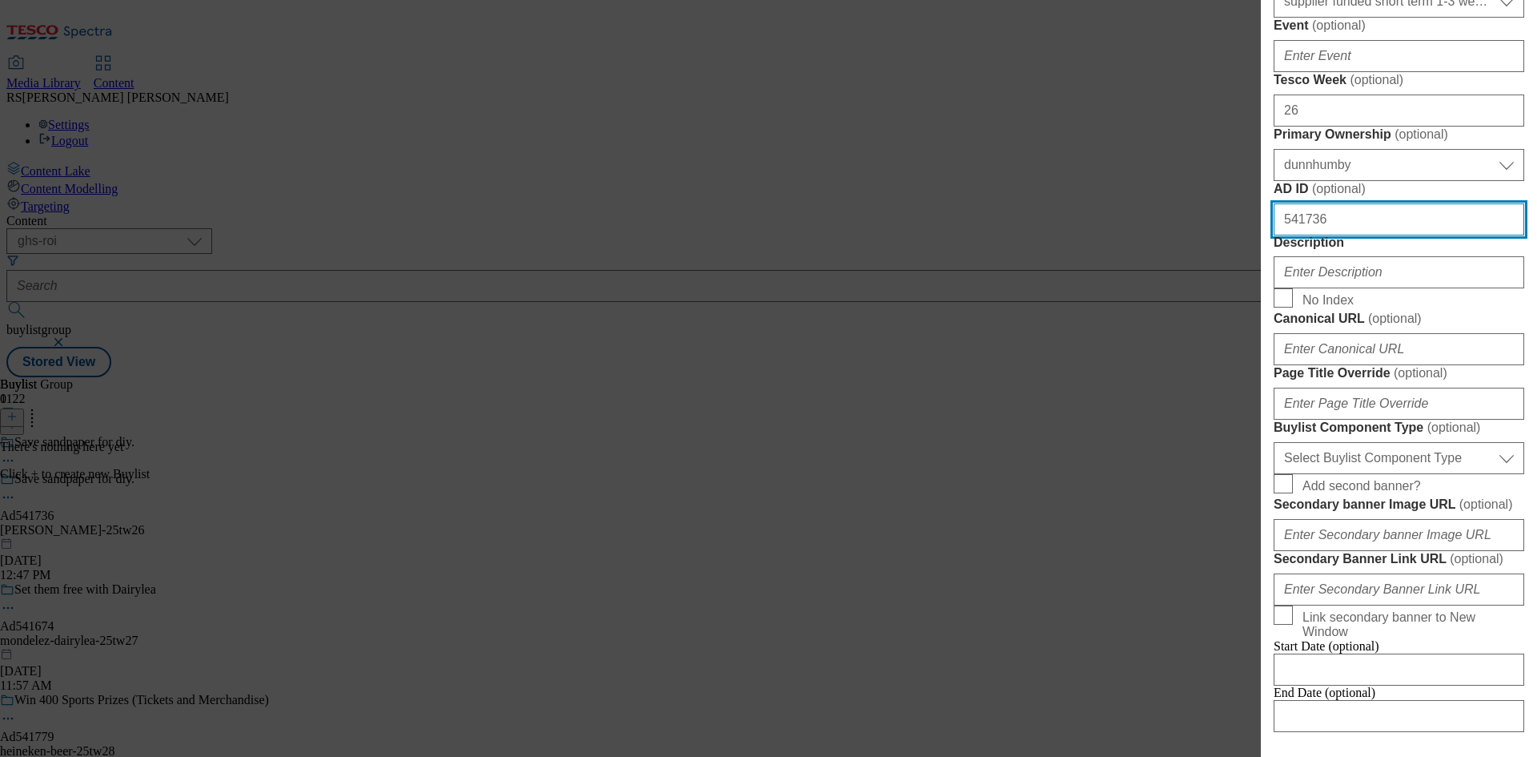
type input "541736"
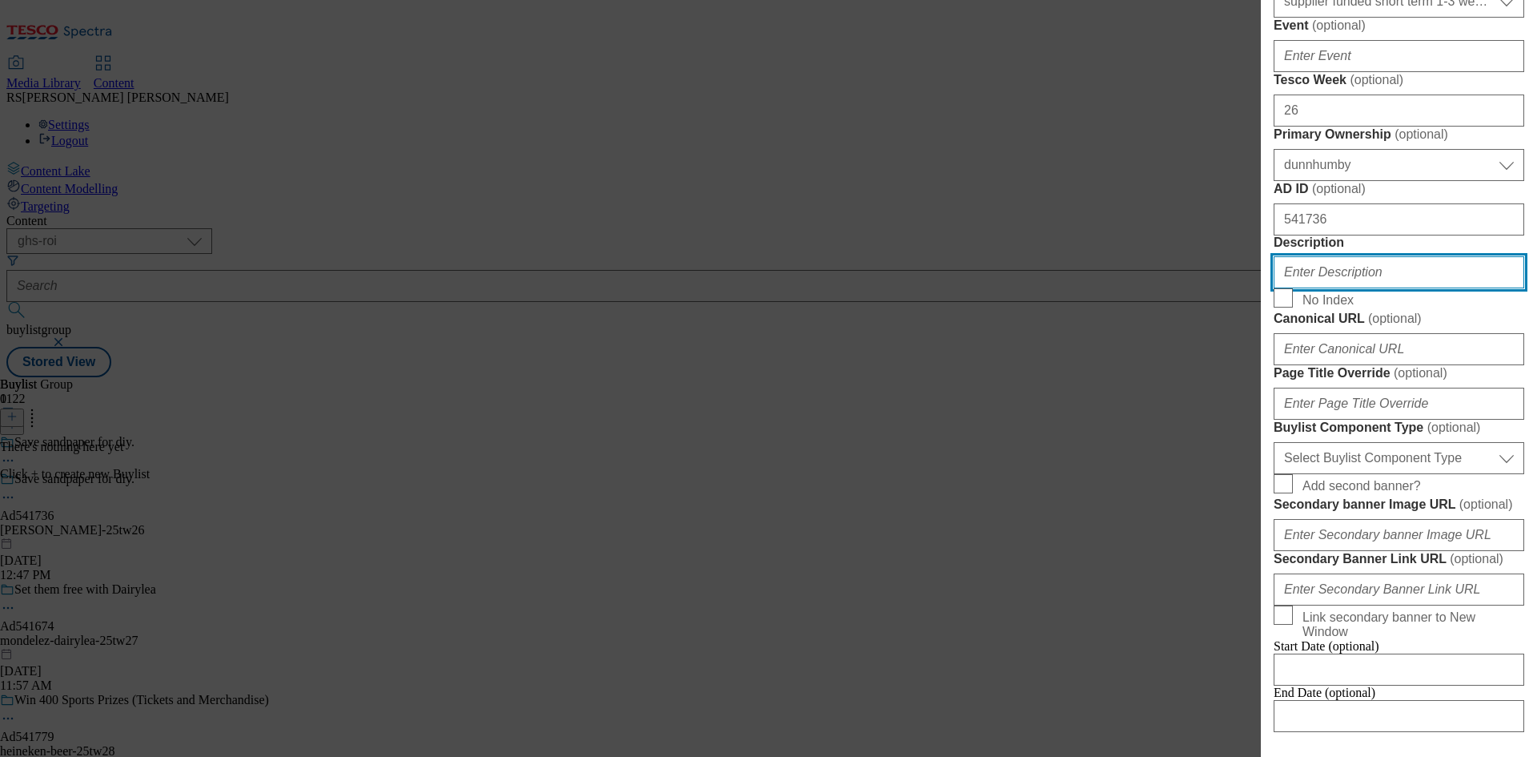
click at [1348, 288] on input "Description" at bounding box center [1399, 272] width 251 height 32
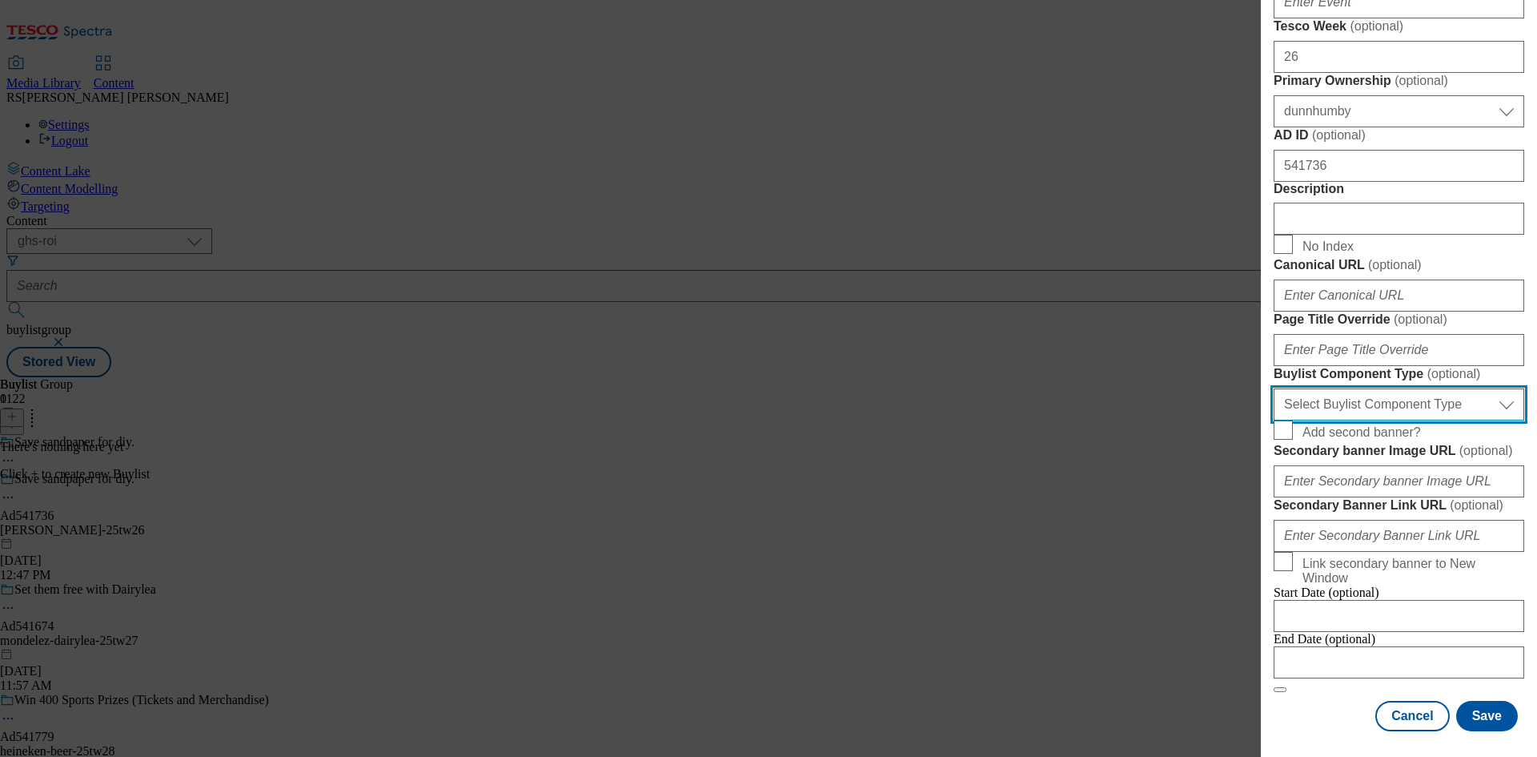
click at [1405, 420] on select "Select Buylist Component Type Banner Competition Header Meal" at bounding box center [1399, 404] width 251 height 32
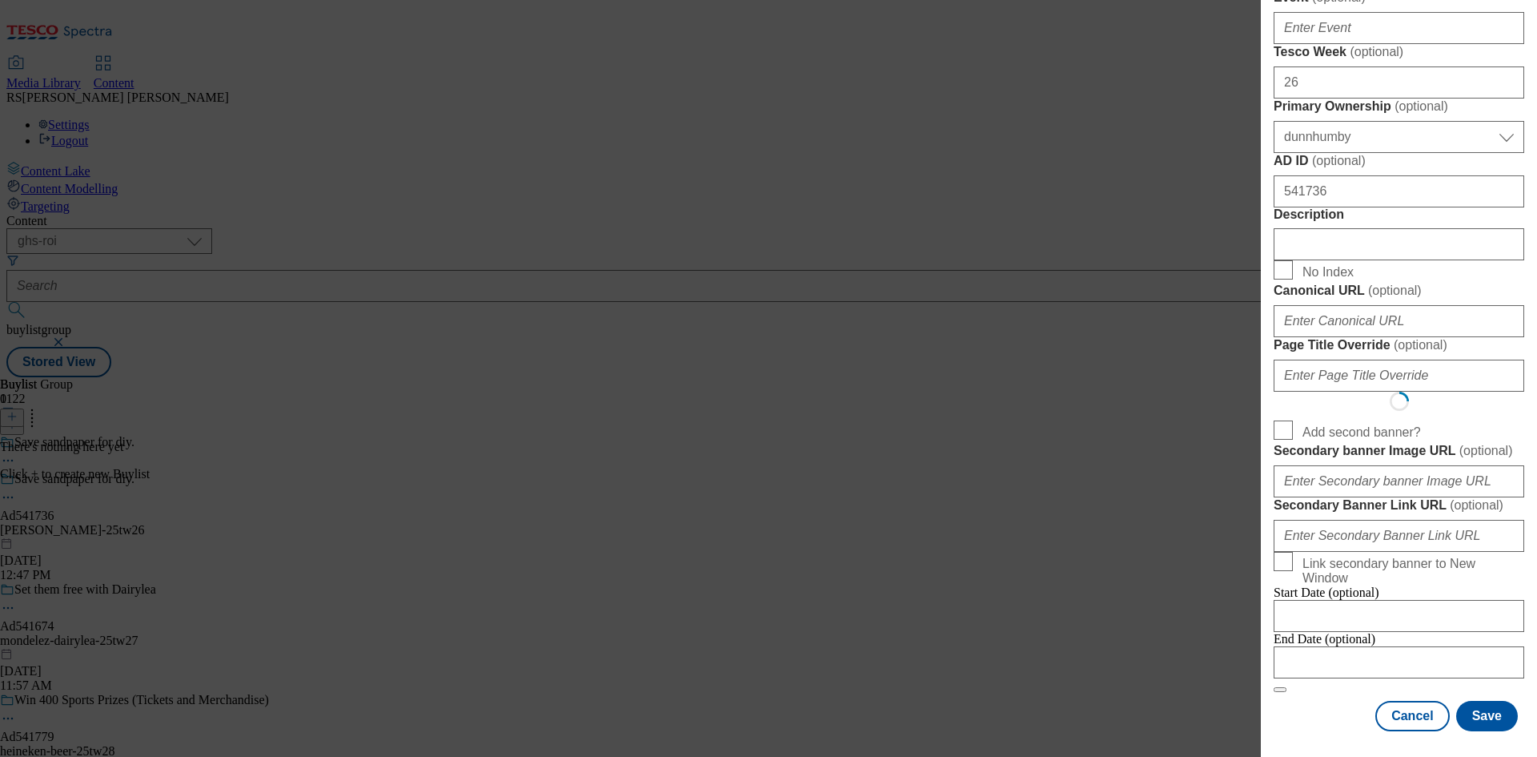
select select "Banner"
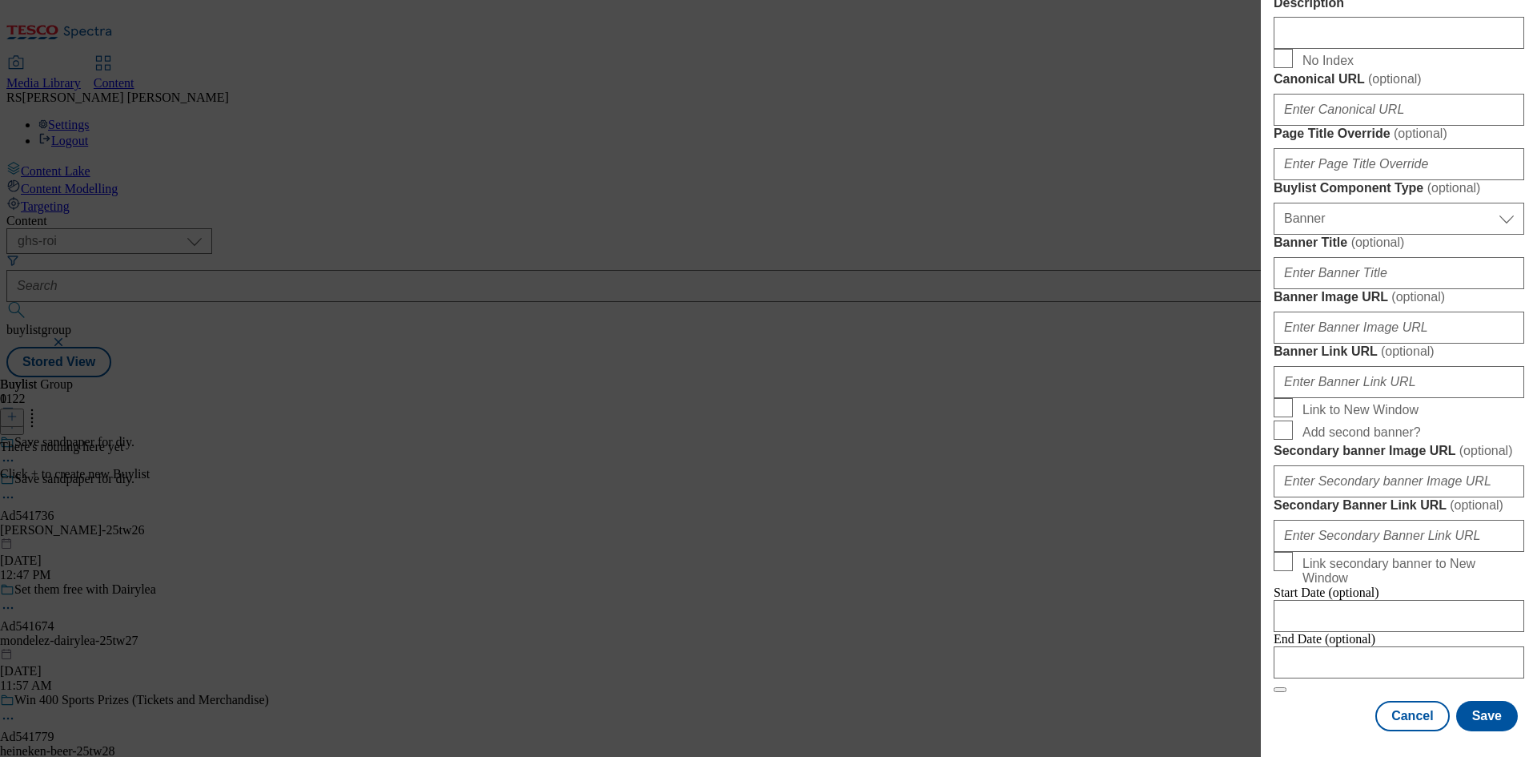
scroll to position [1403, 0]
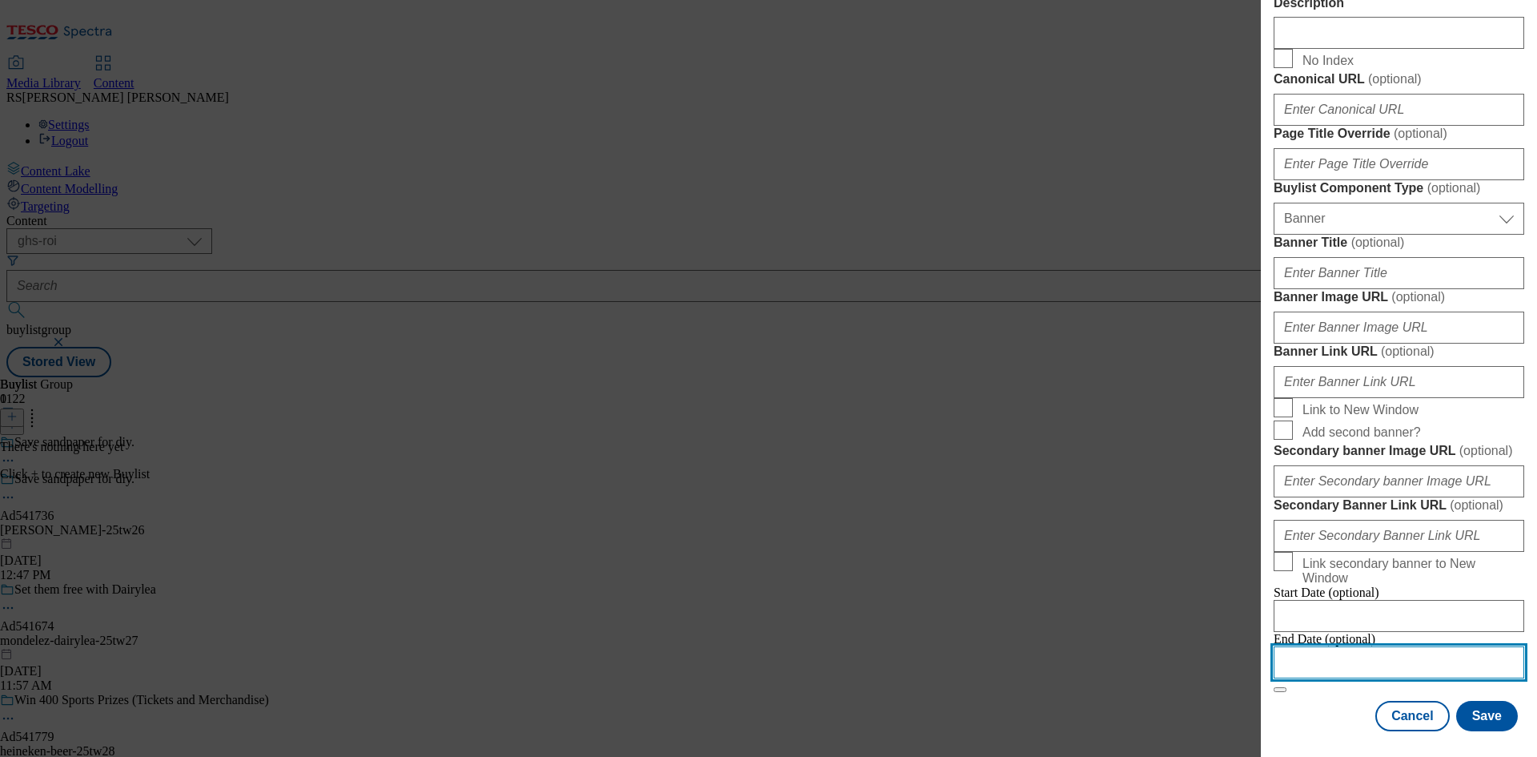
click at [1355, 649] on input "Modal" at bounding box center [1399, 662] width 251 height 32
select select "2025"
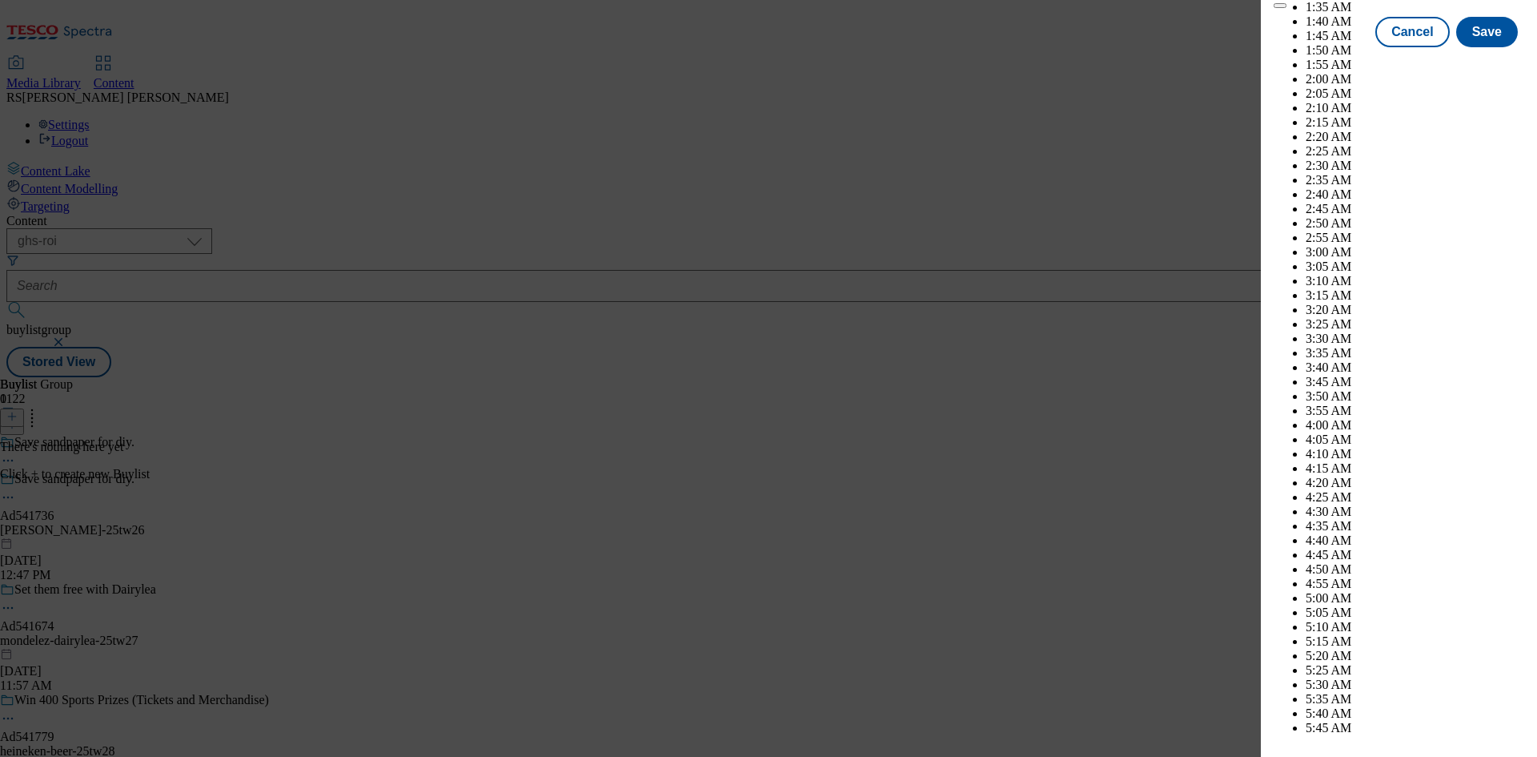
scroll to position [4518, 0]
select select "November"
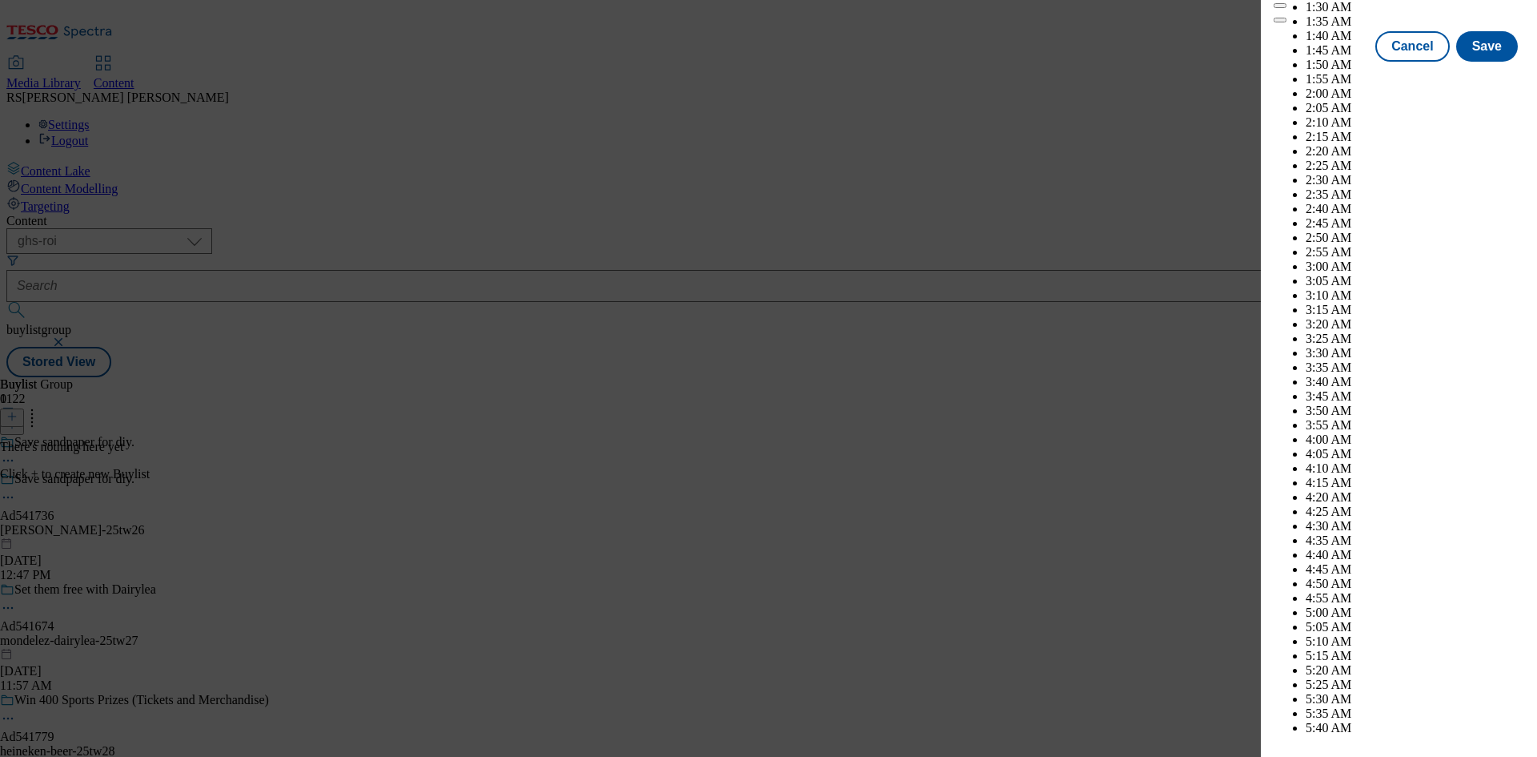
checkbox input "true"
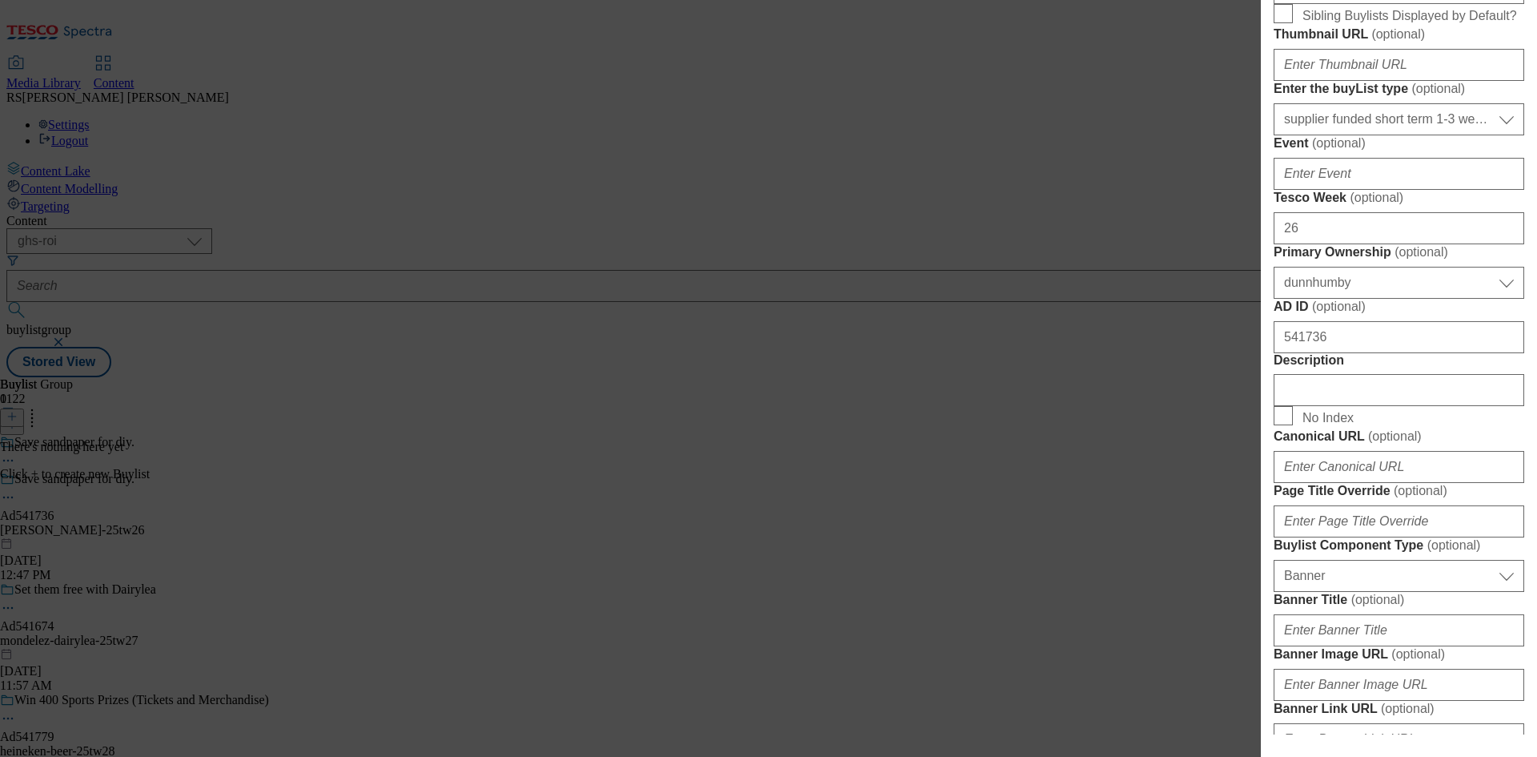
scroll to position [0, 0]
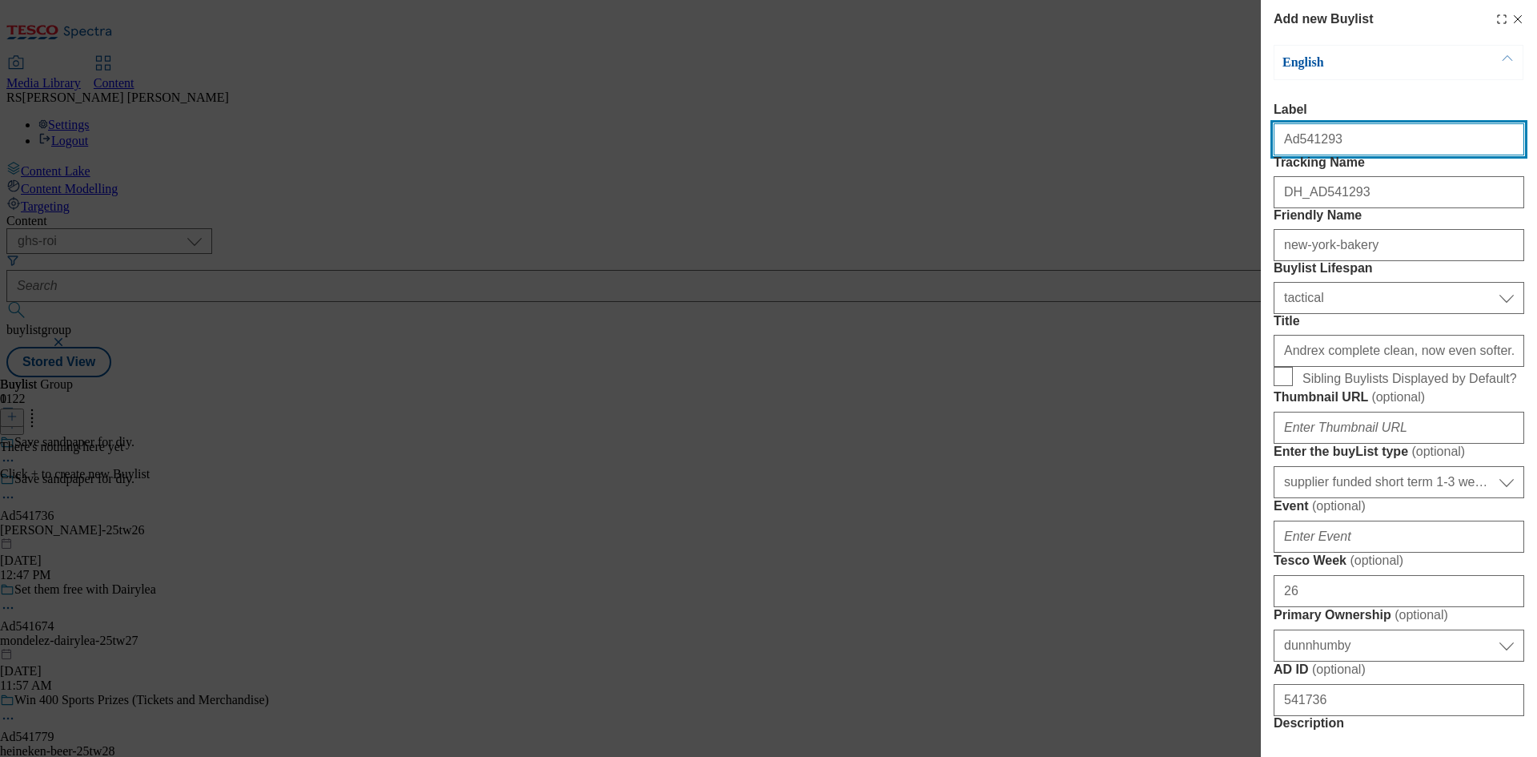
drag, startPoint x: 1338, startPoint y: 143, endPoint x: 1295, endPoint y: 153, distance: 43.5
click at [1295, 153] on input "Ad541293" at bounding box center [1399, 139] width 251 height 32
paste input "736"
type input "Ad541736"
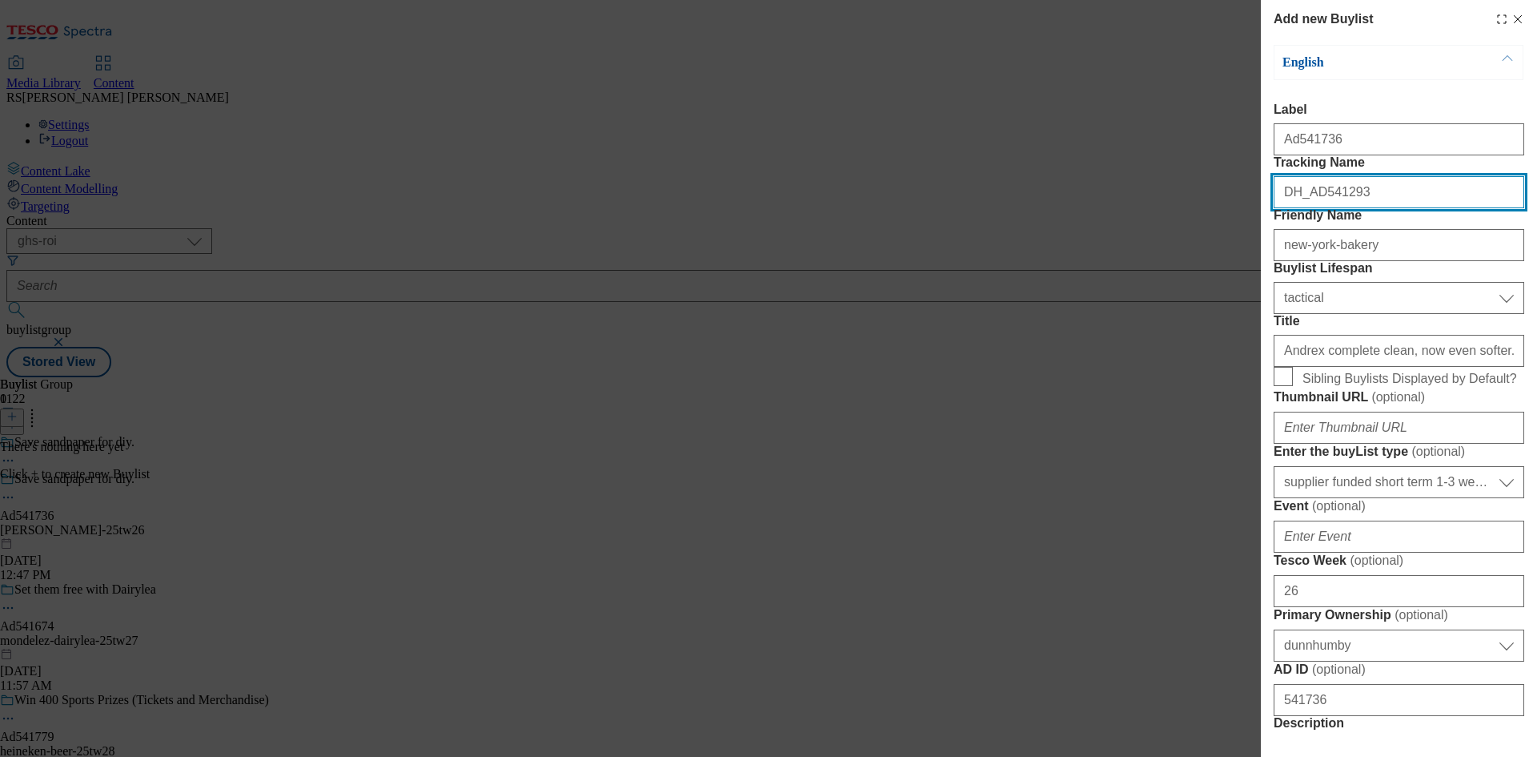
drag, startPoint x: 1363, startPoint y: 229, endPoint x: 1312, endPoint y: 231, distance: 51.3
click at [1312, 208] on input "DH_AD541293" at bounding box center [1399, 192] width 251 height 32
paste input "736"
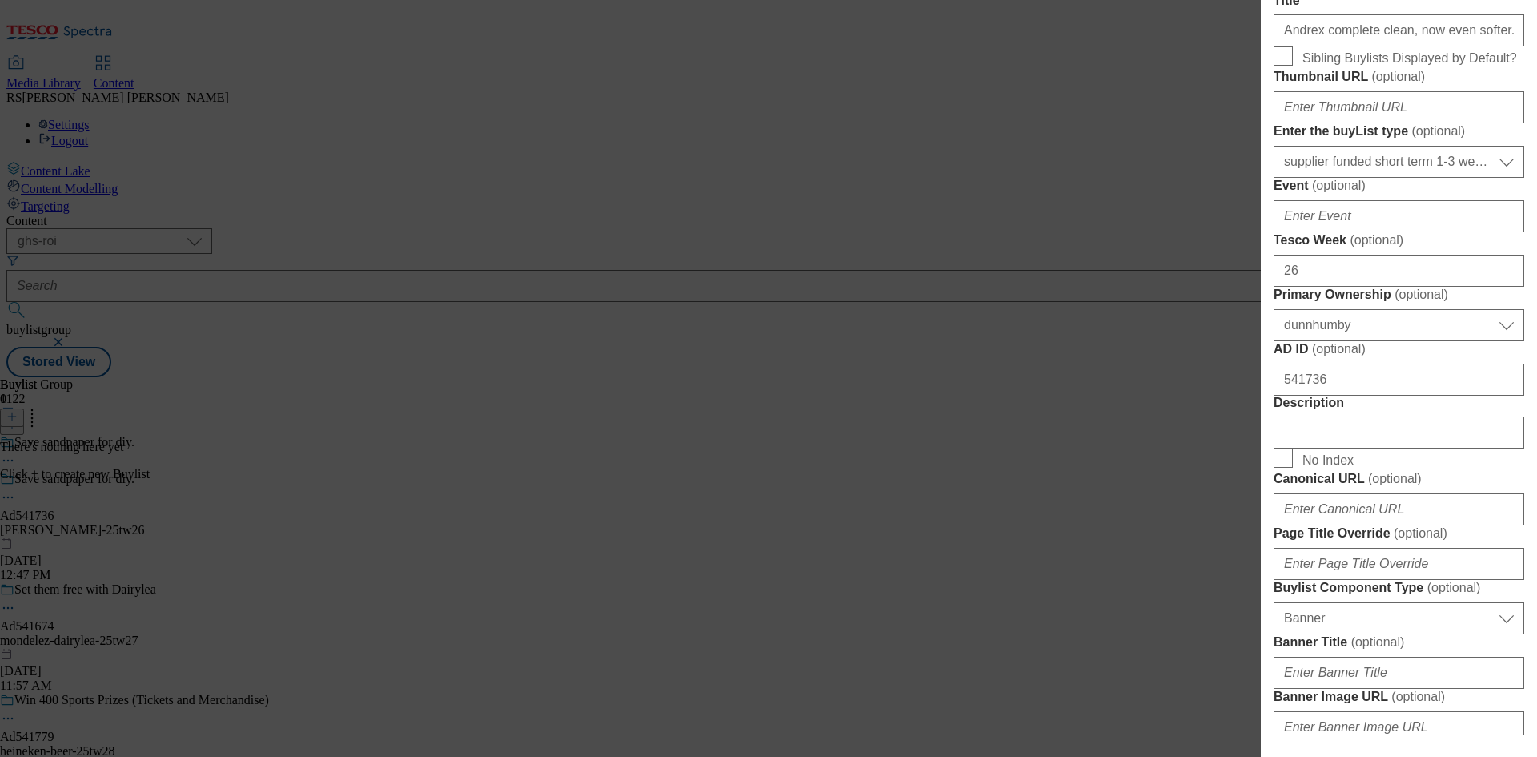
scroll to position [480, 0]
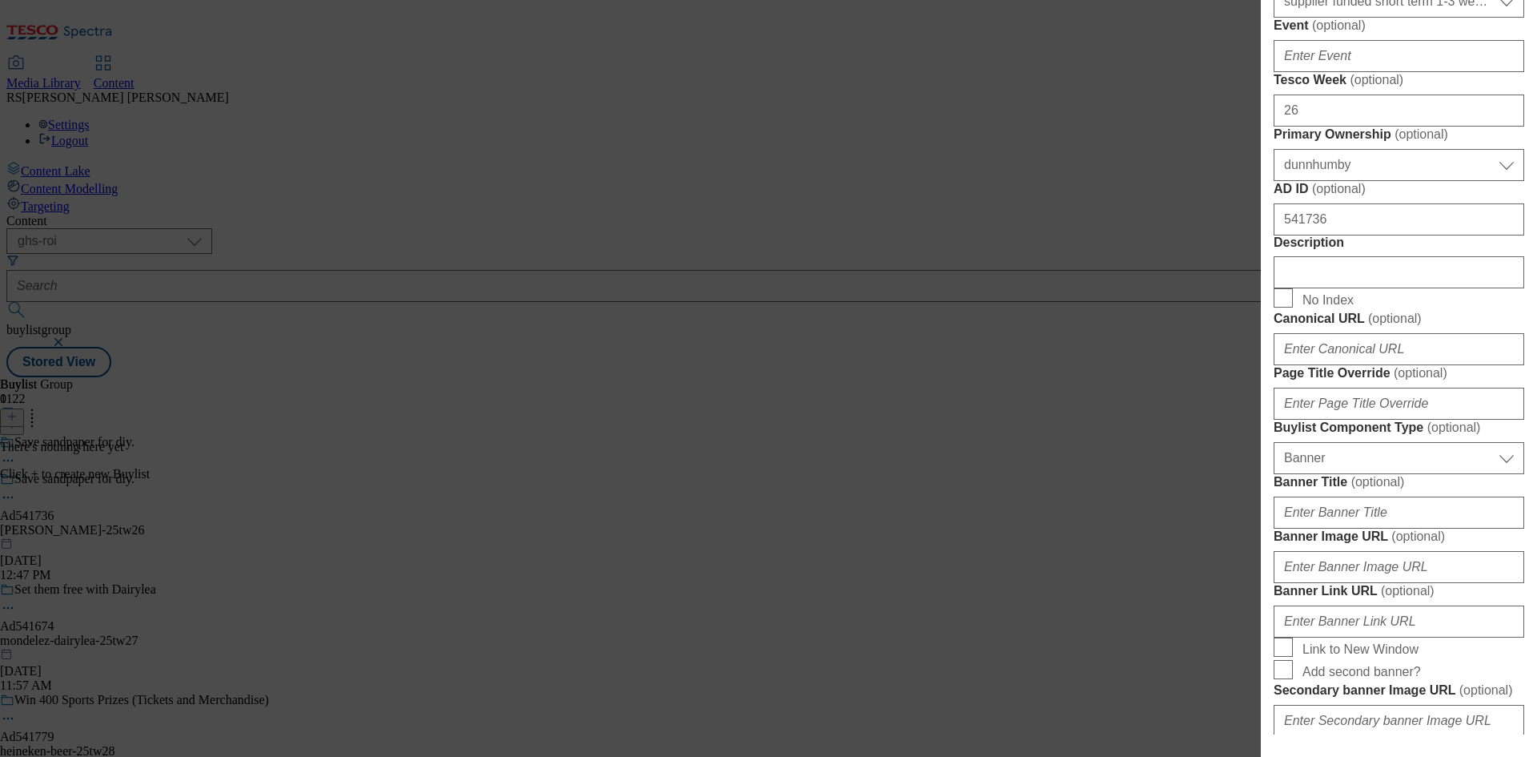
type input "DH_AD541736"
drag, startPoint x: 1320, startPoint y: 509, endPoint x: 1211, endPoint y: 504, distance: 109.0
click at [1211, 504] on div "Add new Buylist English Label Ad541736 Tracking Name DH_AD541736 Friendly Name …" at bounding box center [768, 378] width 1537 height 757
drag, startPoint x: 1110, startPoint y: 593, endPoint x: 1189, endPoint y: 505, distance: 118.5
click at [1110, 593] on div "Add new Buylist English Label Ad541736 Tracking Name DH_AD541736 Friendly Name …" at bounding box center [768, 378] width 1537 height 757
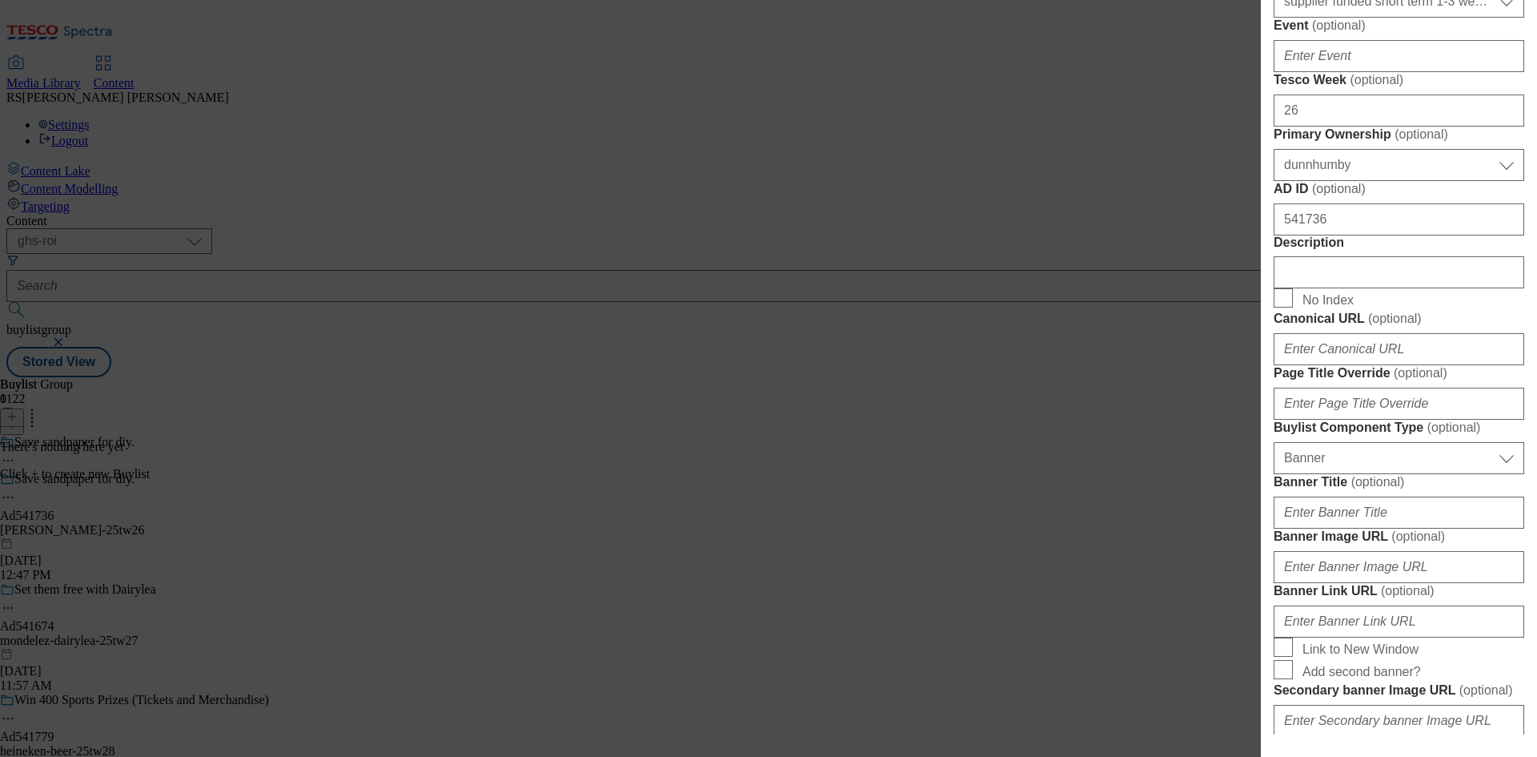
scroll to position [0, 0]
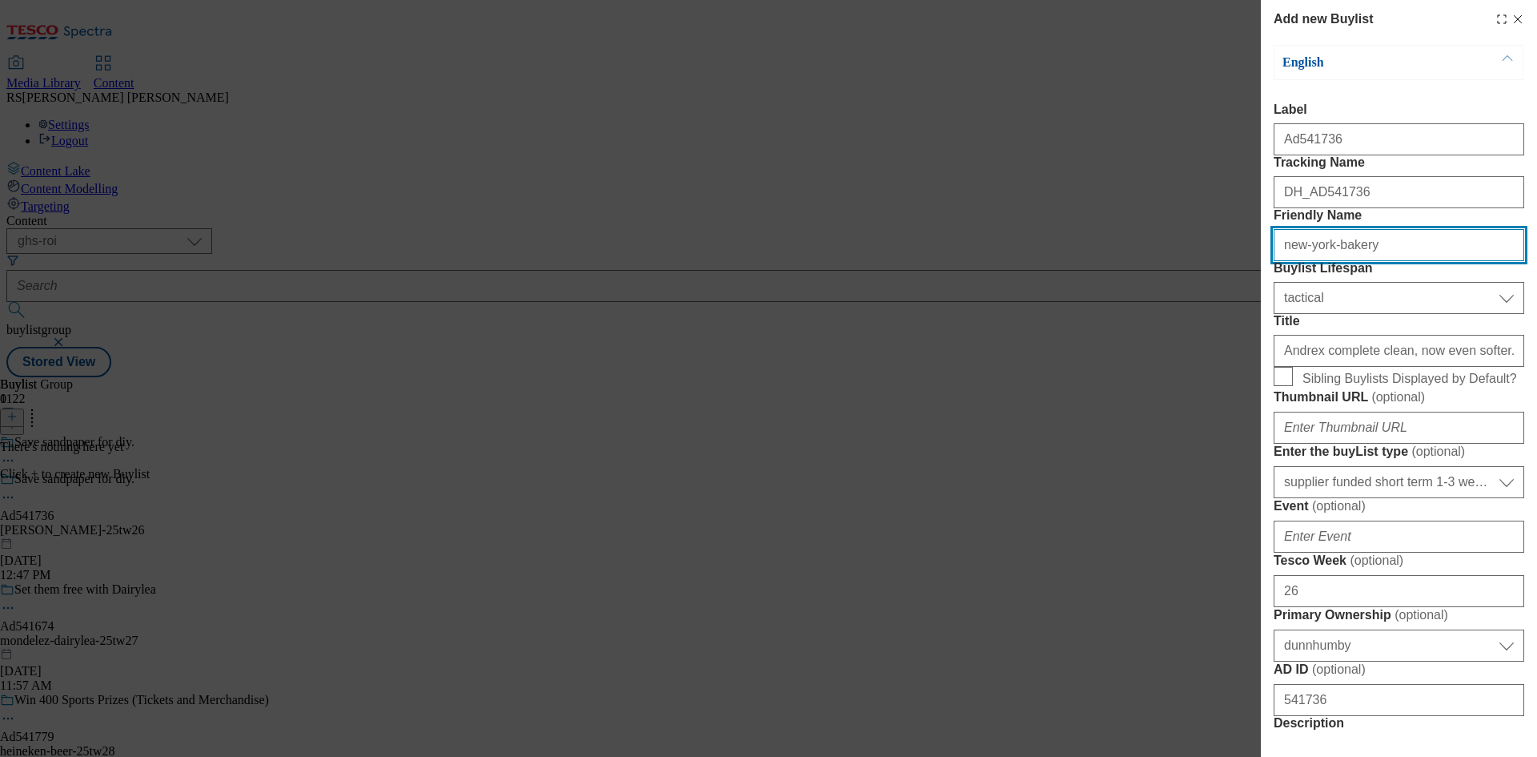
drag, startPoint x: 1399, startPoint y: 307, endPoint x: 1219, endPoint y: 305, distance: 181.0
click at [1219, 305] on div "Add new Buylist English Label Ad541736 Tracking Name DH_AD541736 Friendly Name …" at bounding box center [768, 378] width 1537 height 757
paste input "[PERSON_NAME]"
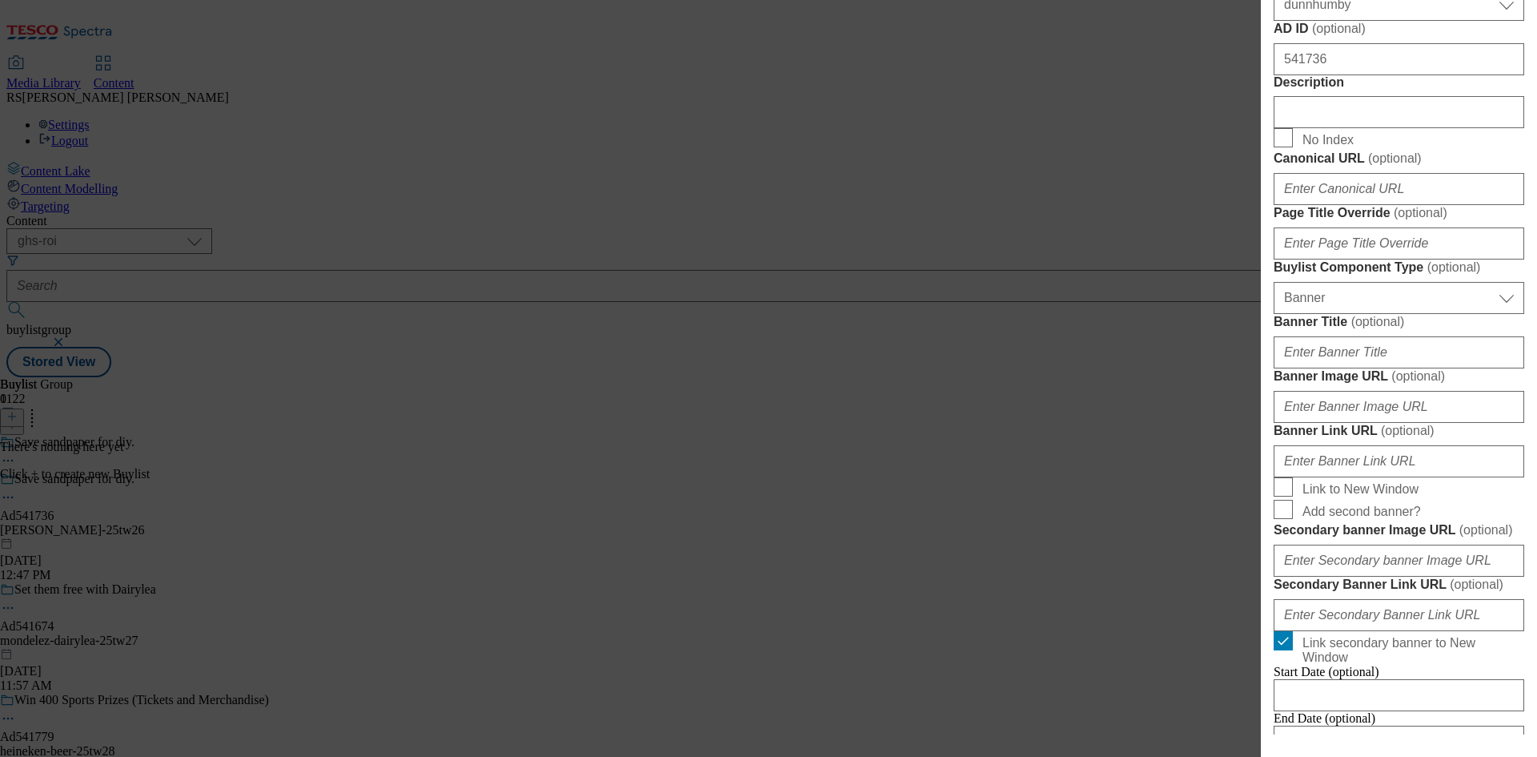
scroll to position [1403, 0]
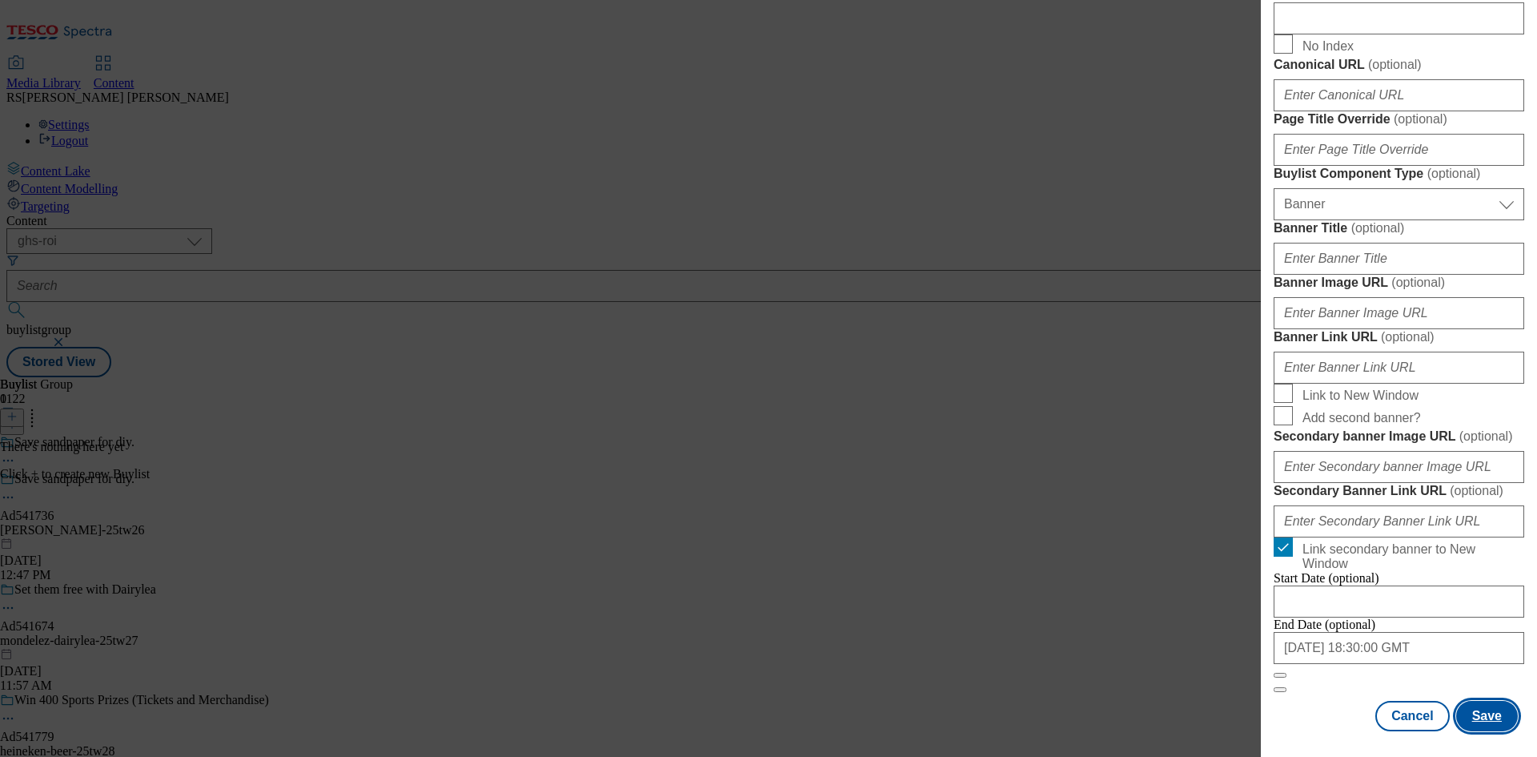
type input "[PERSON_NAME]"
click at [1466, 731] on button "Save" at bounding box center [1487, 716] width 62 height 30
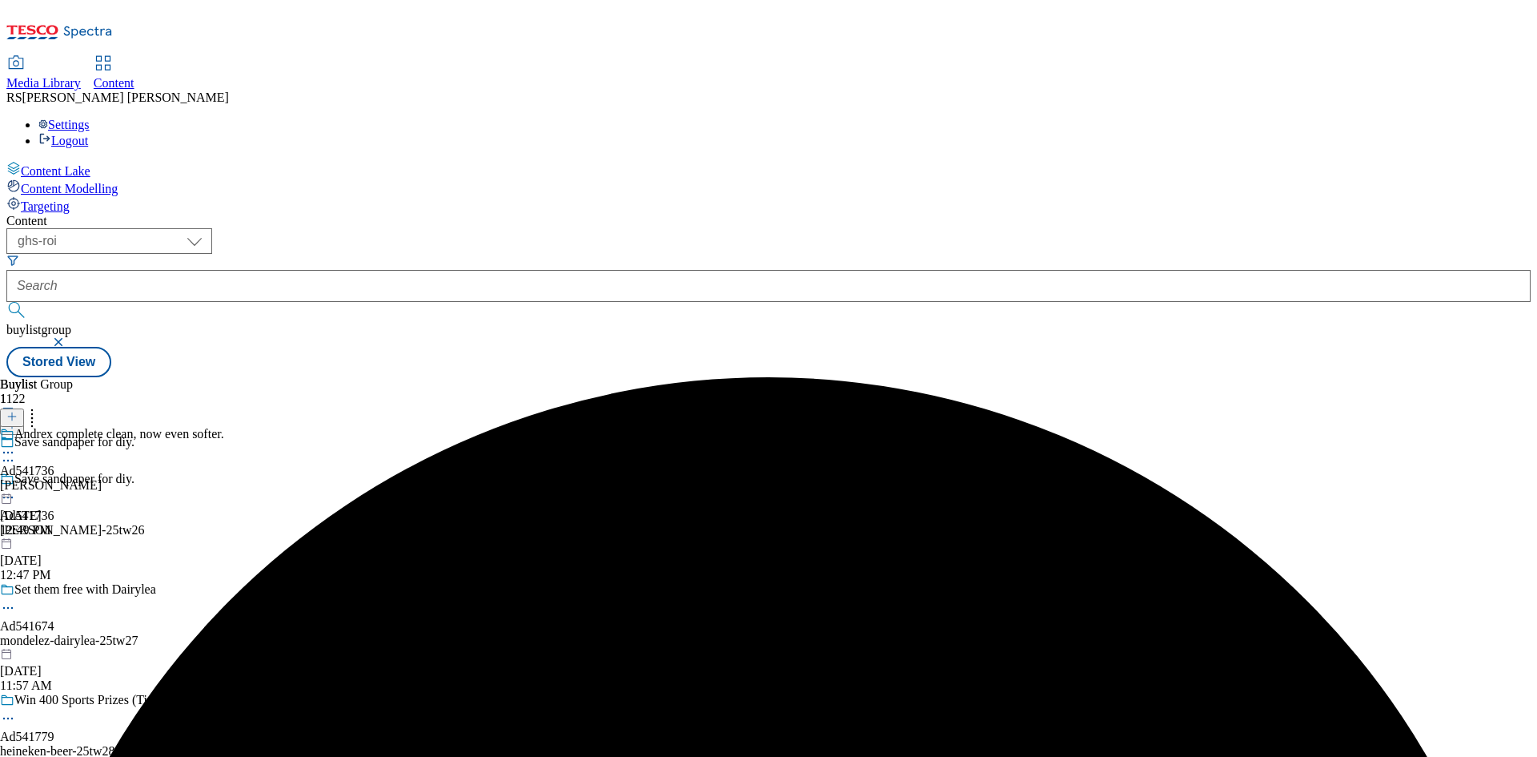
click at [224, 427] on div "Andrex complete clean, now even softer. Ad541736 [PERSON_NAME] [DATE] 12:49 PM" at bounding box center [112, 482] width 224 height 110
click at [18, 411] on icon at bounding box center [11, 416] width 11 height 11
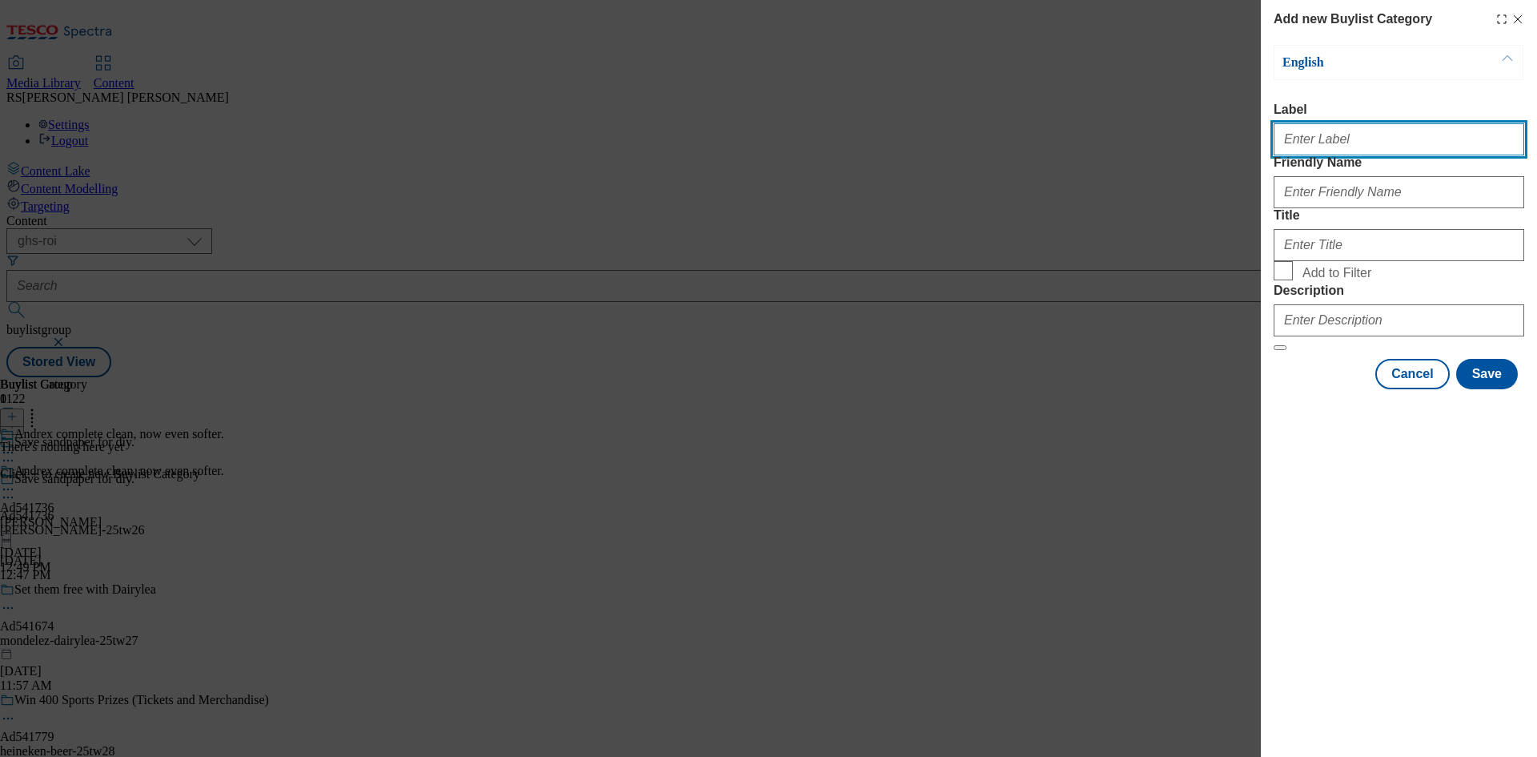
click at [1318, 128] on input "Label" at bounding box center [1399, 139] width 251 height 32
paste input "Ad541293"
type input "Ad541293"
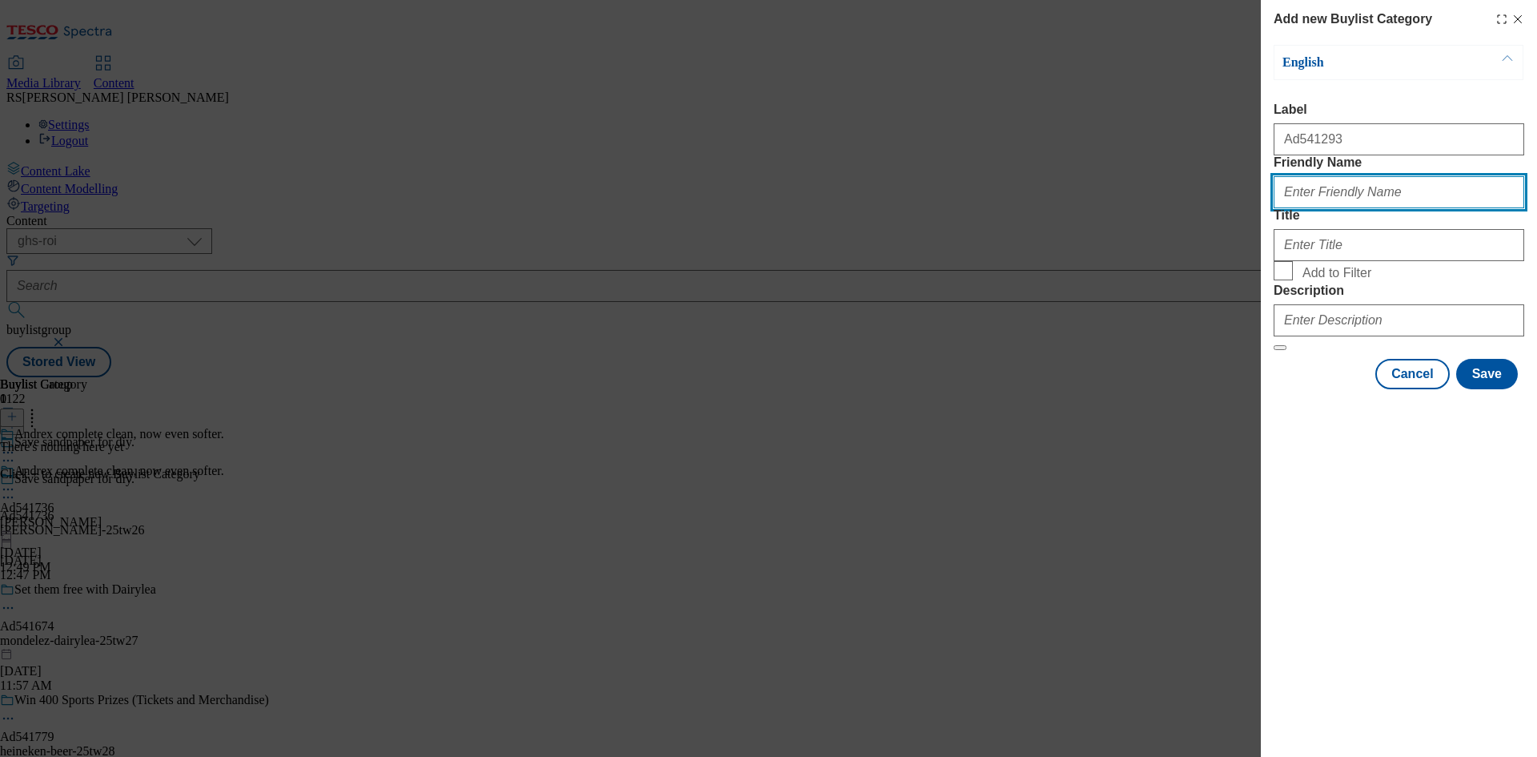
click at [1323, 208] on input "Friendly Name" at bounding box center [1399, 192] width 251 height 32
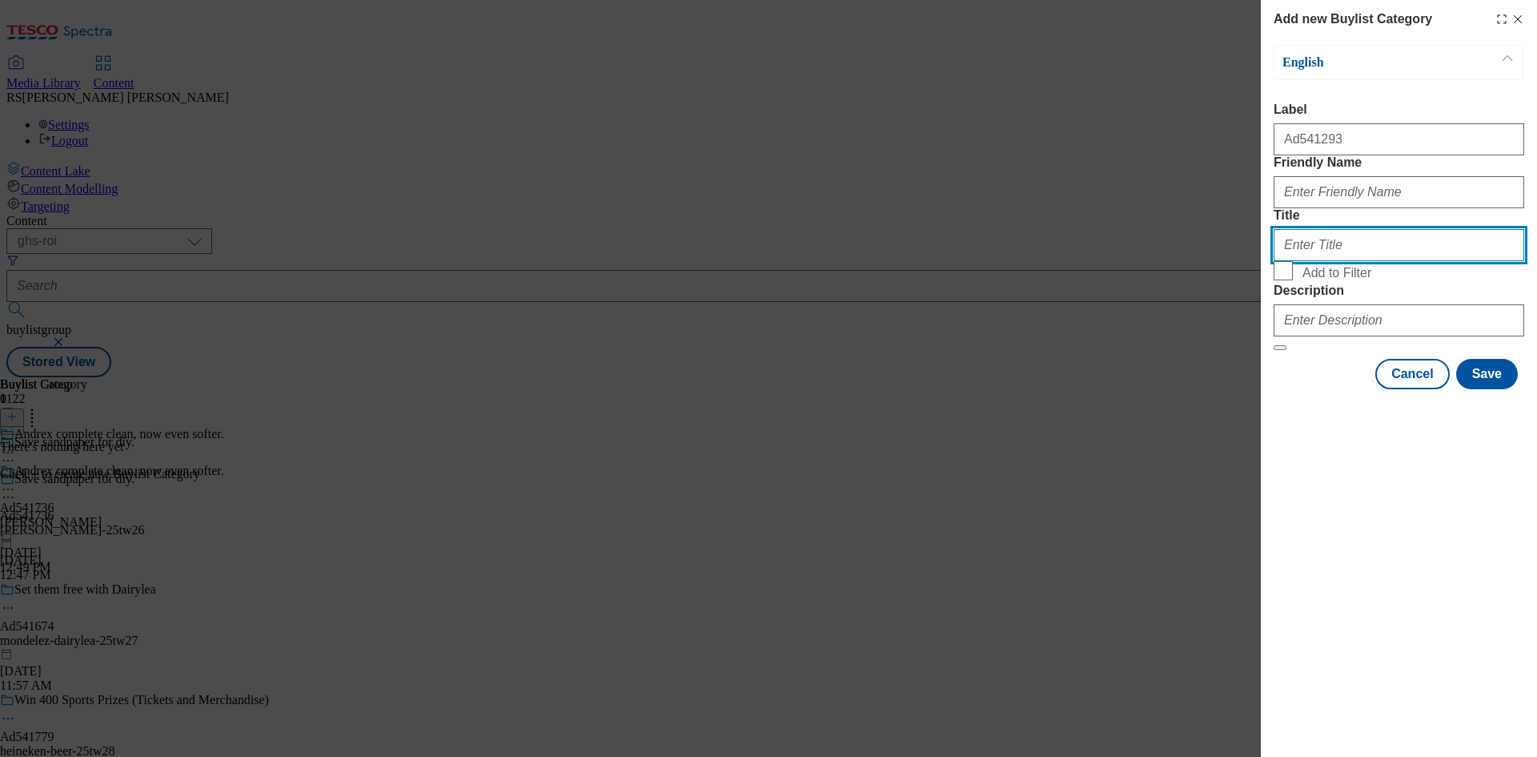
click at [1319, 261] on input "Title" at bounding box center [1399, 245] width 251 height 32
paste input "new-york-bakery-original"
type input "new-york-bakery-original"
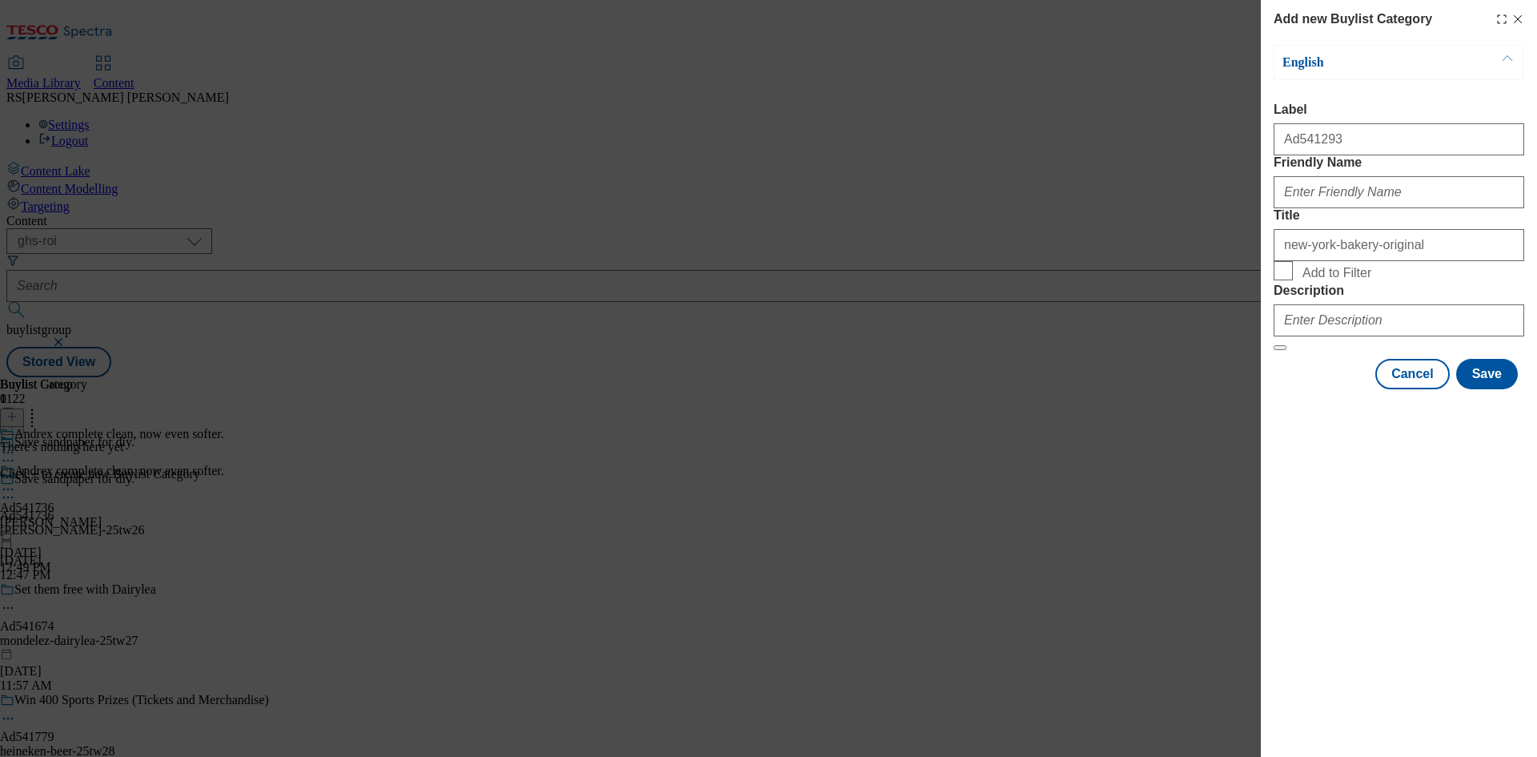
click at [1195, 137] on div "Add new Buylist Category English Label Ad541293 Friendly Name Title new-york-ba…" at bounding box center [768, 378] width 1537 height 757
drag, startPoint x: 1253, startPoint y: 132, endPoint x: 1176, endPoint y: 121, distance: 77.7
click at [1176, 121] on div "Add new Buylist Category English Label Ad541293 Friendly Name Title new-york-ba…" at bounding box center [768, 378] width 1537 height 757
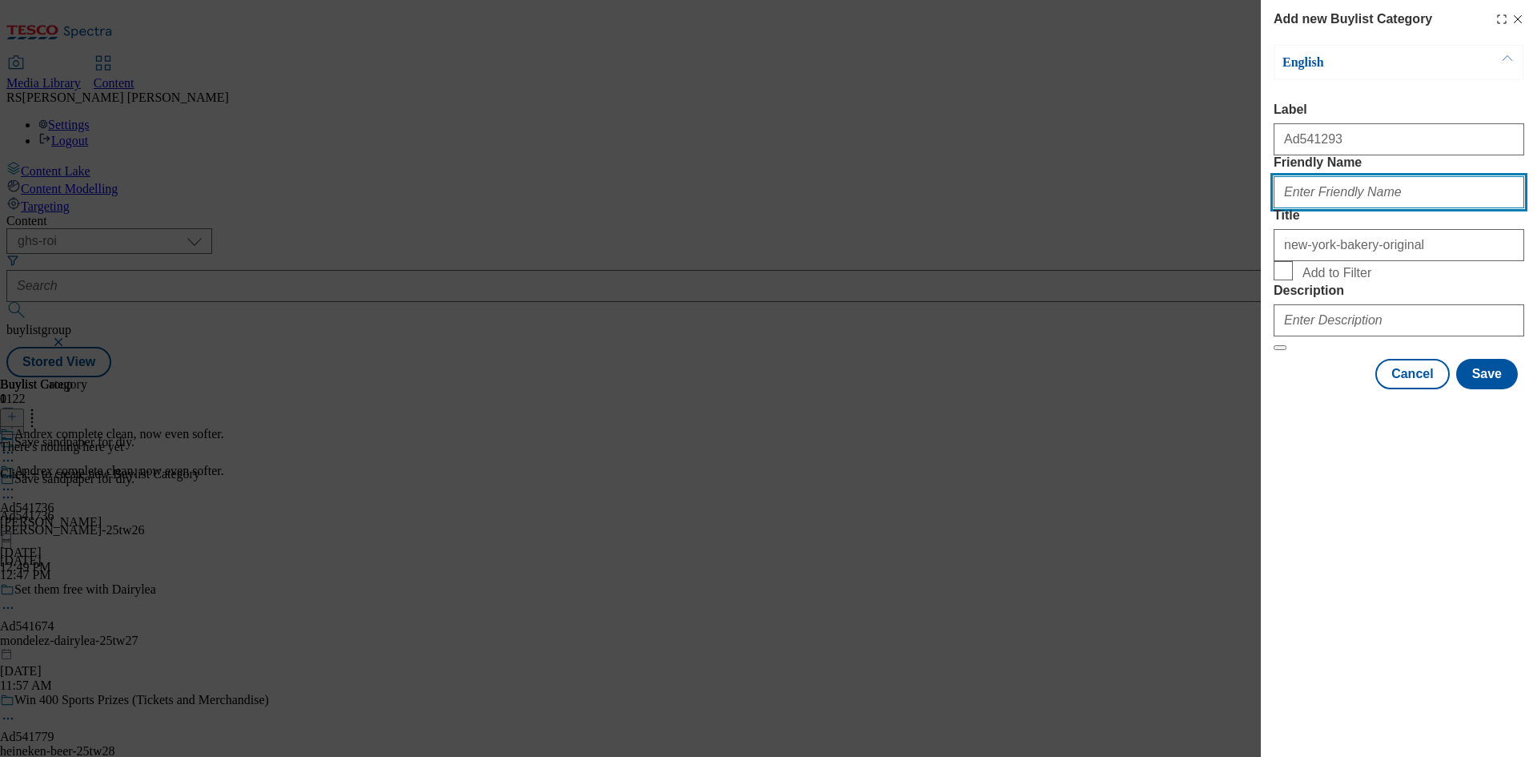
click at [1337, 208] on input "Friendly Name" at bounding box center [1399, 192] width 251 height 32
paste input "new-york-bakery-original"
type input "new-york-bakery-original"
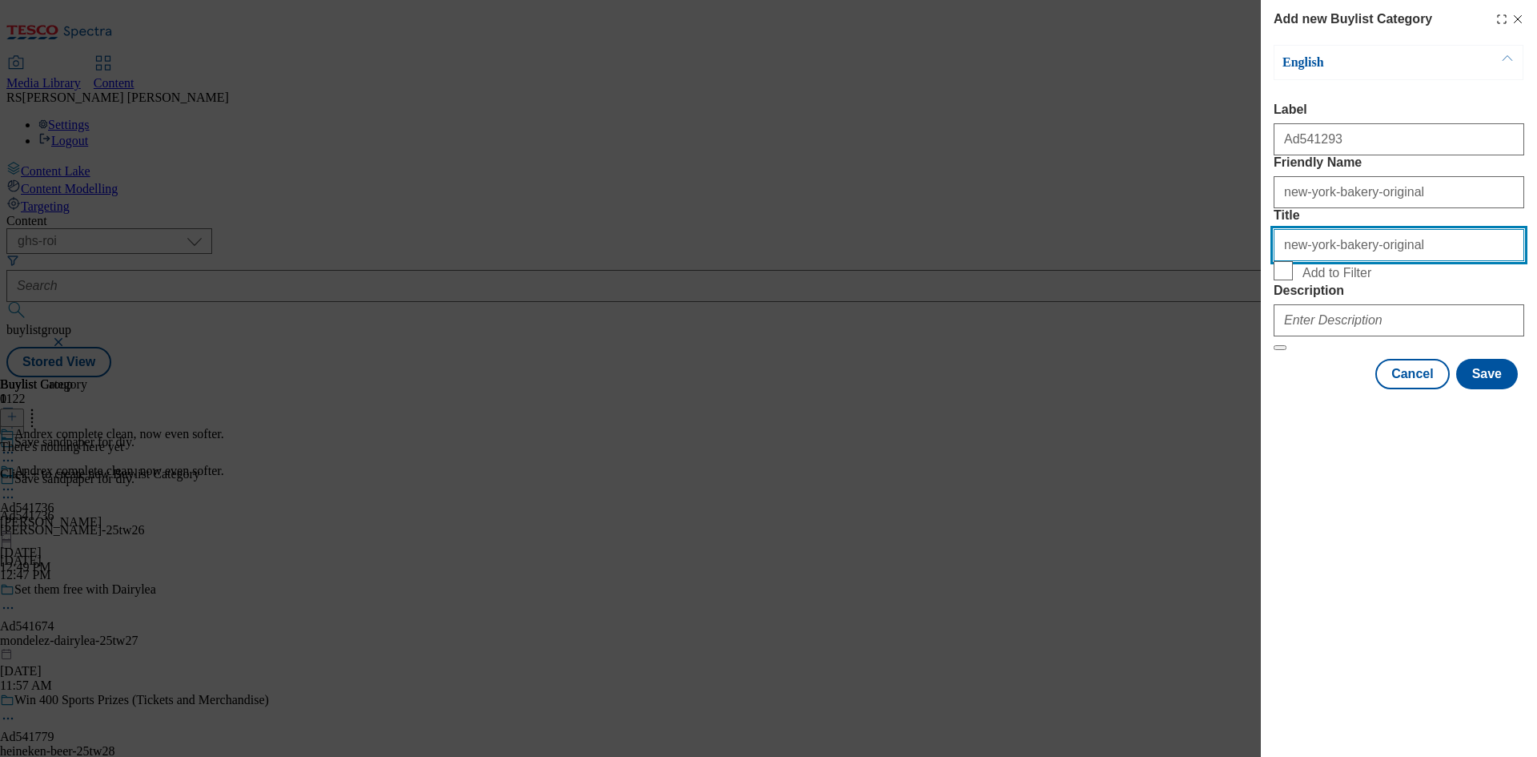
click at [1311, 261] on input "new-york-bakery-original" at bounding box center [1399, 245] width 251 height 32
paste input "[US_STATE] Bakery"
type input "new-yNew York Bakeryork-bakery-original"
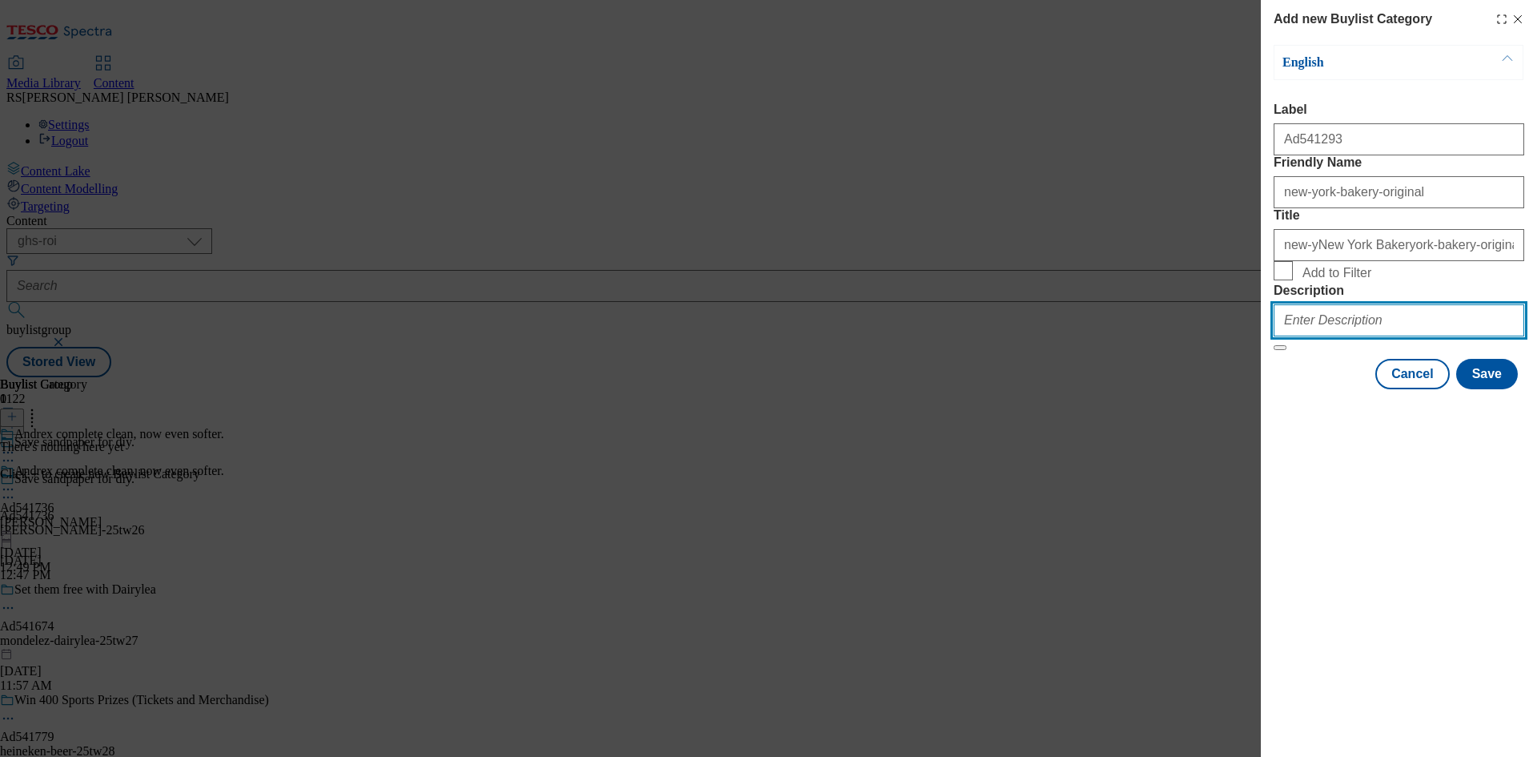
click at [1347, 336] on input "Description" at bounding box center [1399, 320] width 251 height 32
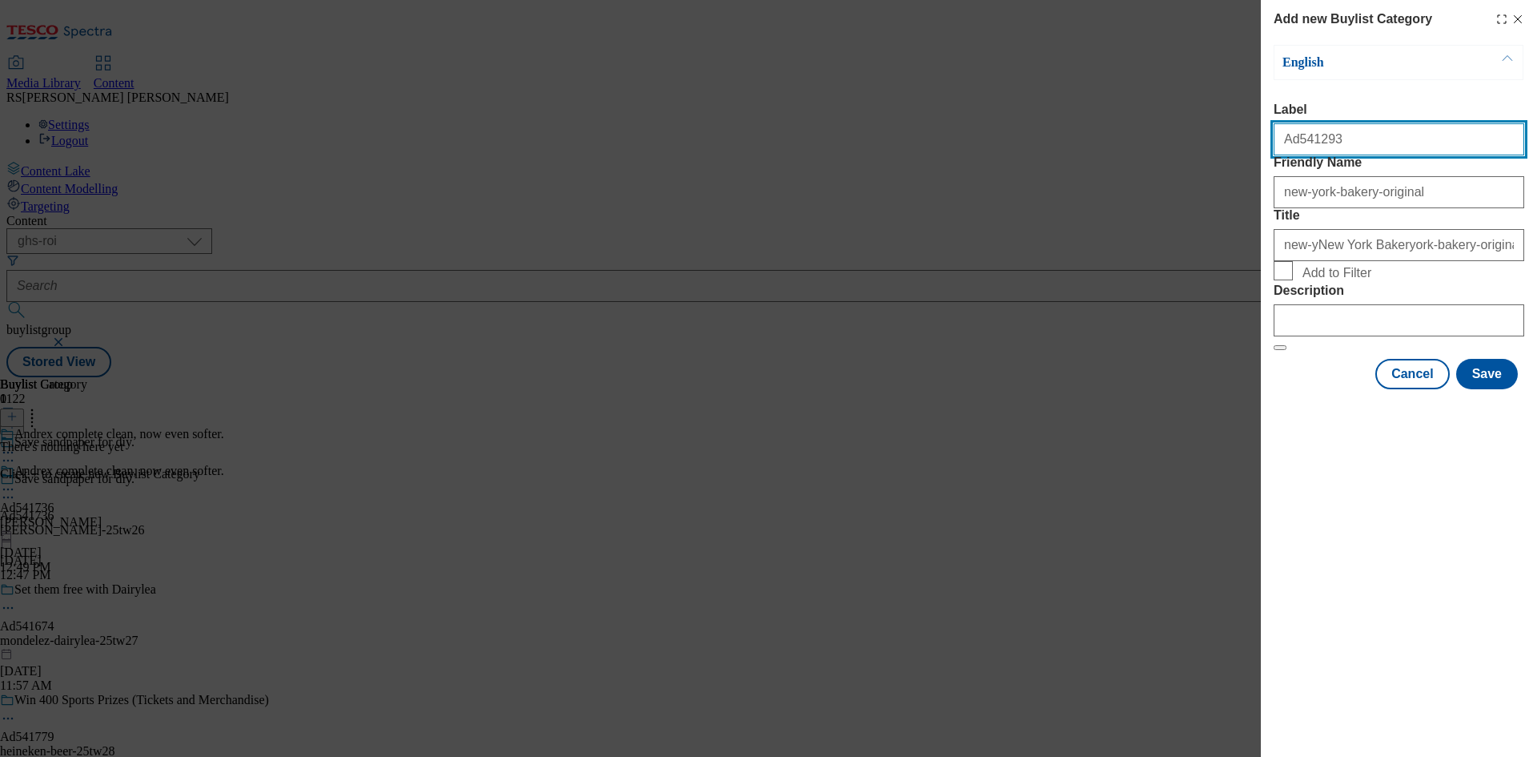
drag, startPoint x: 1334, startPoint y: 154, endPoint x: 1297, endPoint y: 154, distance: 36.8
click at [1297, 154] on input "Ad541293" at bounding box center [1399, 139] width 251 height 32
paste input "736"
type input "Ad541736"
click at [1262, 606] on div "Add new Buylist Category English Label Ad541736 Friendly Name new-york-bakery-o…" at bounding box center [1399, 378] width 276 height 757
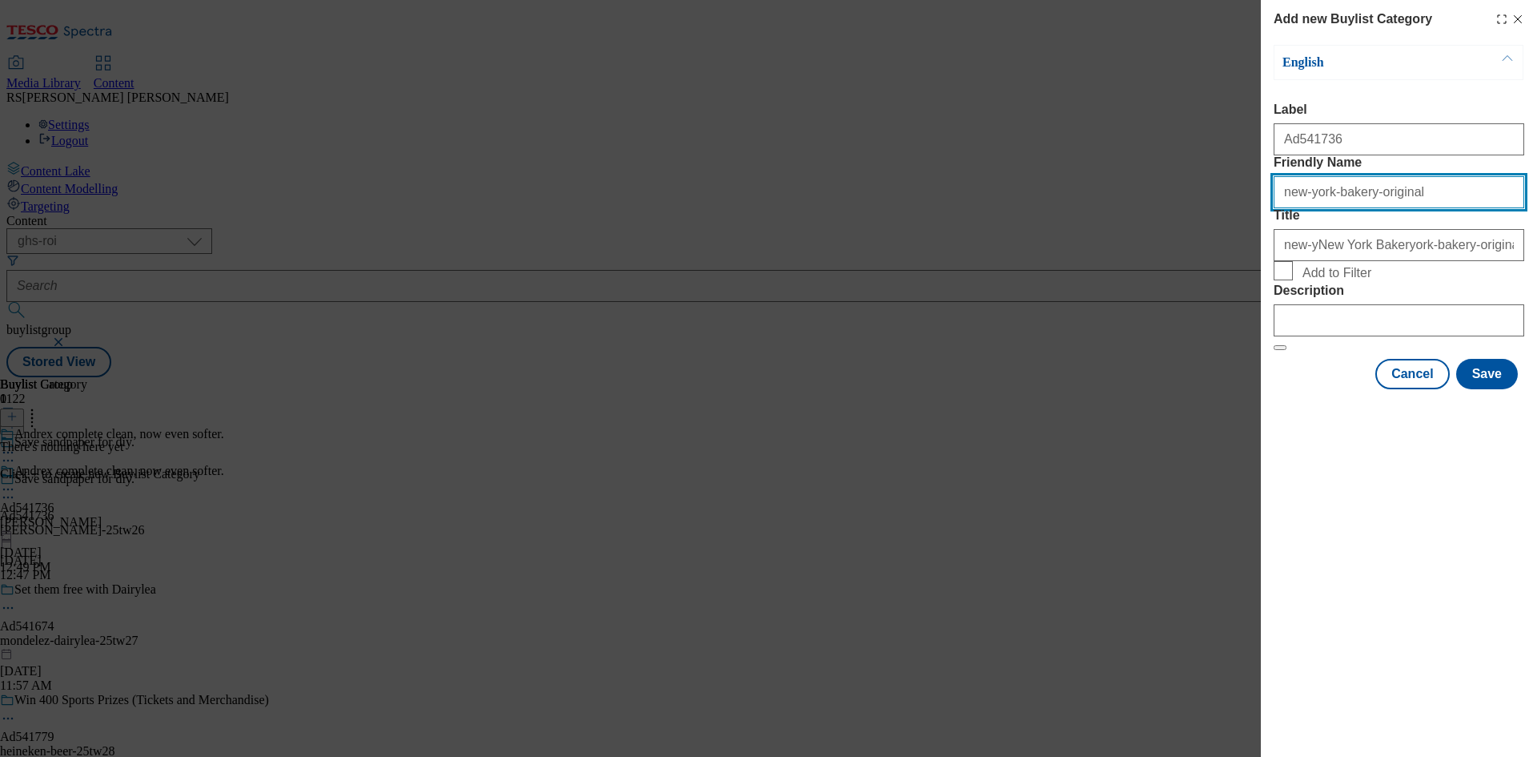
drag, startPoint x: 1422, startPoint y: 233, endPoint x: 1235, endPoint y: 227, distance: 186.6
click at [1235, 227] on div "Add new Buylist Category English Label Ad541736 Friendly Name new-york-bakery-o…" at bounding box center [768, 378] width 1537 height 757
paste input "[PERSON_NAME]"
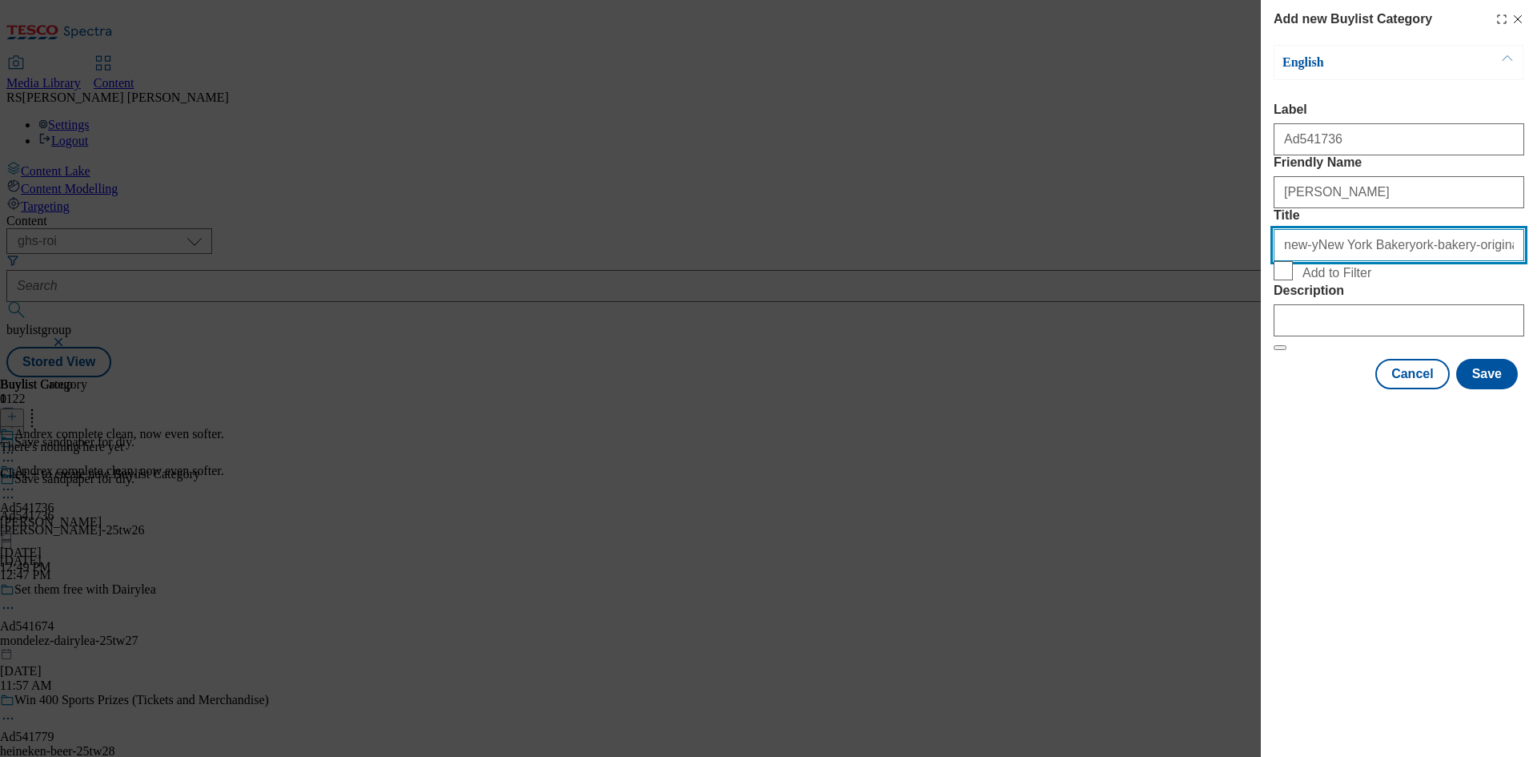
click at [1295, 261] on input "new-yNew York Bakeryork-bakery-original" at bounding box center [1399, 245] width 251 height 32
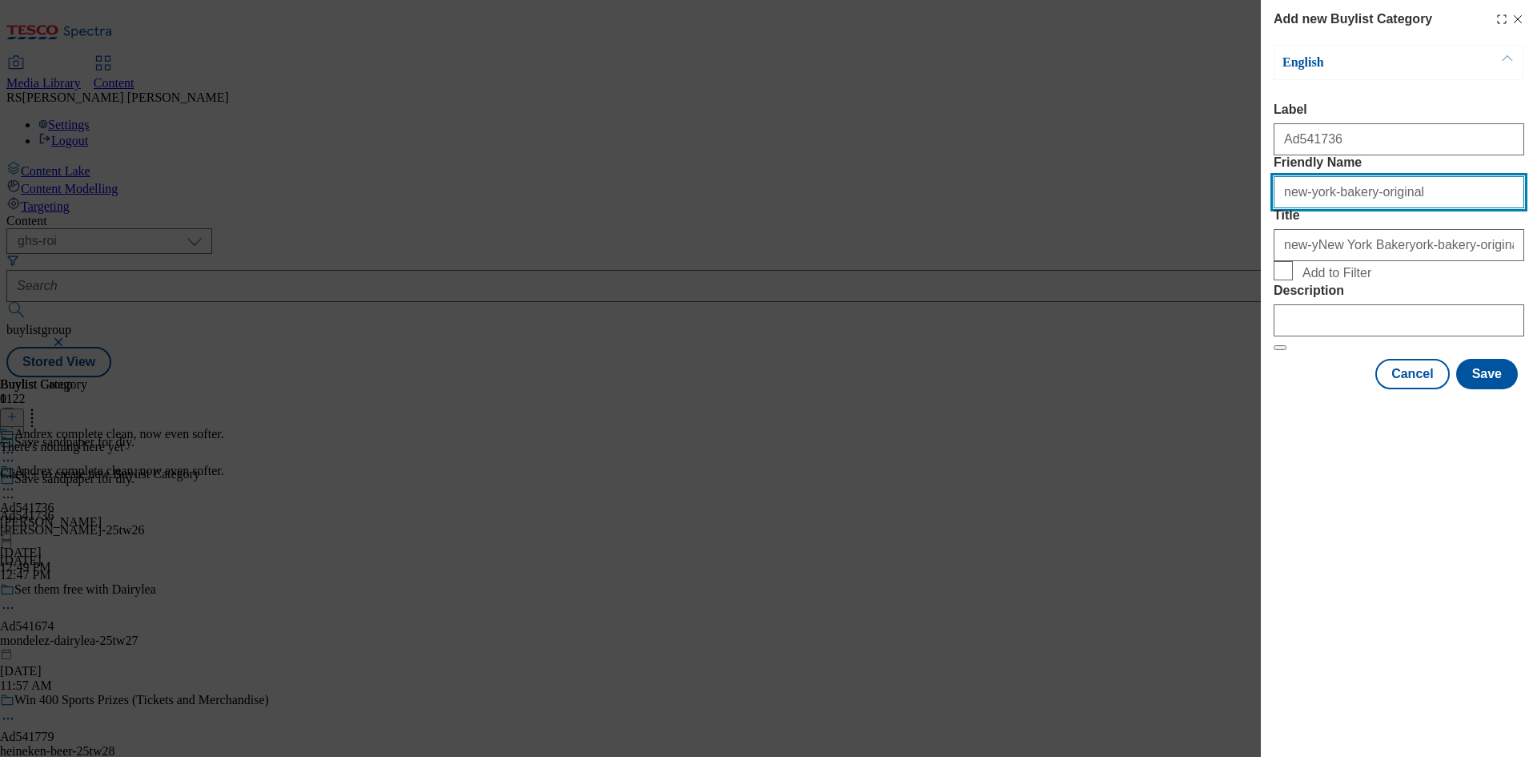
paste input "[PERSON_NAME]"
type input "[PERSON_NAME]"
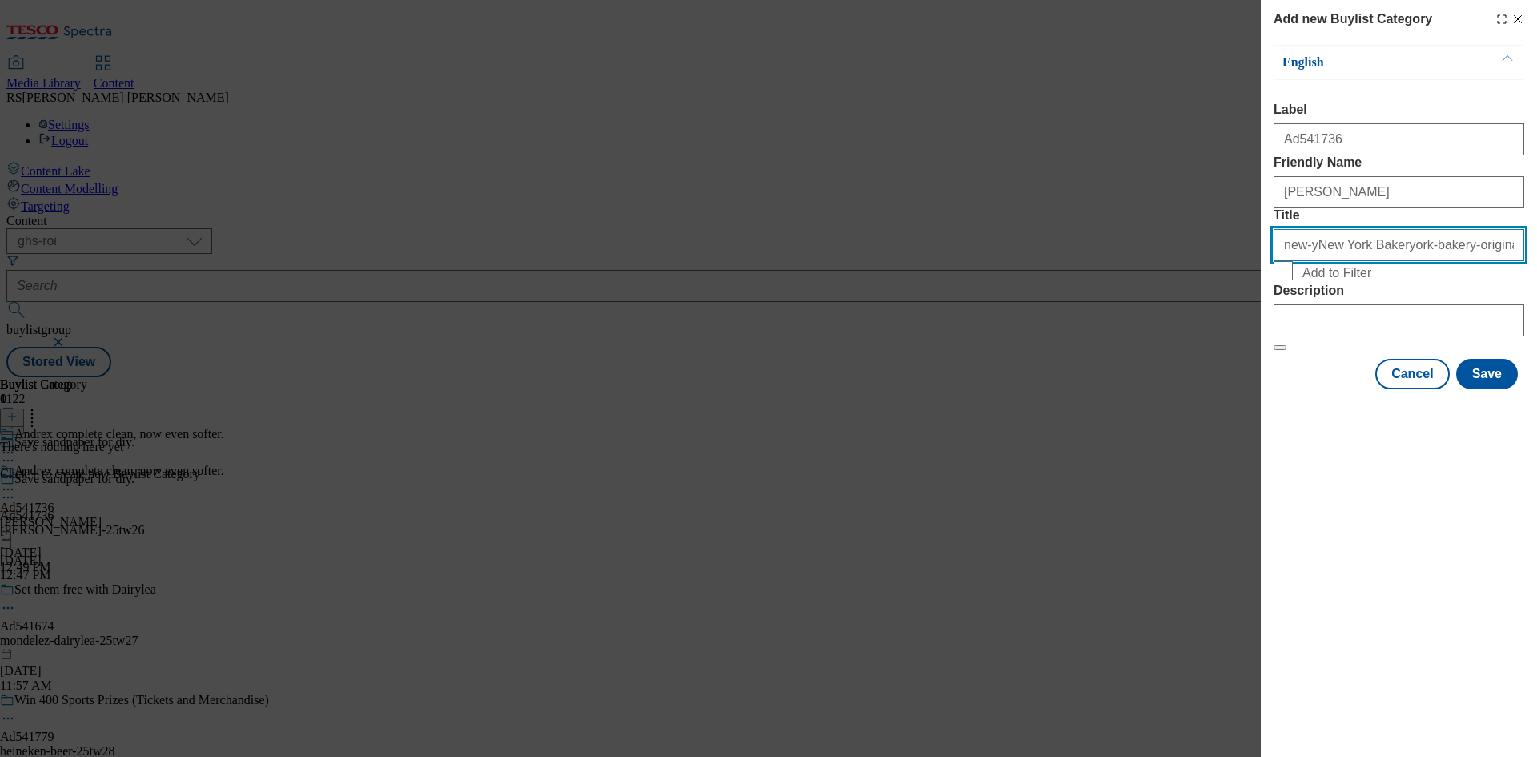
click at [1320, 261] on input "new-yNew York Bakeryork-bakery-original" at bounding box center [1399, 245] width 251 height 32
paste input "[PERSON_NAME]"
type input "[PERSON_NAME]"
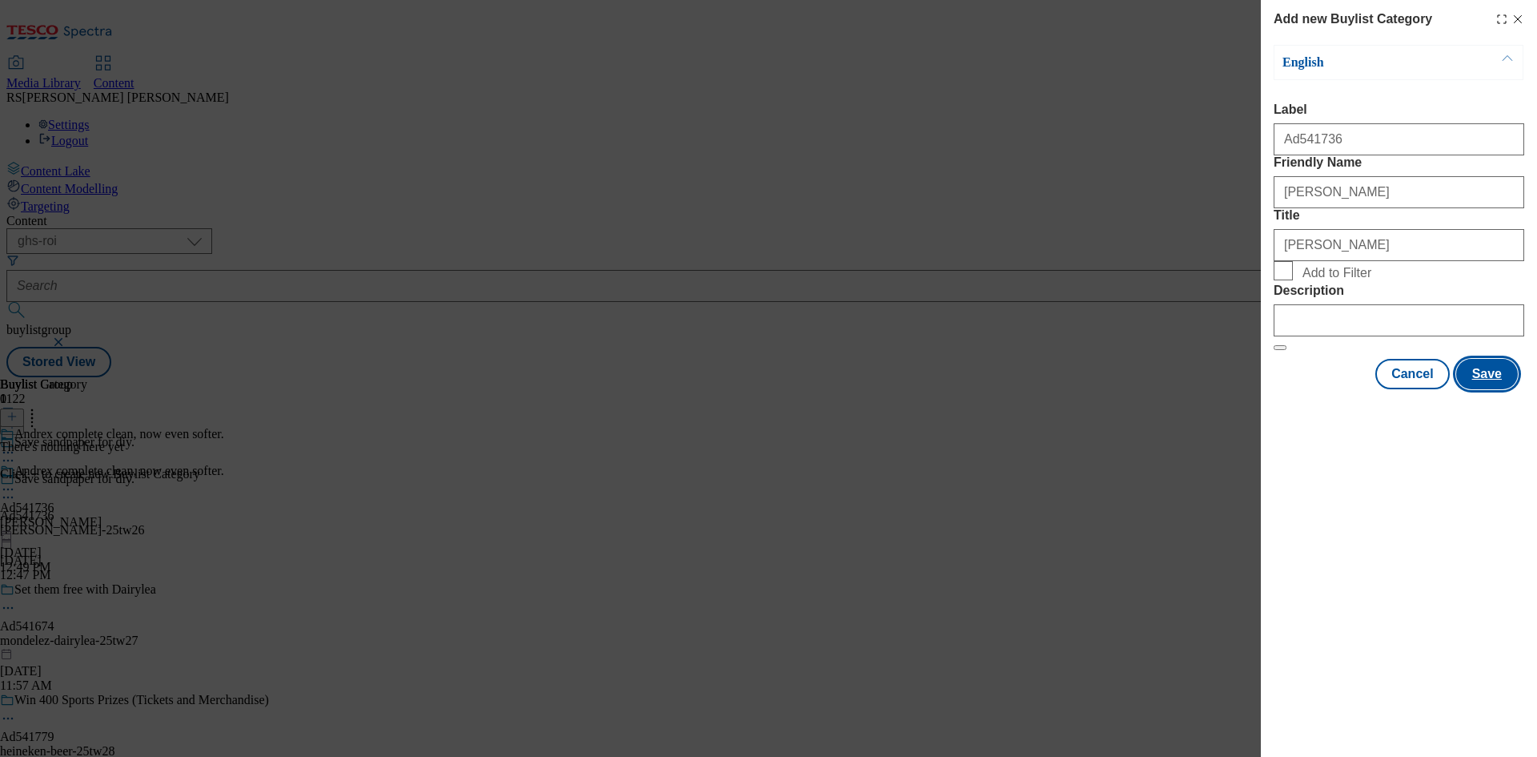
click at [1486, 389] on button "Save" at bounding box center [1487, 374] width 62 height 30
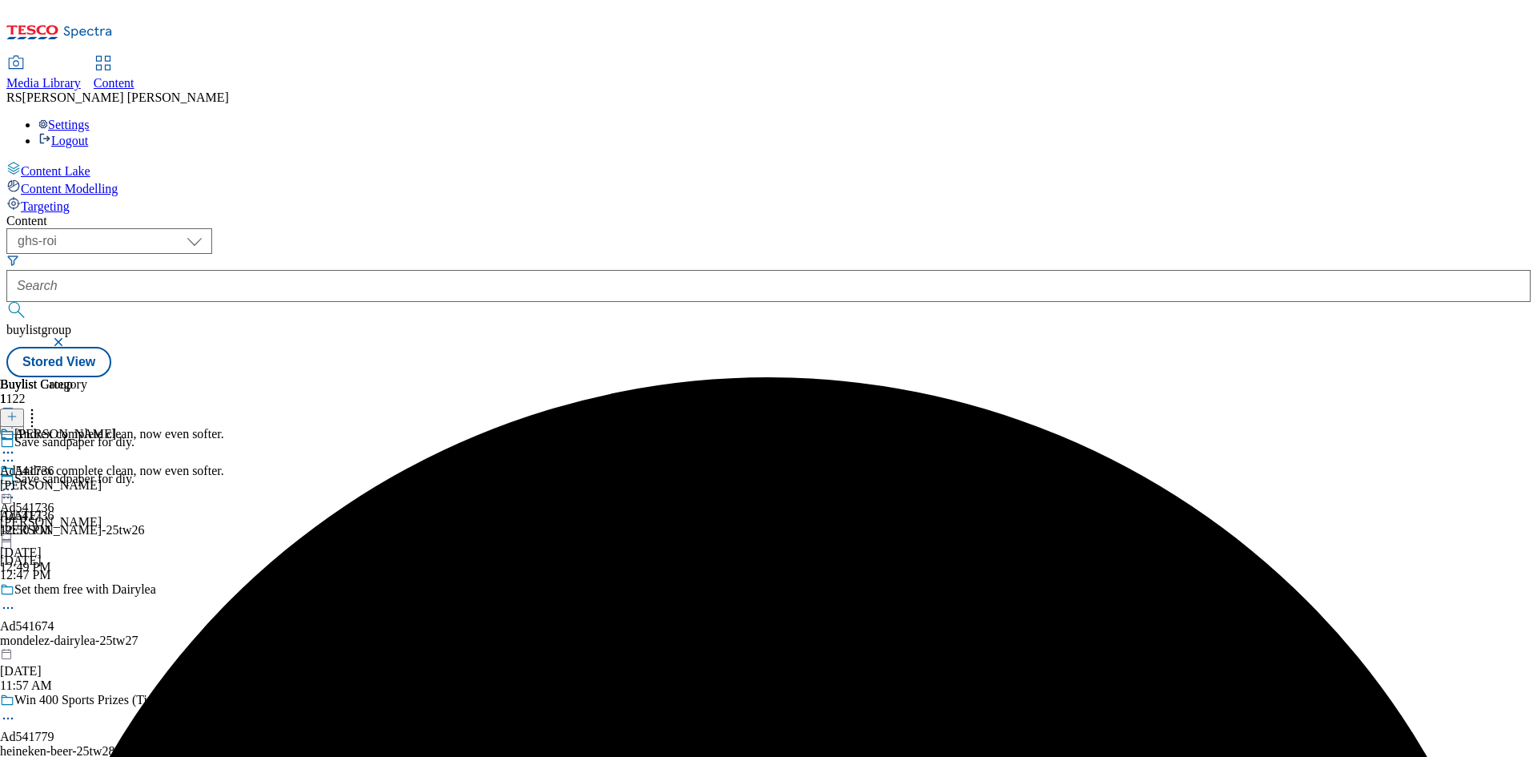
click at [116, 427] on div "[PERSON_NAME] Ad541736 [PERSON_NAME] [DATE] 12:50 PM" at bounding box center [58, 482] width 116 height 110
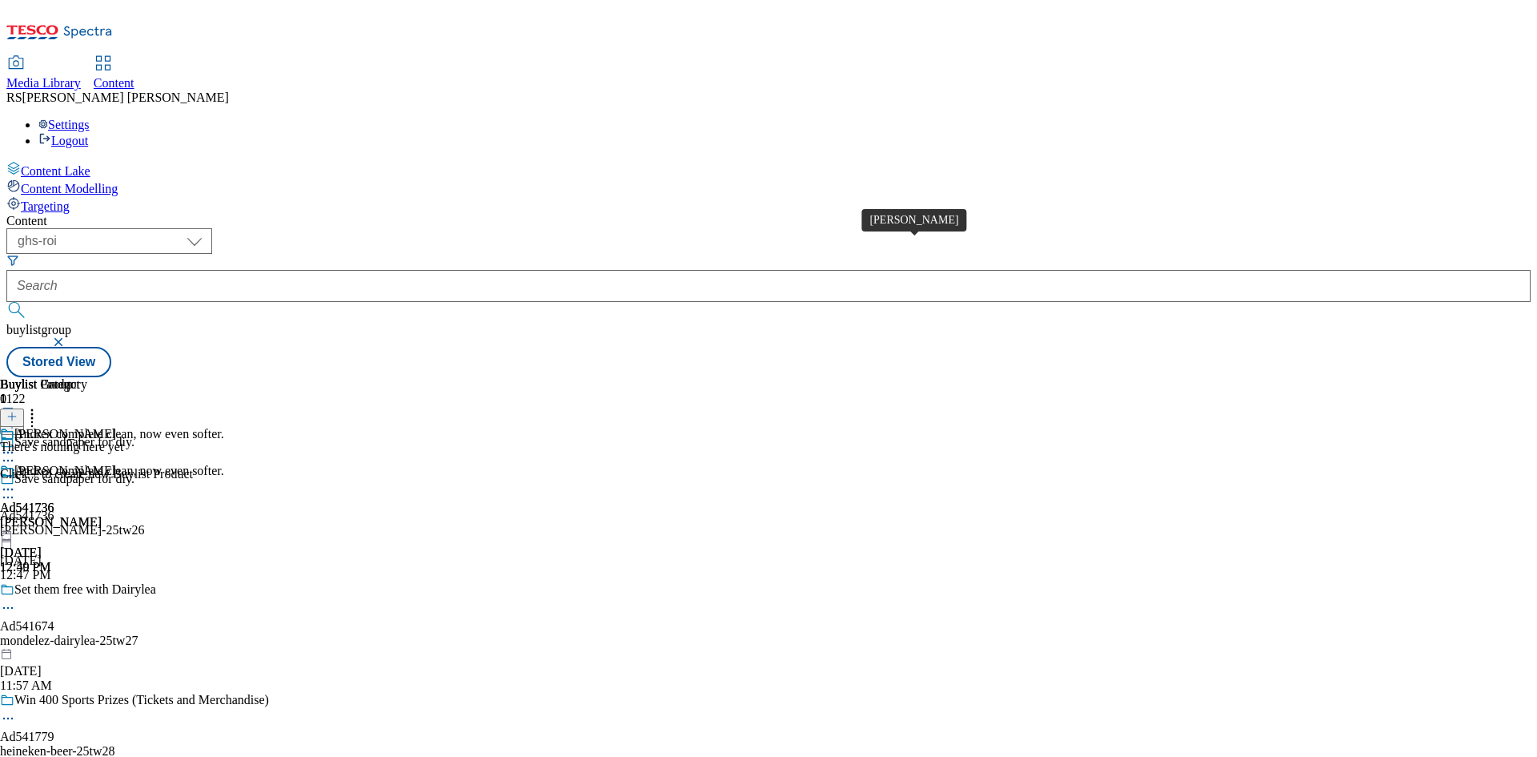
click at [116, 464] on span "[PERSON_NAME]" at bounding box center [65, 473] width 102 height 18
click at [18, 411] on icon at bounding box center [11, 416] width 11 height 11
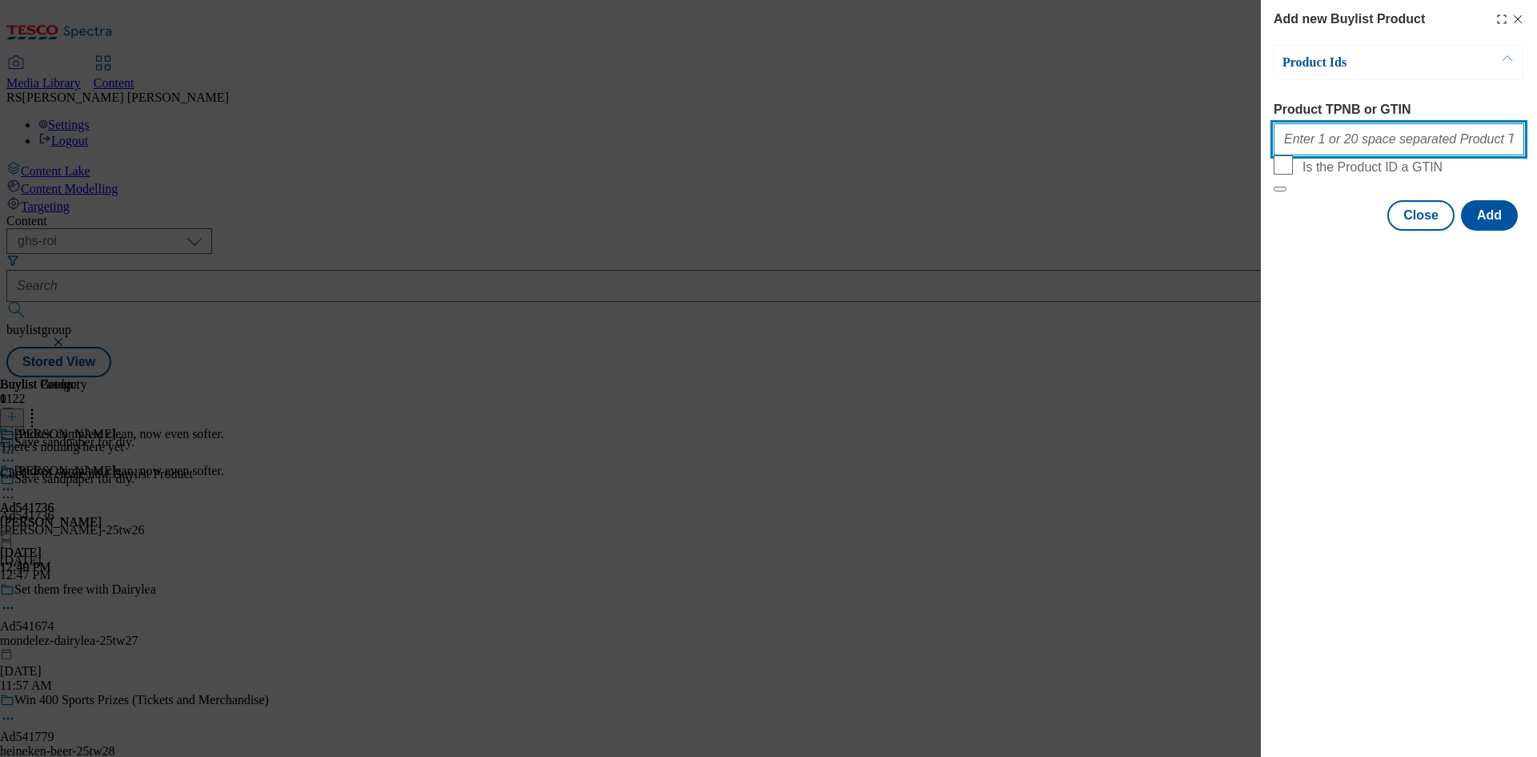
click at [1311, 142] on input "Product TPNB or GTIN" at bounding box center [1399, 139] width 251 height 32
paste input "89619285 90716670 93770962 93778268 96496920 96879370 96934344"
type input "89619285 90716670 93770962 93778268 96496920 96879370 96934344"
click at [1486, 231] on button "Add" at bounding box center [1489, 215] width 57 height 30
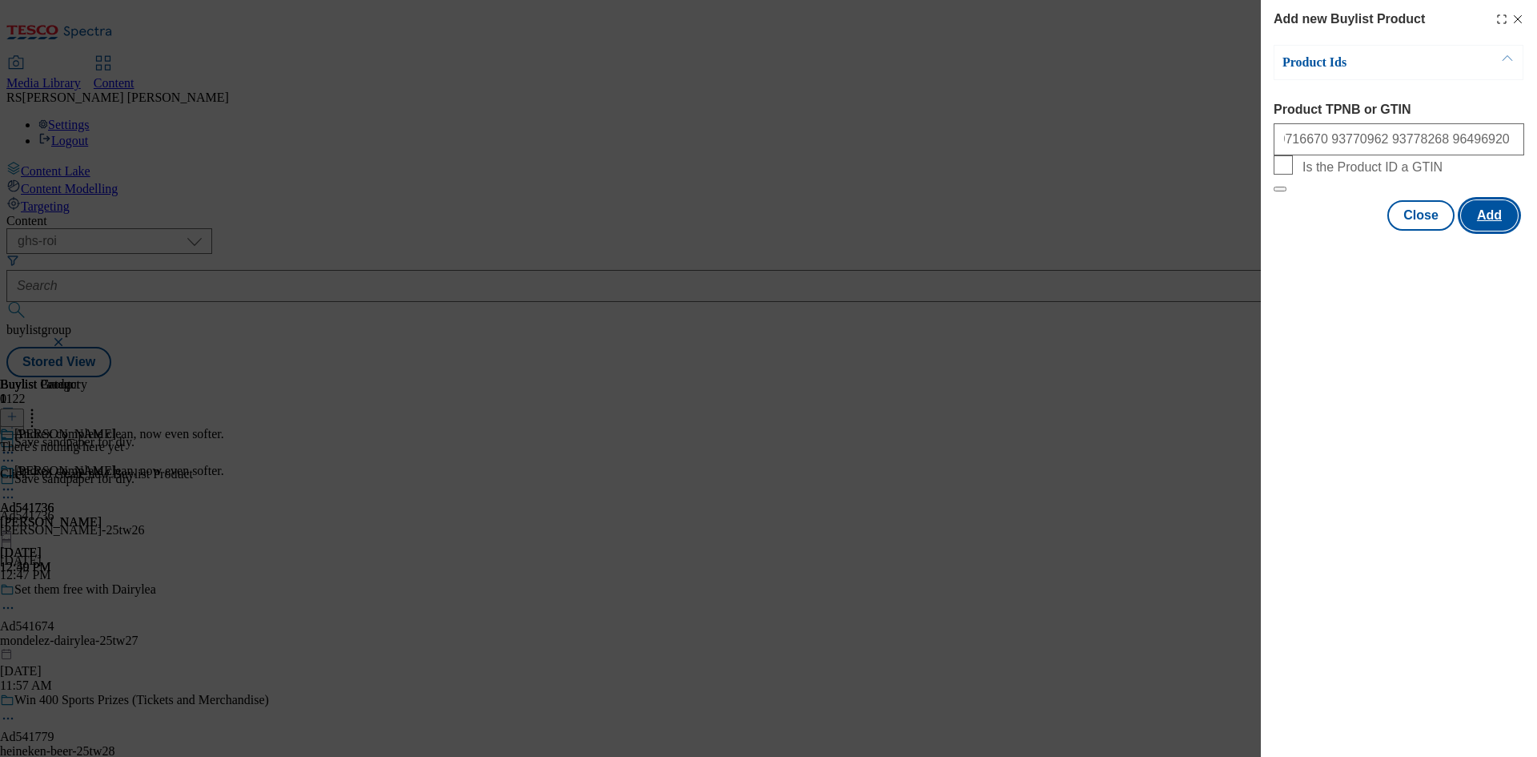
scroll to position [0, 0]
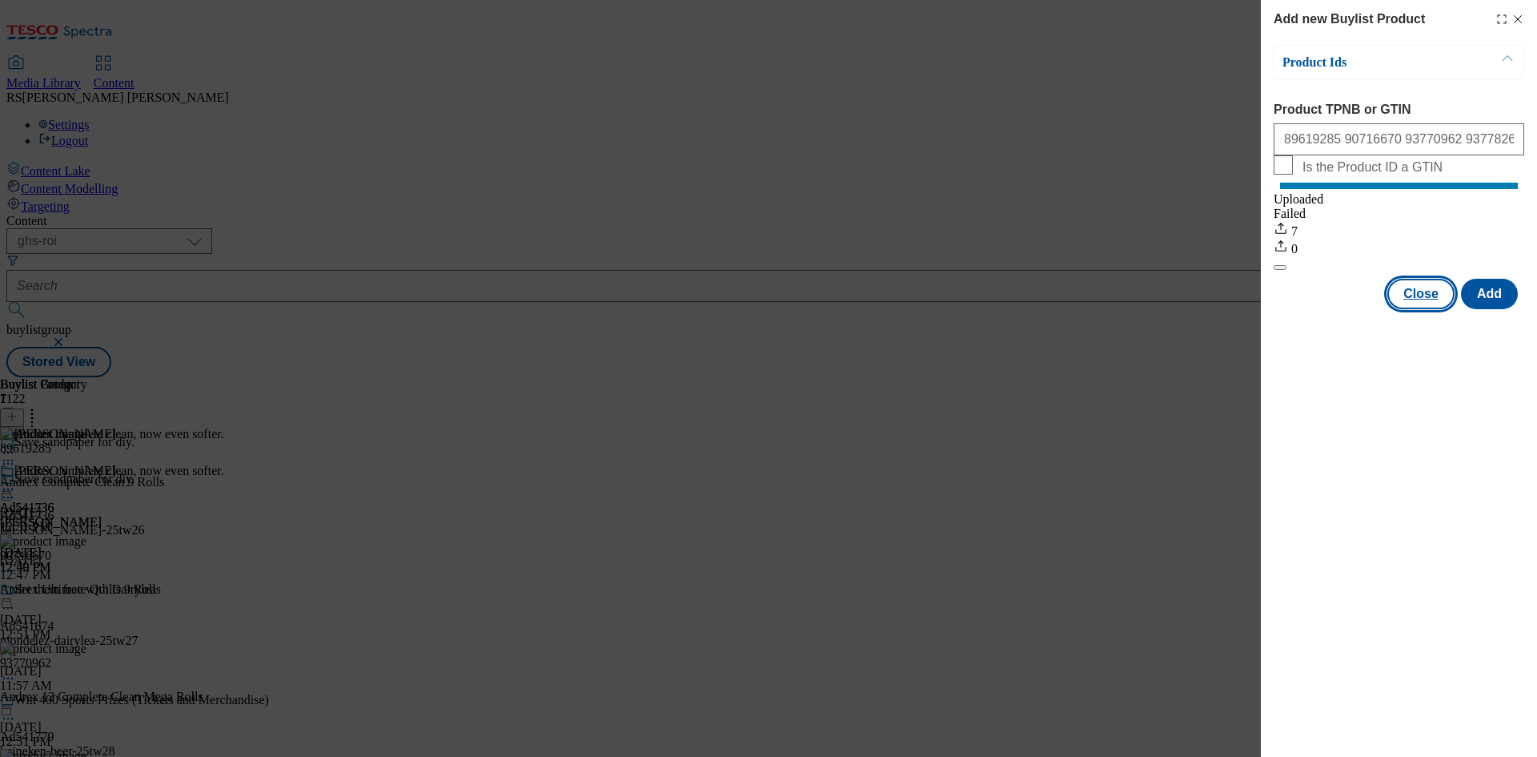
click at [1418, 309] on button "Close" at bounding box center [1420, 294] width 67 height 30
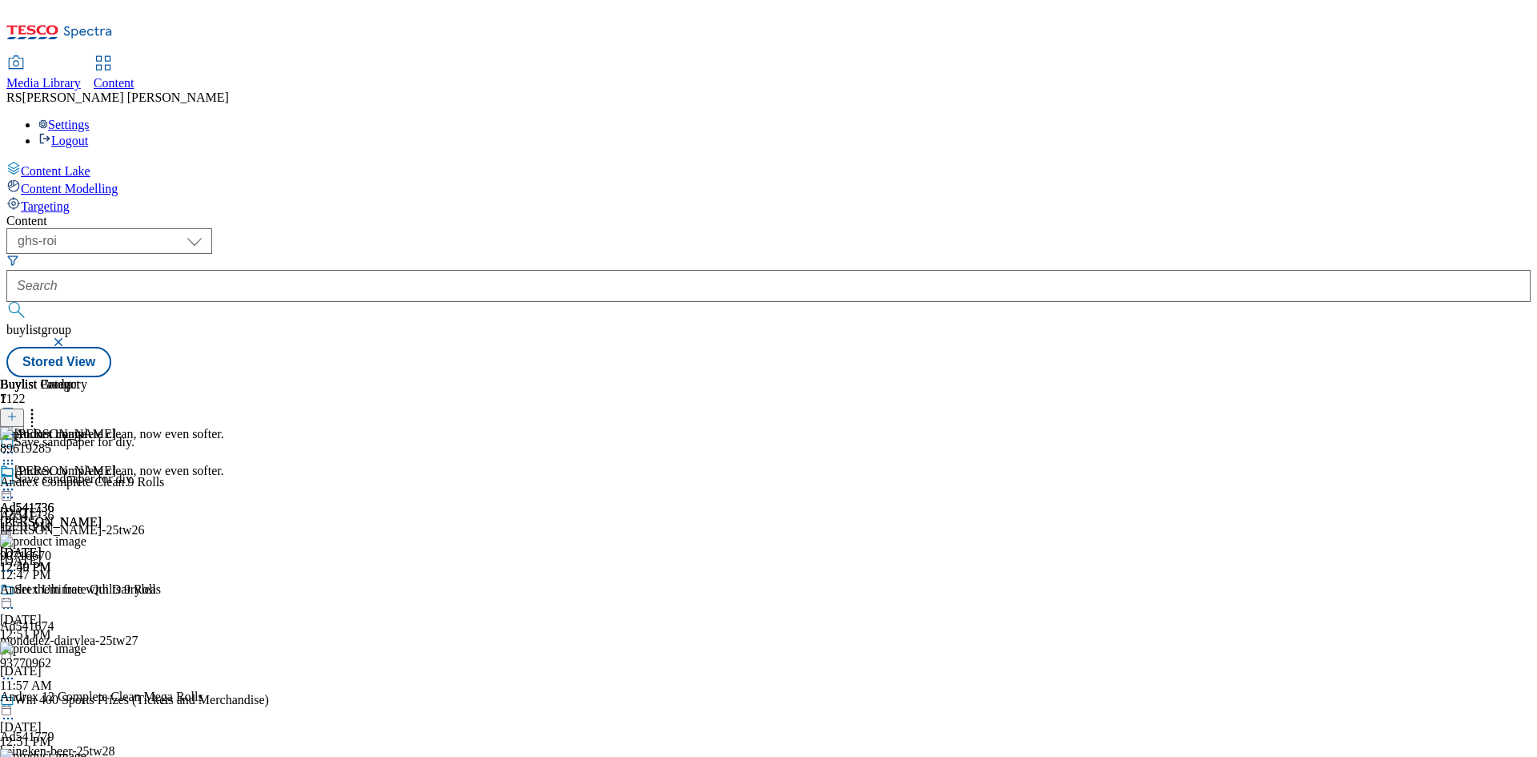
click at [16, 489] on icon at bounding box center [8, 497] width 16 height 16
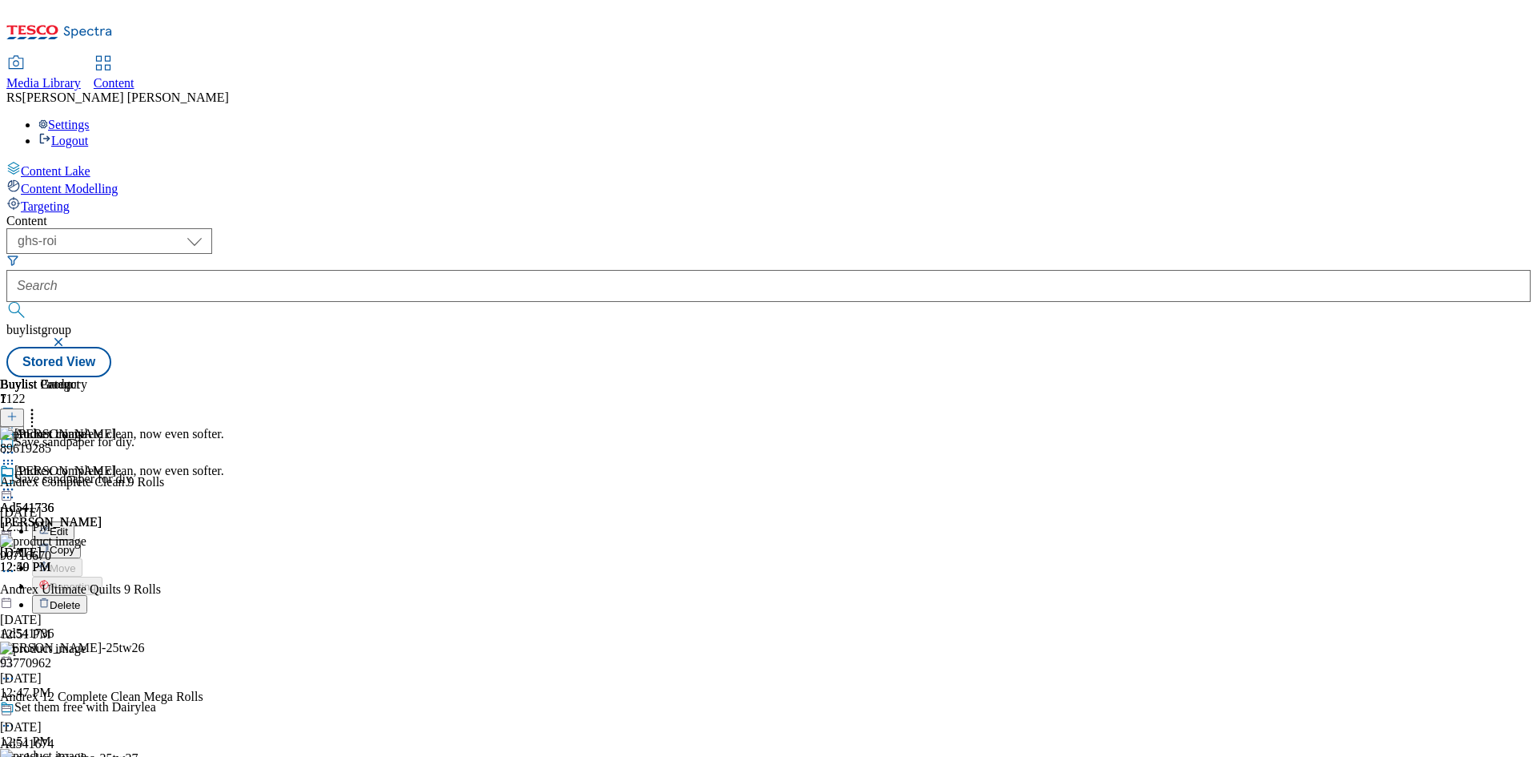
click at [74, 521] on button "Edit" at bounding box center [53, 530] width 42 height 18
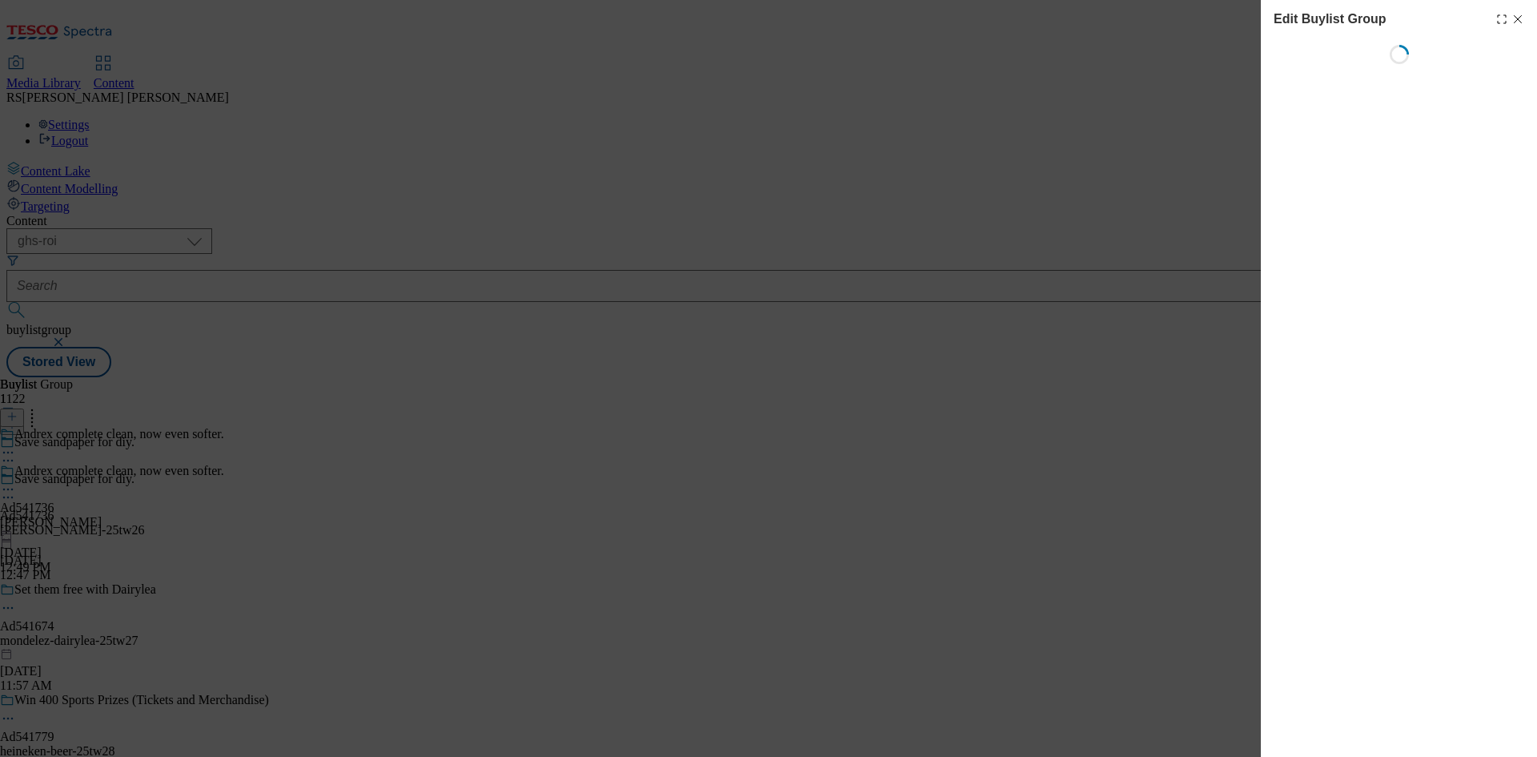
click at [1523, 18] on icon "Modal" at bounding box center [1518, 19] width 13 height 13
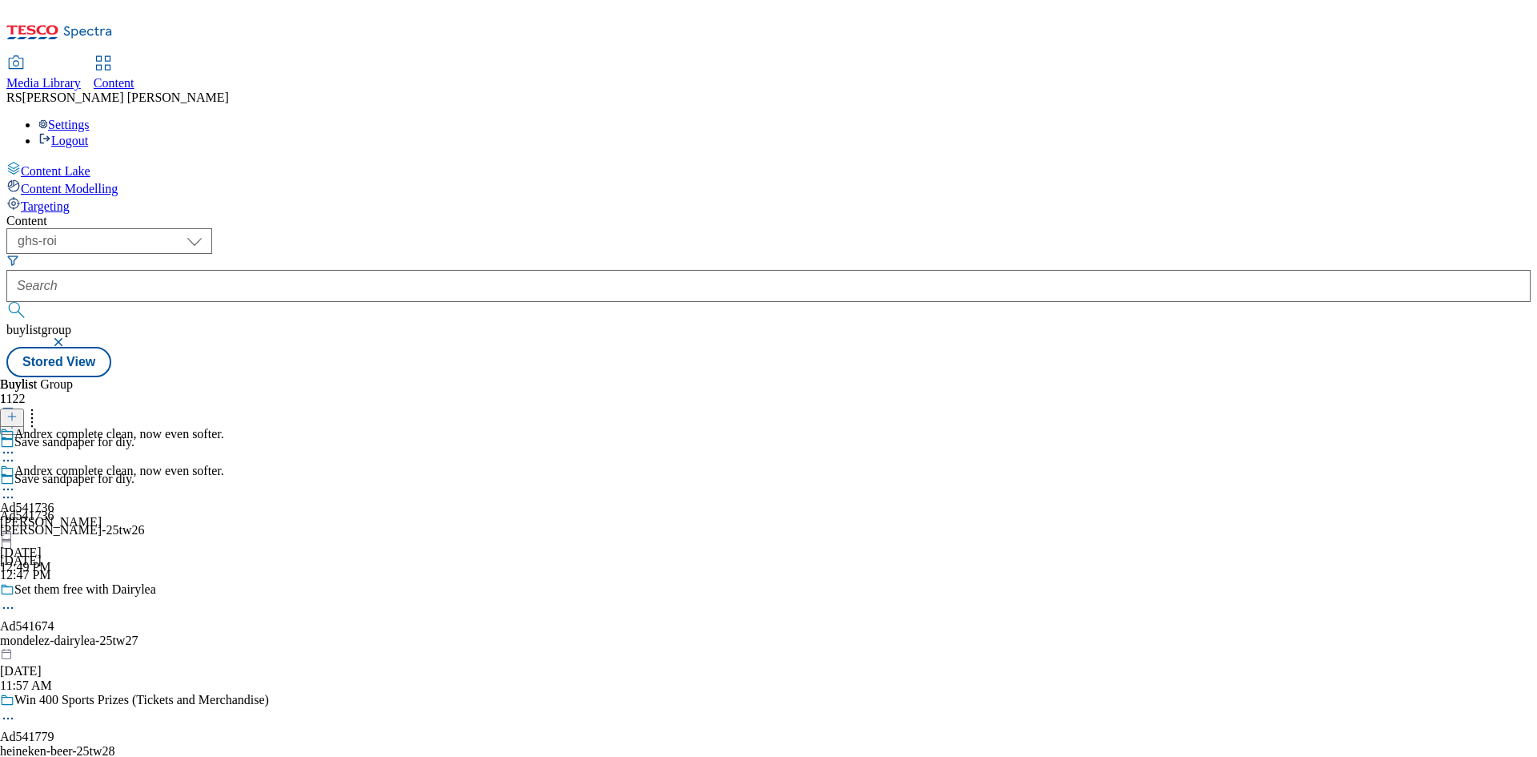
click at [224, 464] on div "Andrex complete clean, now even softer. Ad541736 [PERSON_NAME] [DATE] 12:49 PM" at bounding box center [112, 519] width 224 height 110
click at [16, 489] on icon at bounding box center [8, 497] width 16 height 16
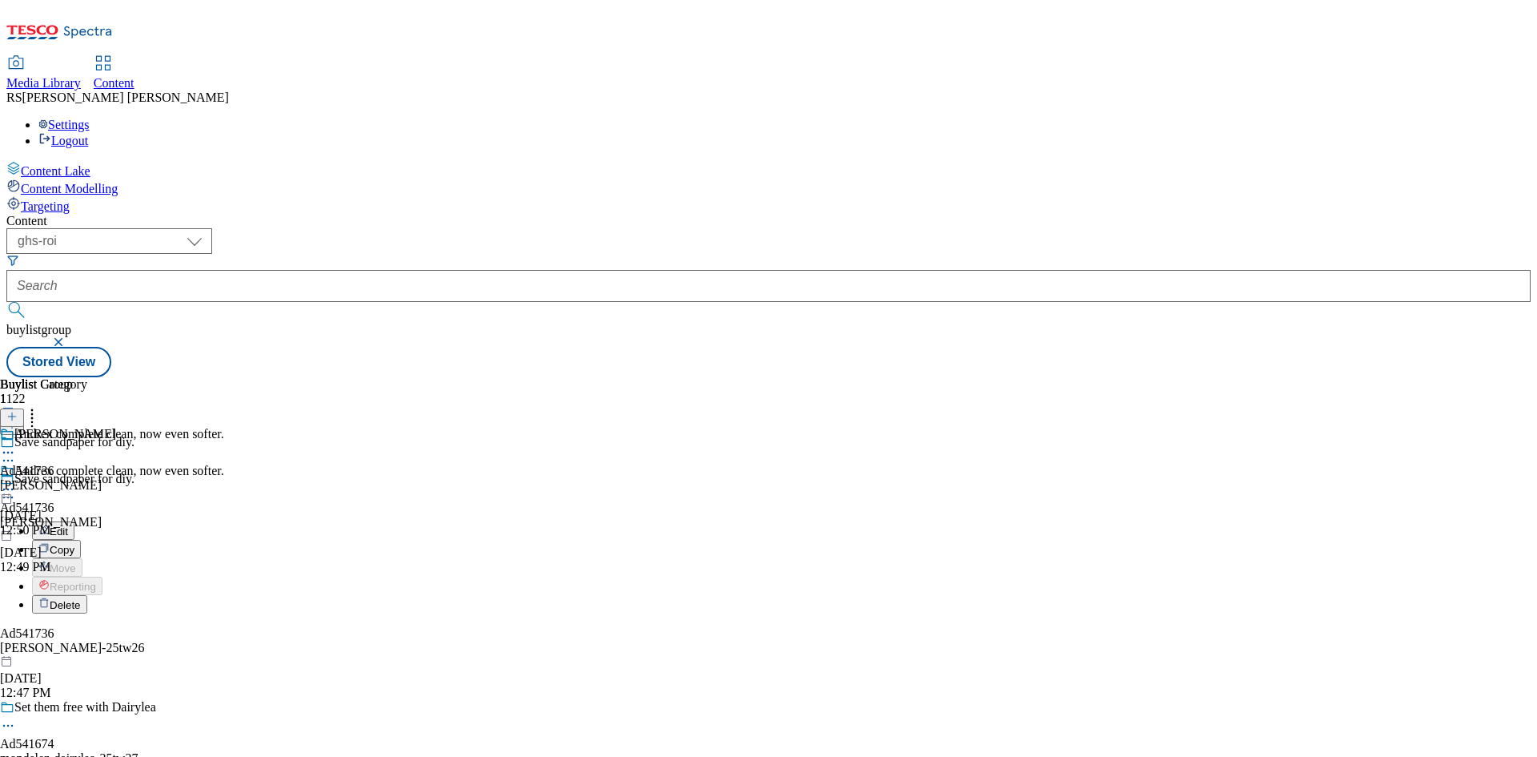
click at [74, 521] on button "Edit" at bounding box center [53, 530] width 42 height 18
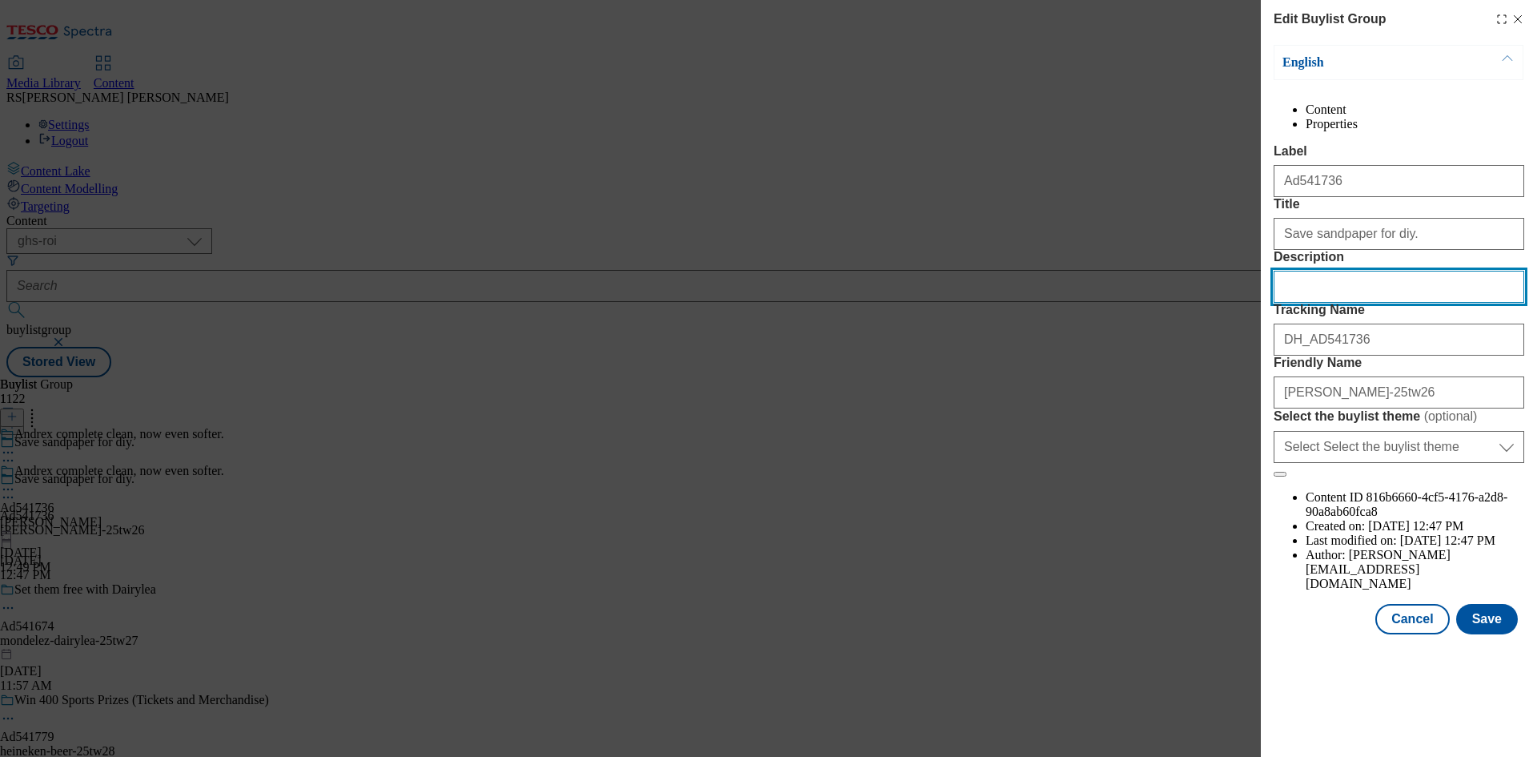
click at [1346, 303] on input "Description" at bounding box center [1399, 287] width 251 height 32
paste input "Andrex Complete Clean 9 Rolls"
type input "Andrex Complete Clean 9 Rolls"
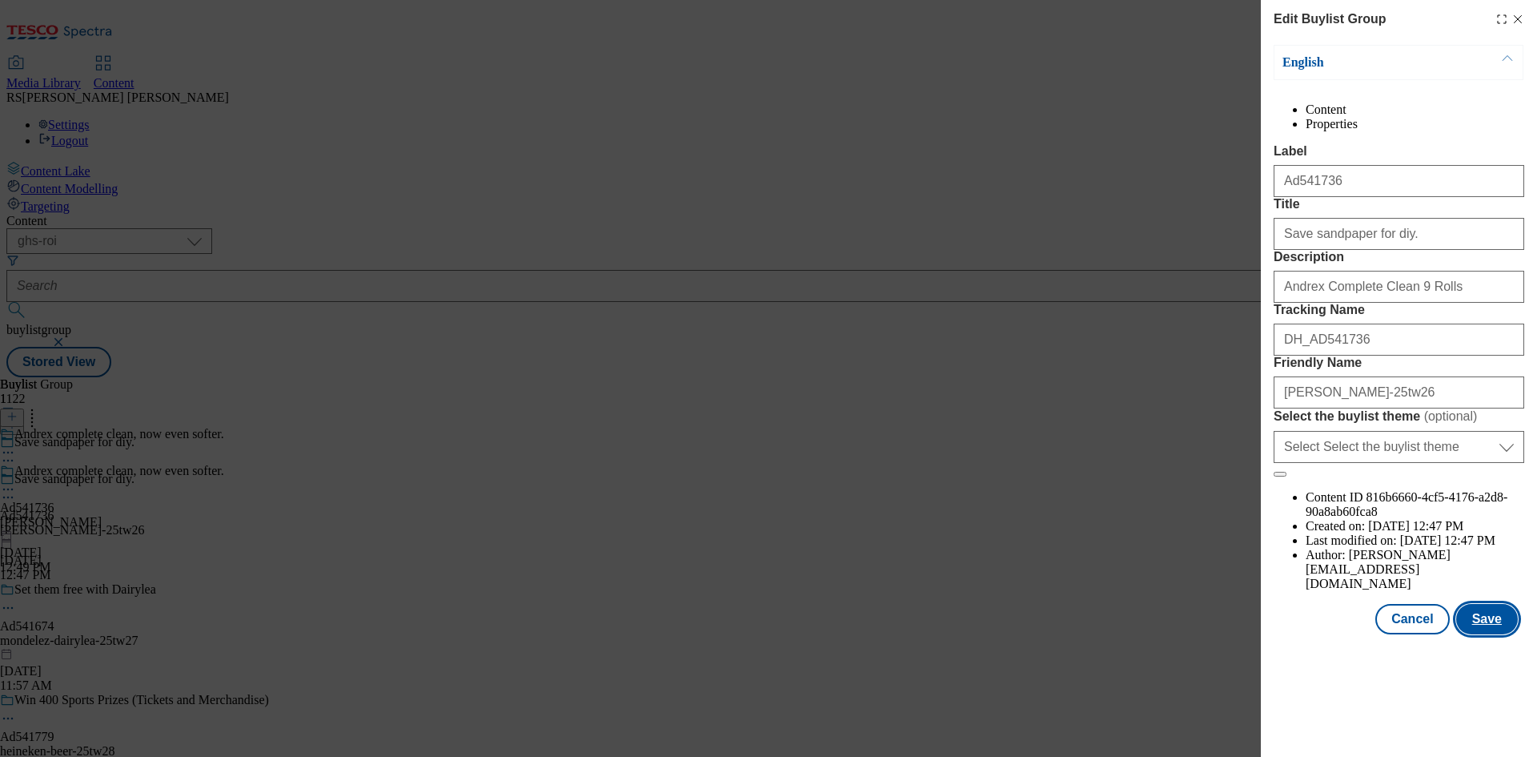
click at [1475, 634] on button "Save" at bounding box center [1487, 619] width 62 height 30
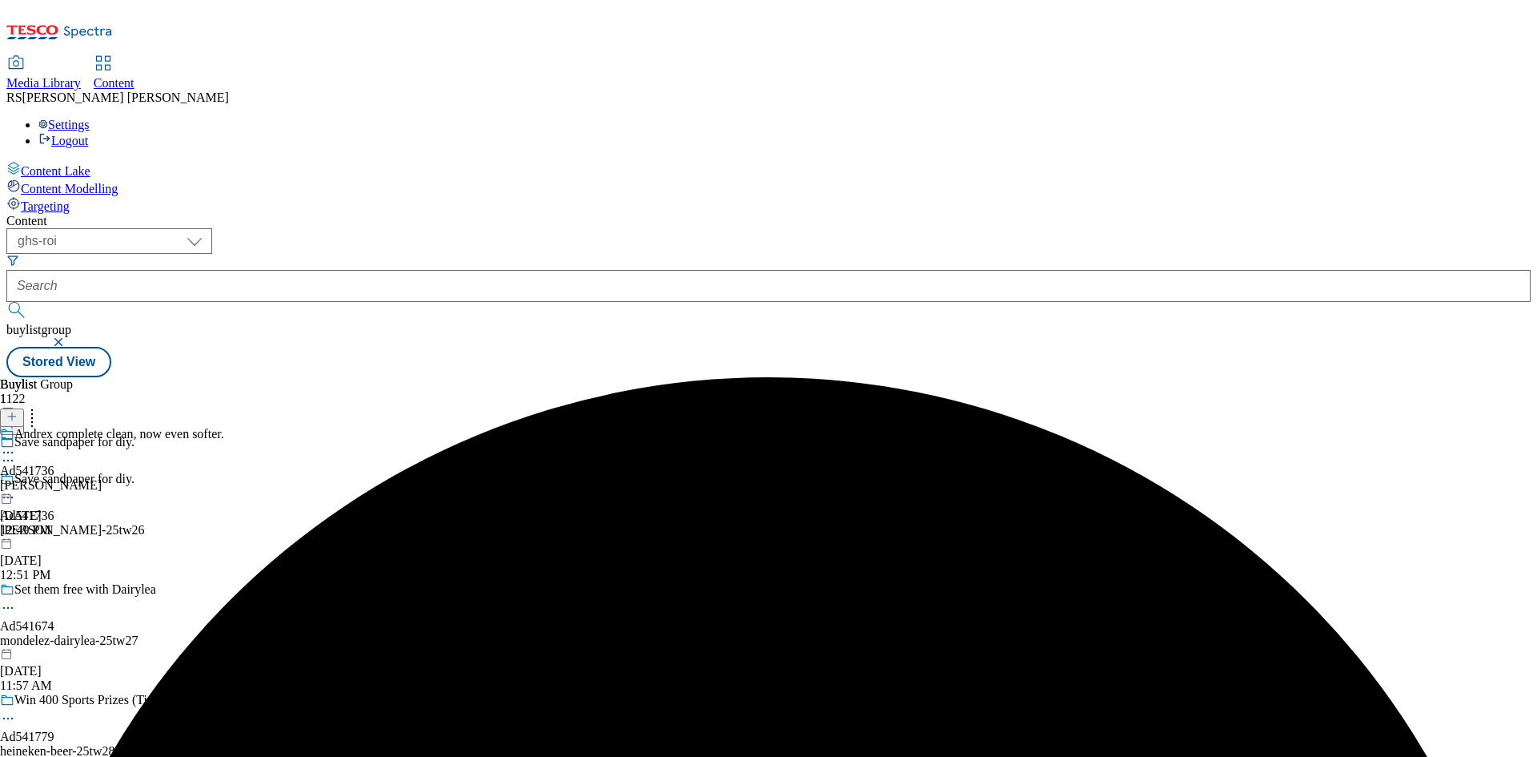
click at [16, 444] on icon at bounding box center [8, 452] width 16 height 16
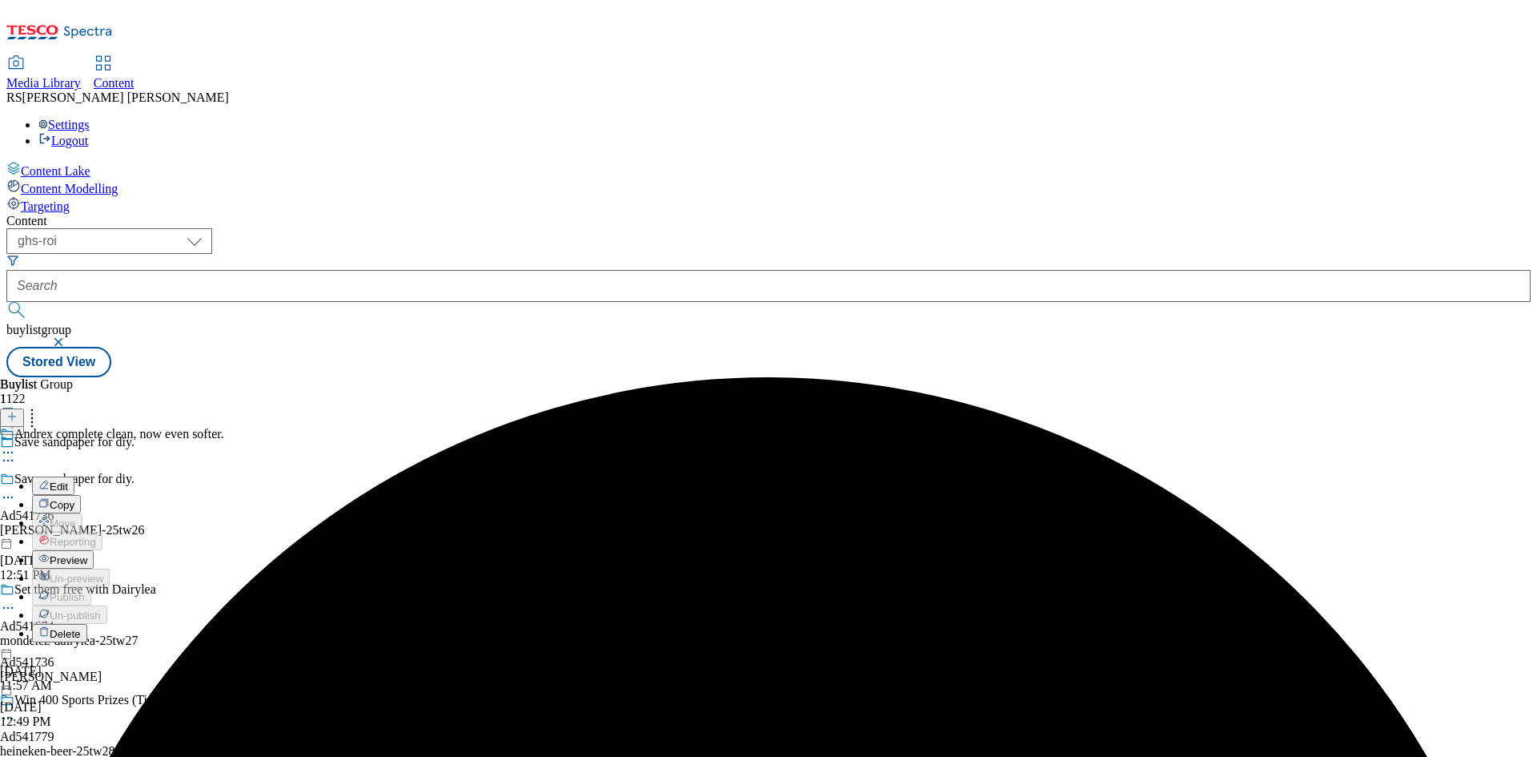
click at [74, 476] on button "Edit" at bounding box center [53, 485] width 42 height 18
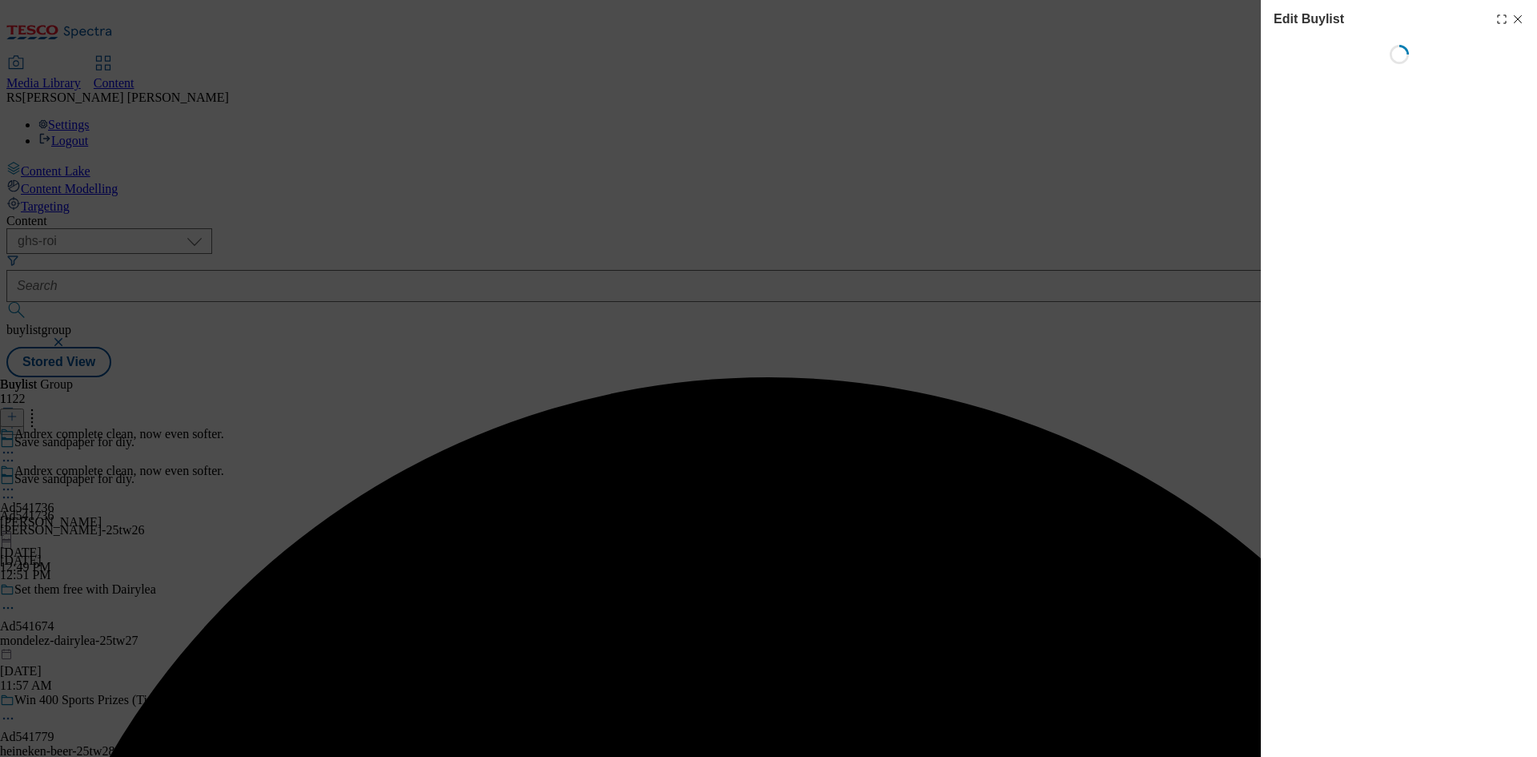
select select "tactical"
select select "supplier funded short term 1-3 weeks"
select select "dunnhumby"
select select "Banner"
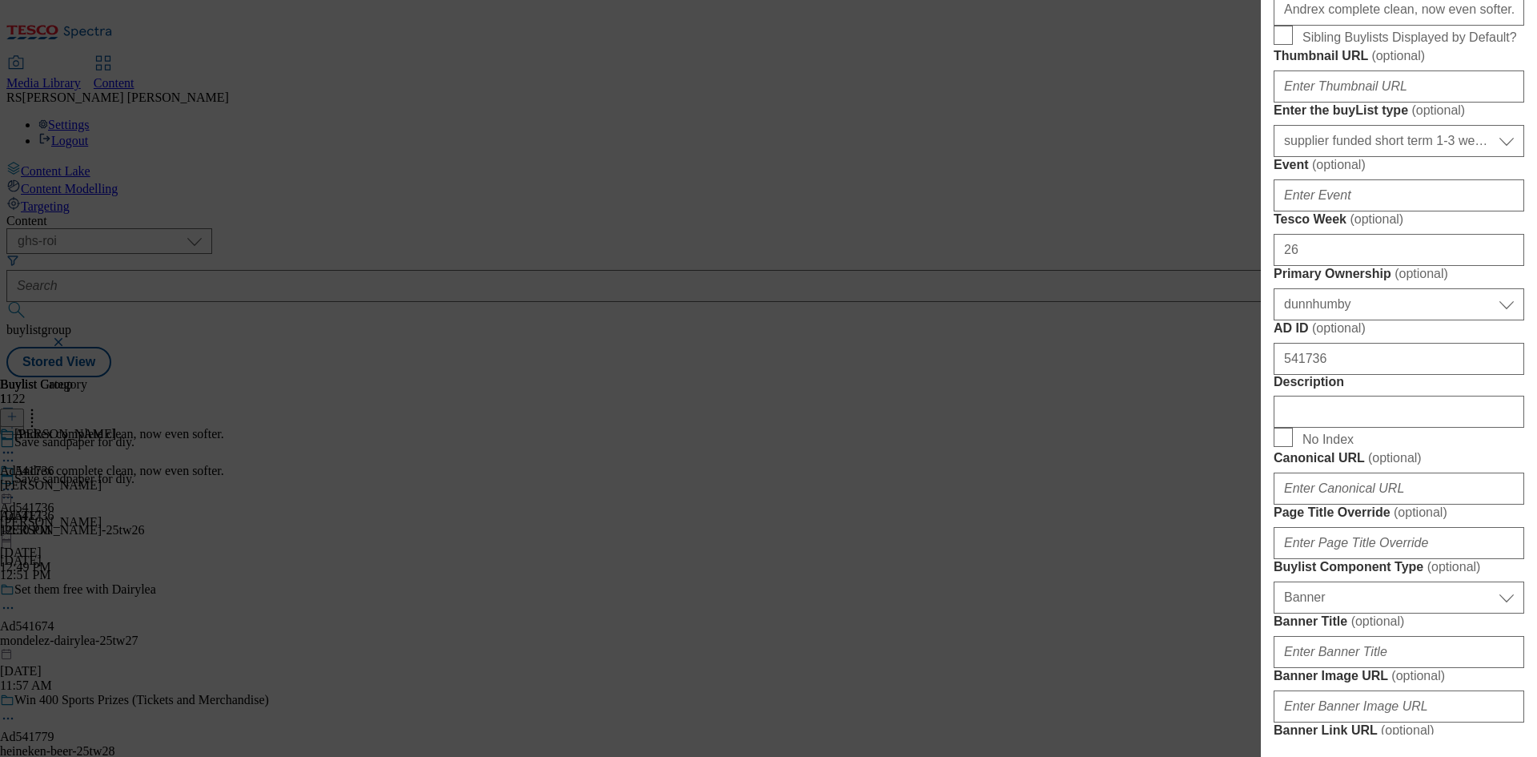
scroll to position [560, 0]
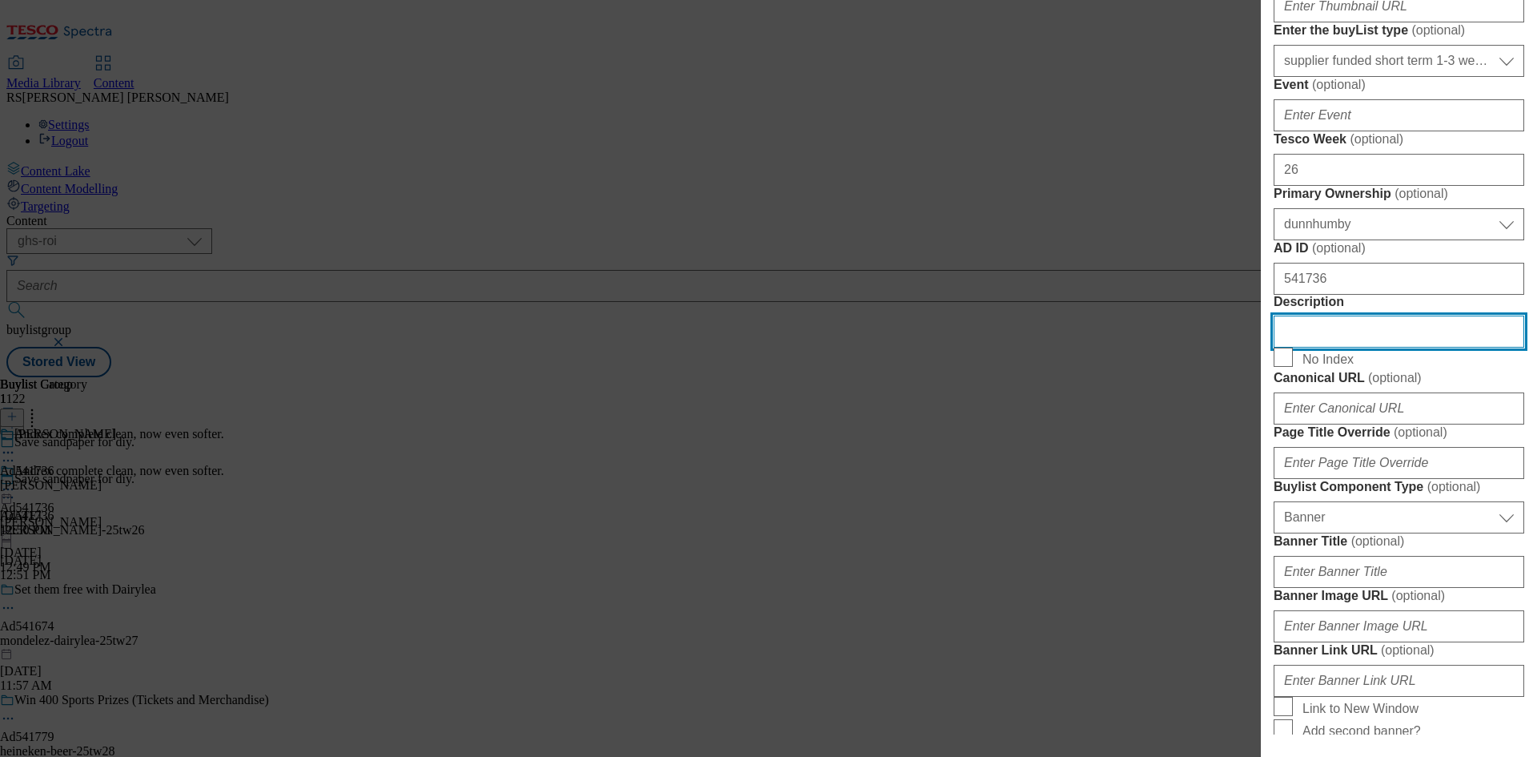
click at [1317, 347] on input "Description" at bounding box center [1399, 331] width 251 height 32
paste input "Andrex Complete Clean 9 Rolls"
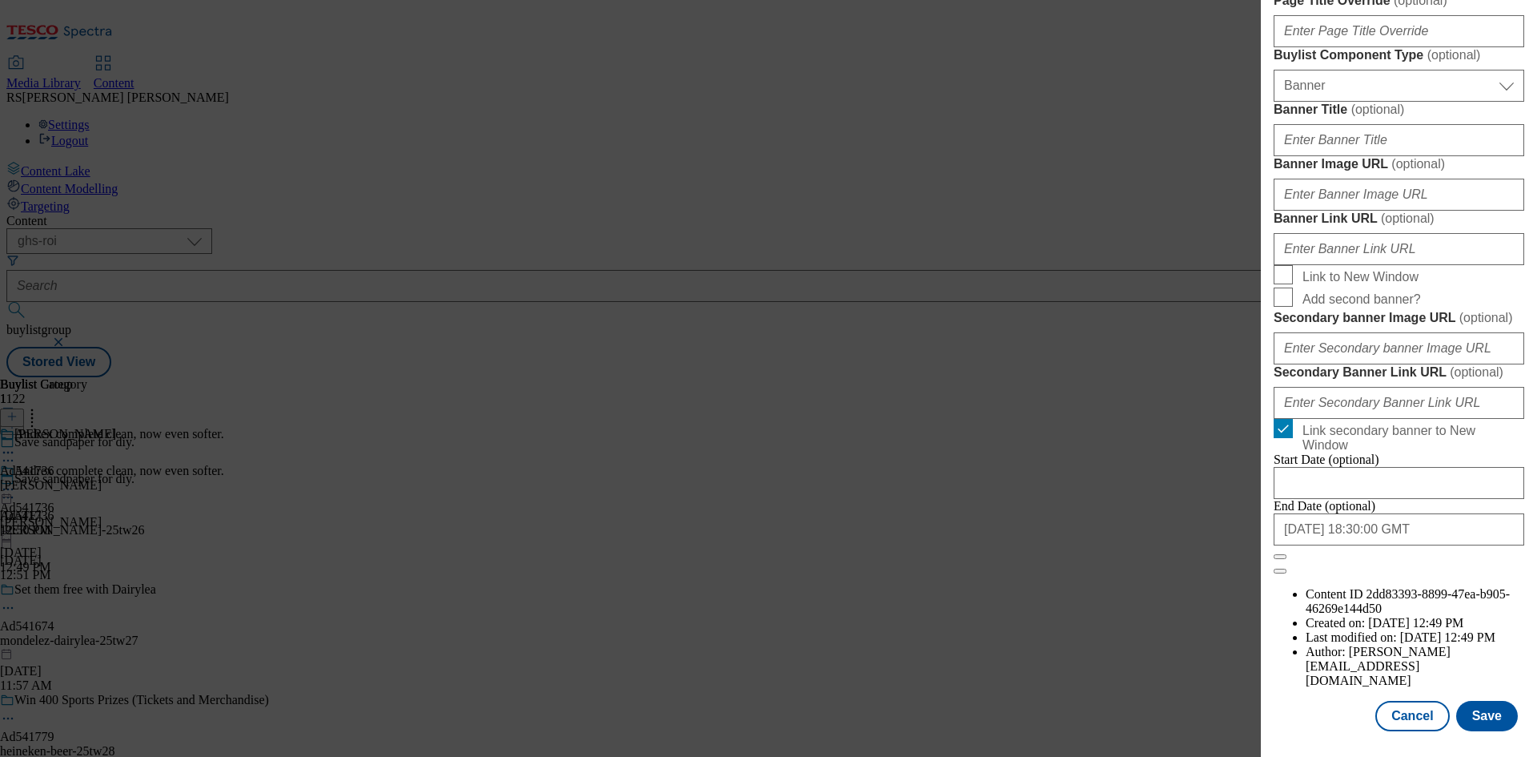
scroll to position [1572, 0]
type input "Andrex Complete Clean 9 Rolls"
click at [1474, 713] on button "Save" at bounding box center [1487, 716] width 62 height 30
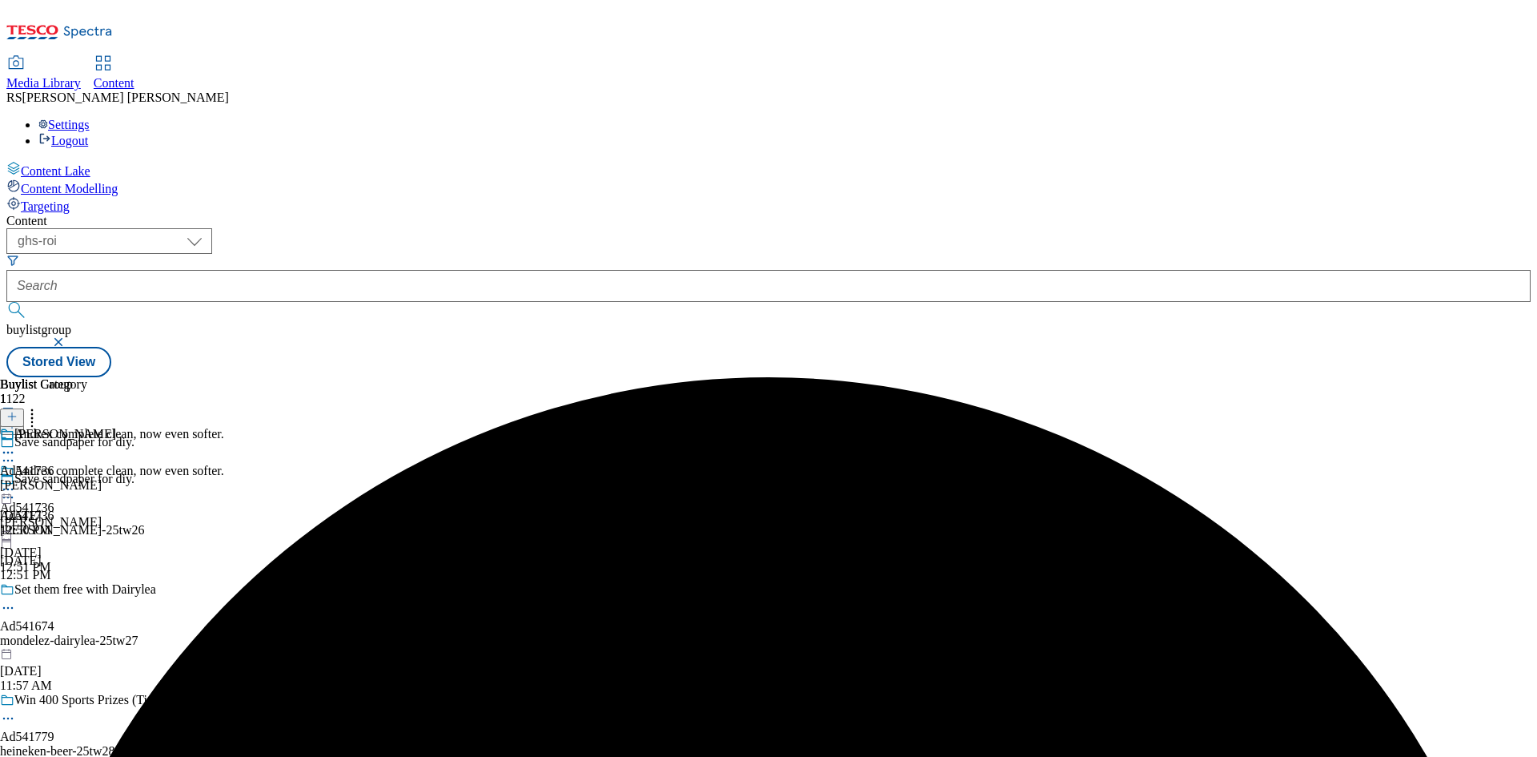
click at [16, 444] on icon at bounding box center [8, 452] width 16 height 16
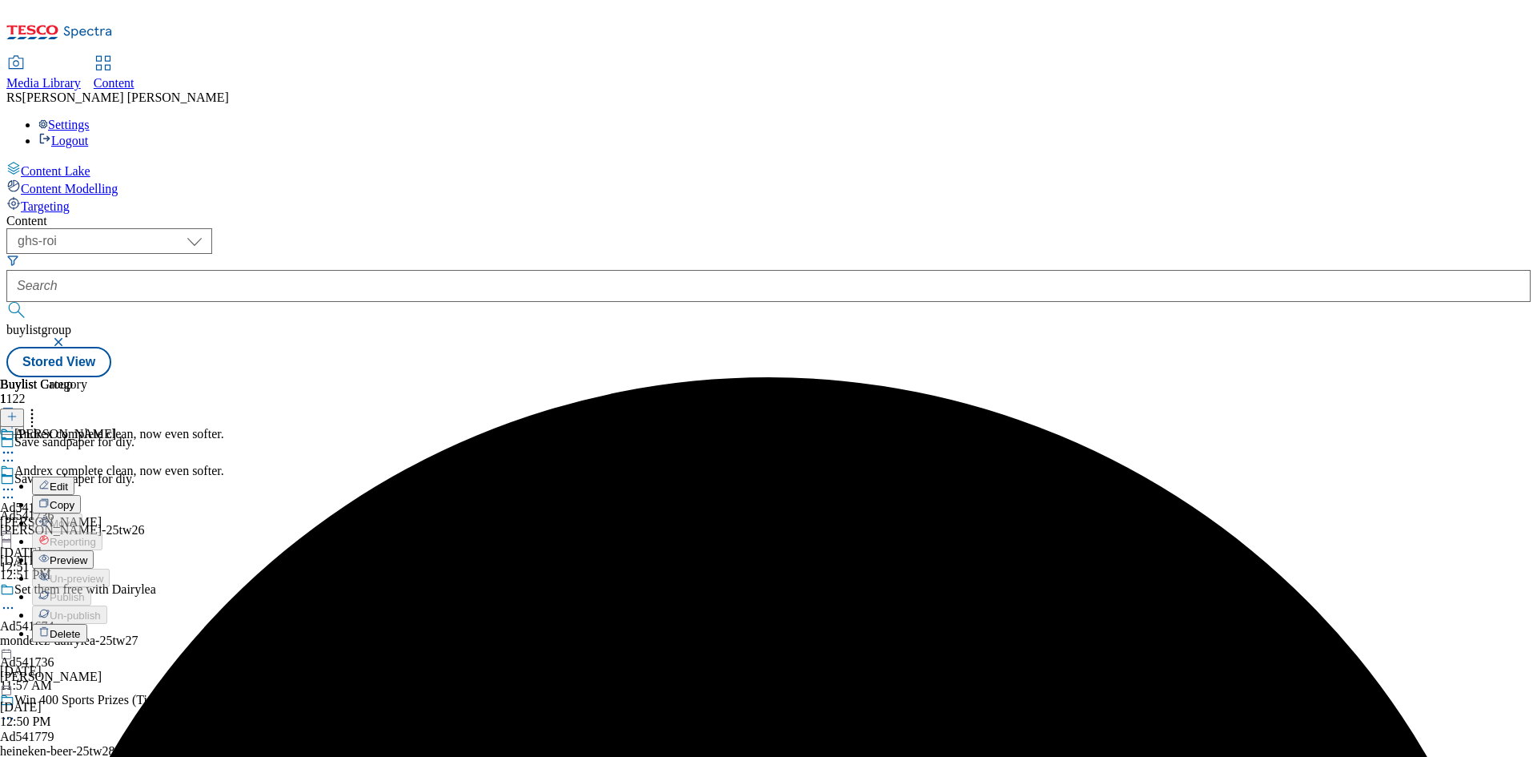
click at [74, 476] on button "Edit" at bounding box center [53, 485] width 42 height 18
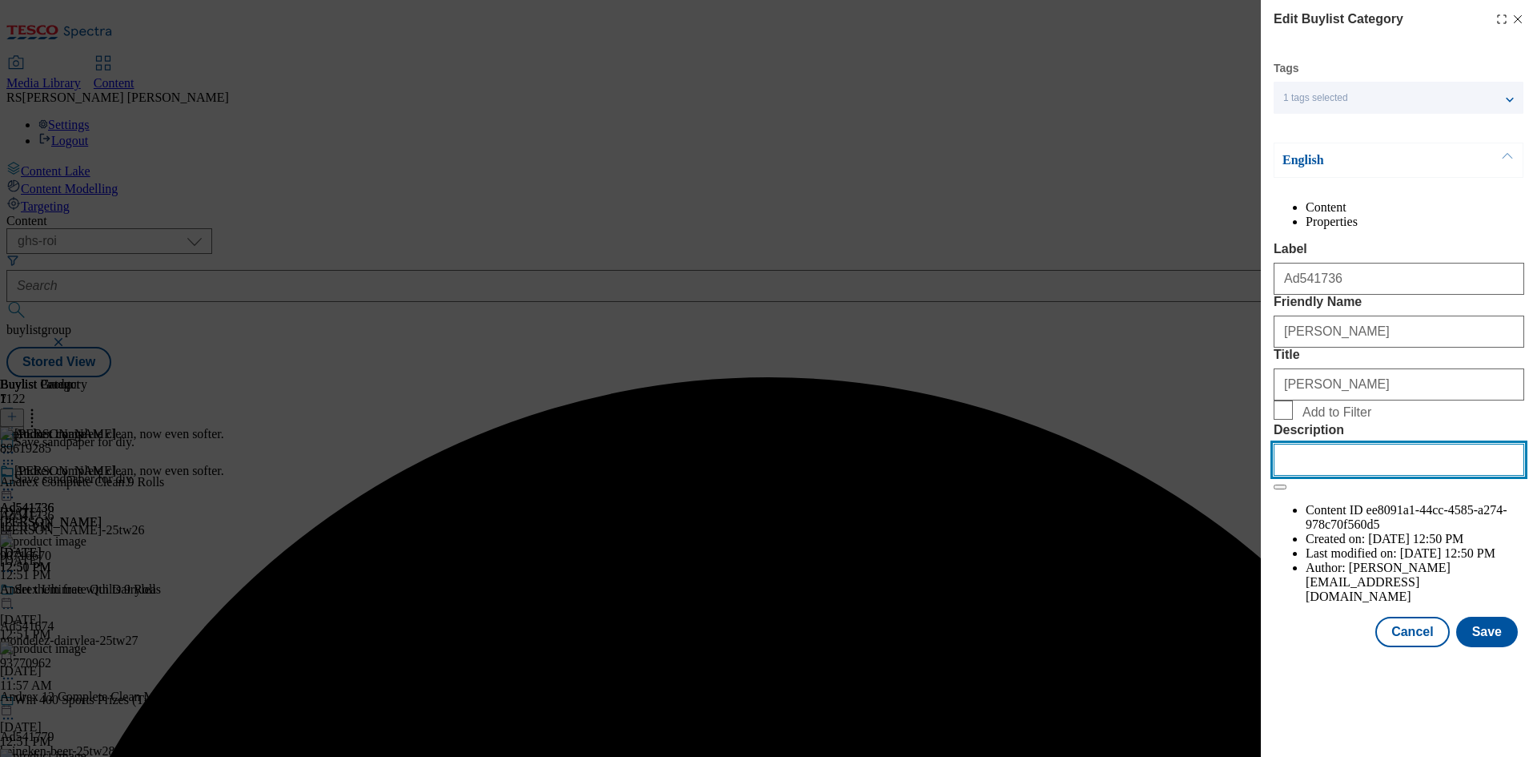
click at [1302, 476] on input "Description" at bounding box center [1399, 460] width 251 height 32
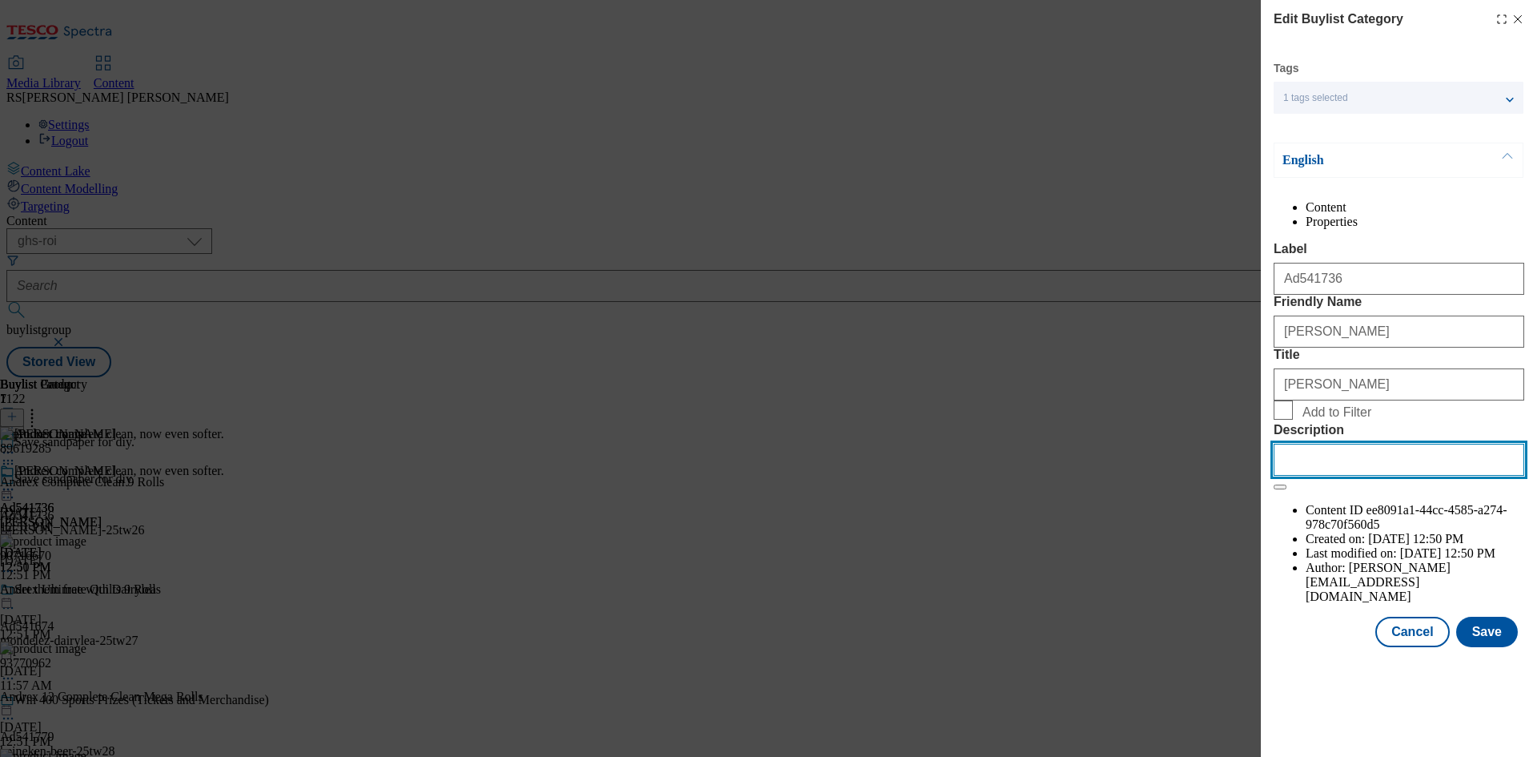
paste input "Andrex Complete Clean 9 Rolls"
type input "Andrex Complete Clean 9 Rolls"
click at [1498, 647] on button "Save" at bounding box center [1487, 631] width 62 height 30
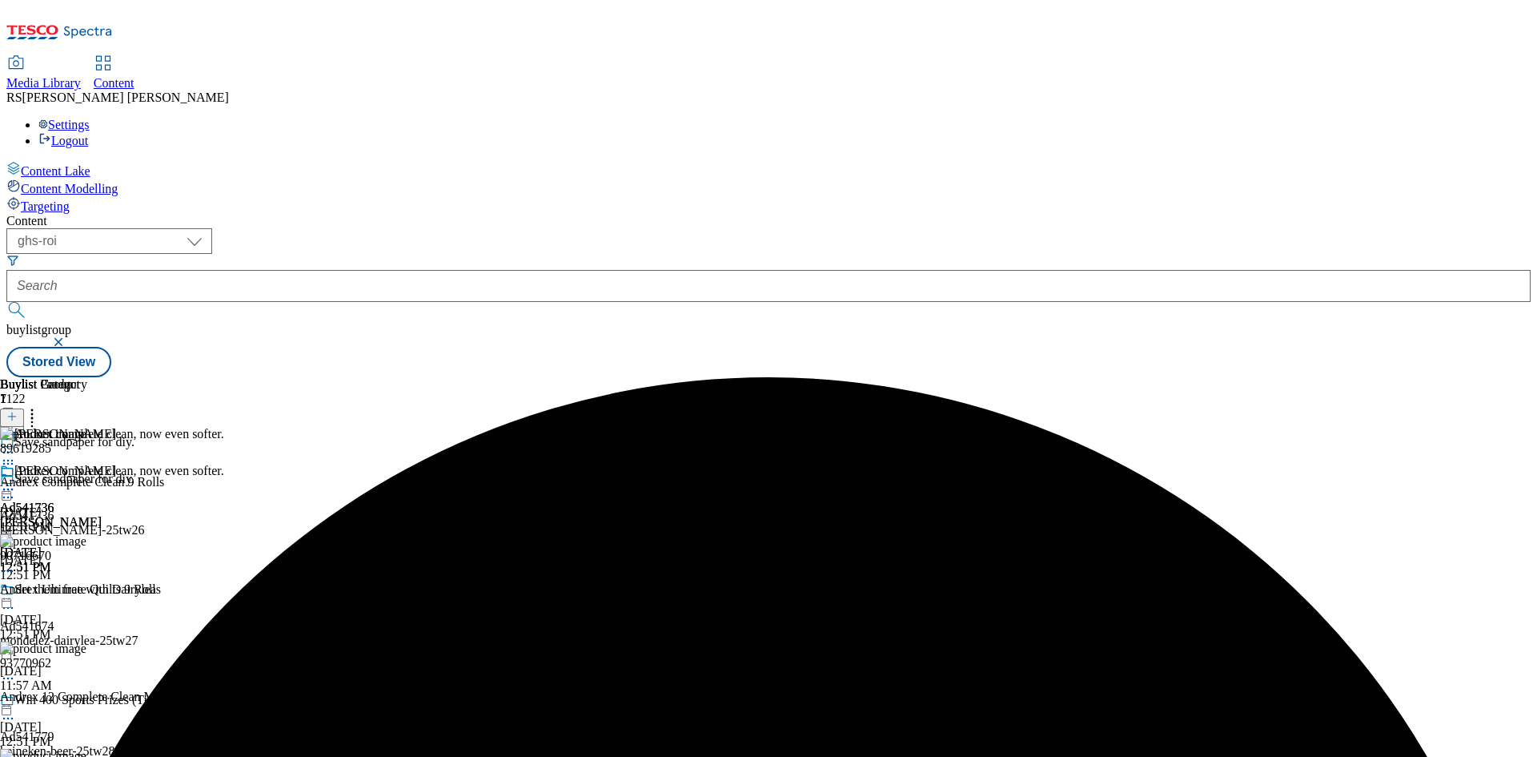
click at [16, 481] on icon at bounding box center [8, 489] width 16 height 16
click at [87, 591] on span "Preview" at bounding box center [69, 597] width 38 height 12
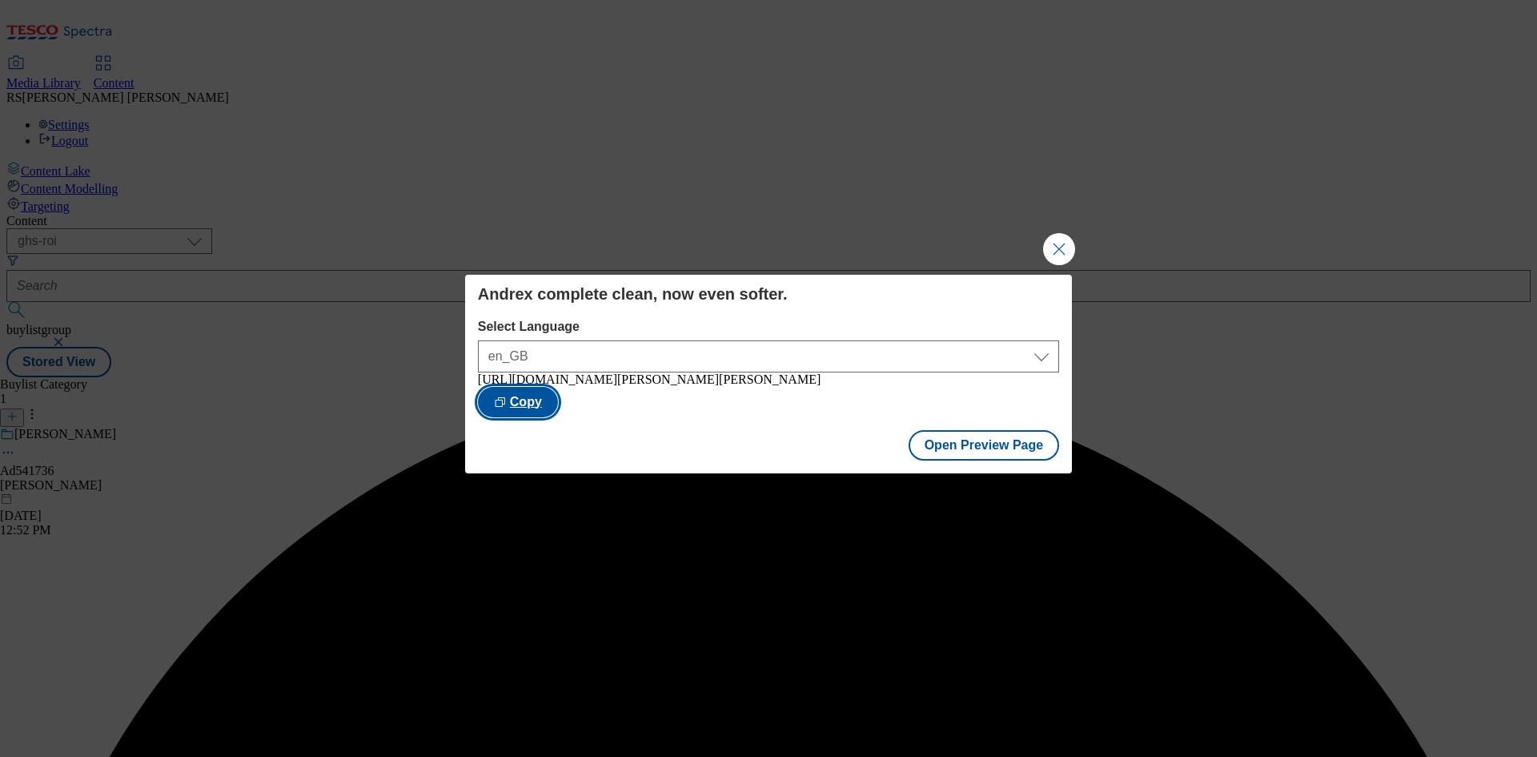
click at [558, 396] on button "Copy" at bounding box center [518, 402] width 80 height 30
